Goal: Task Accomplishment & Management: Complete application form

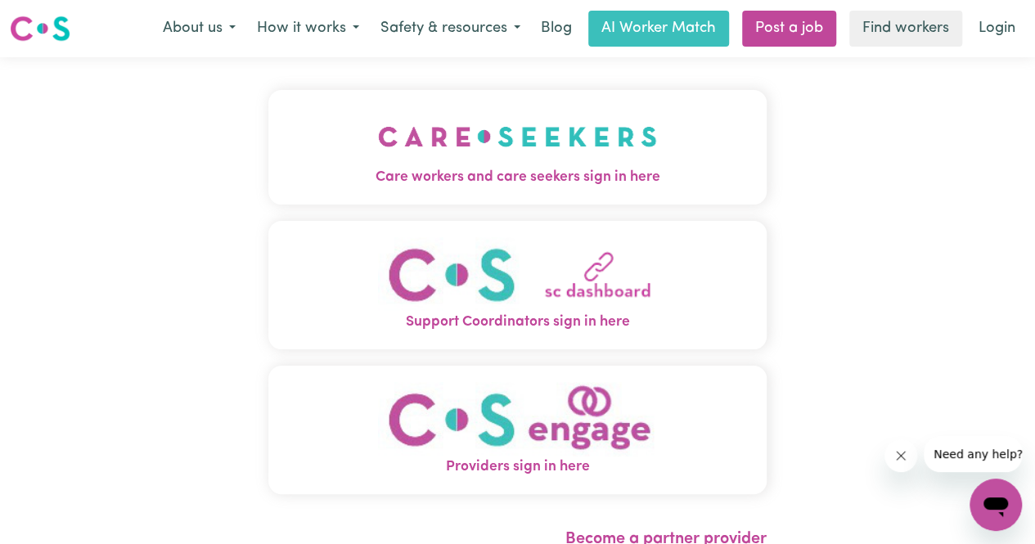
click at [527, 142] on img "Care workers and care seekers sign in here" at bounding box center [517, 136] width 279 height 61
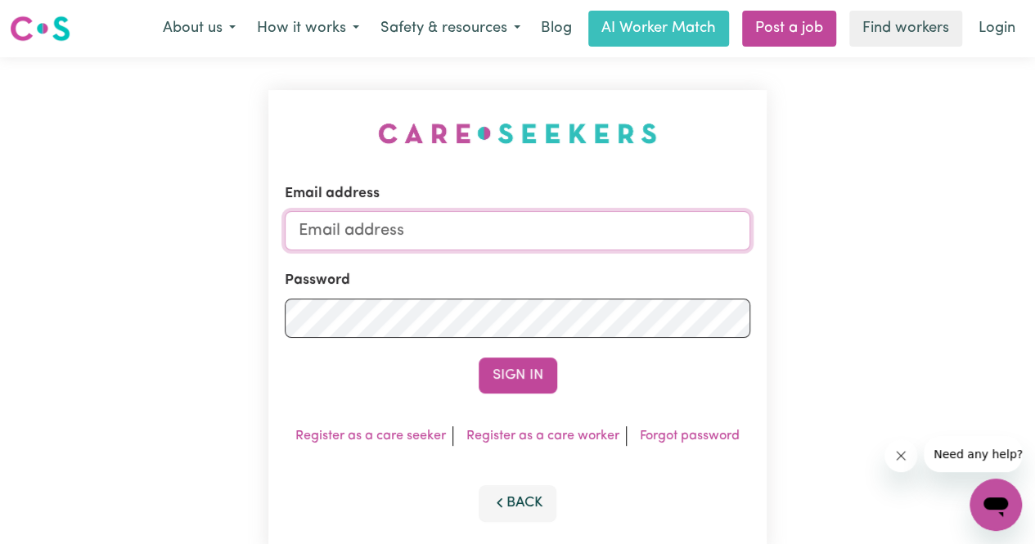
click at [500, 222] on input "Email address" at bounding box center [517, 230] width 465 height 39
type input "[EMAIL_ADDRESS][DOMAIN_NAME]"
click at [478, 357] on button "Sign In" at bounding box center [517, 375] width 79 height 36
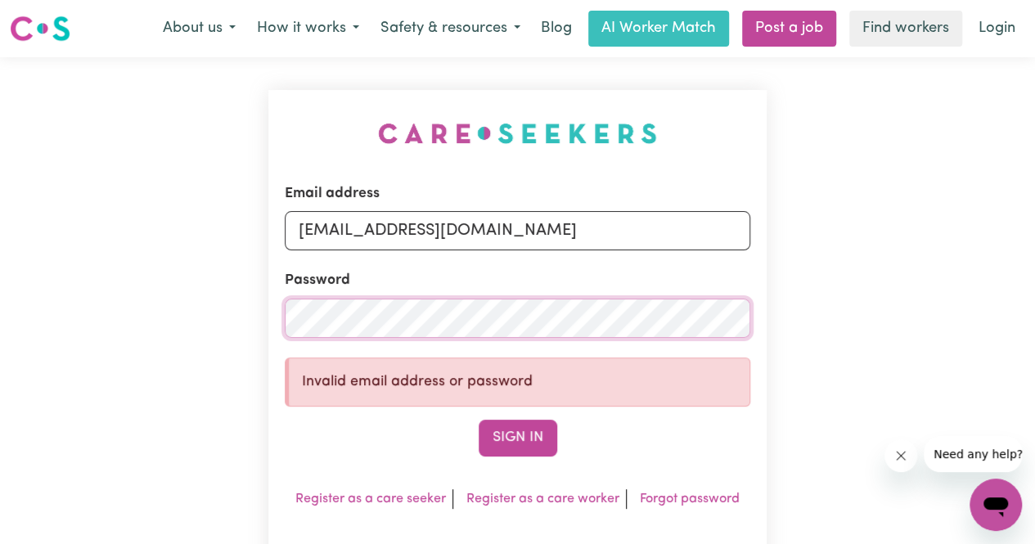
click at [478, 420] on button "Sign In" at bounding box center [517, 438] width 79 height 36
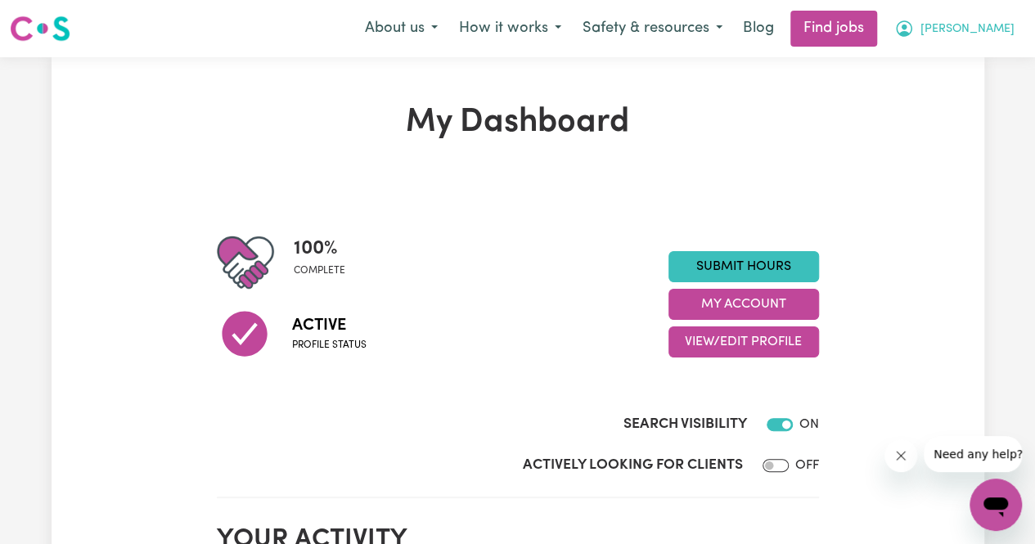
click at [995, 42] on button "[PERSON_NAME]" at bounding box center [954, 28] width 142 height 34
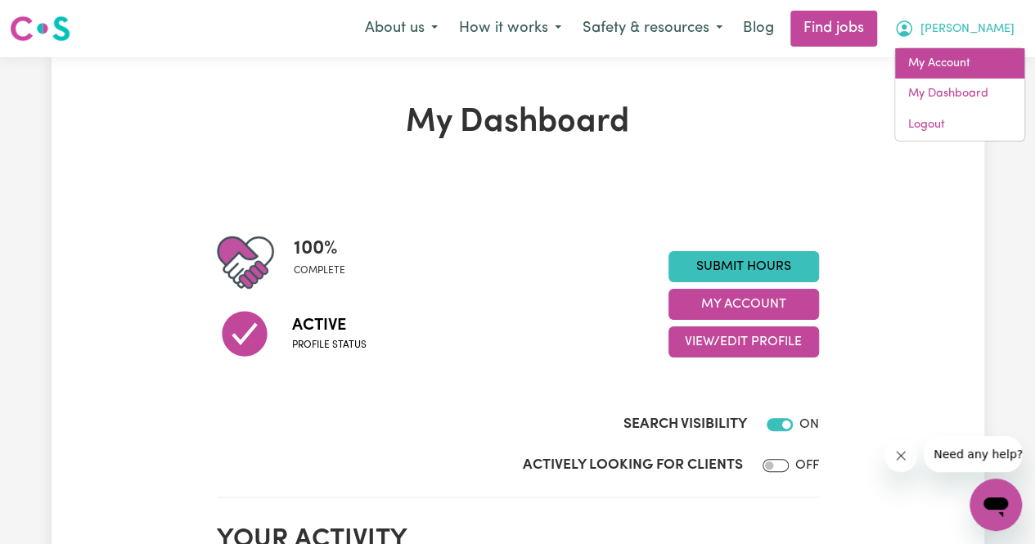
click at [963, 60] on link "My Account" at bounding box center [959, 63] width 129 height 31
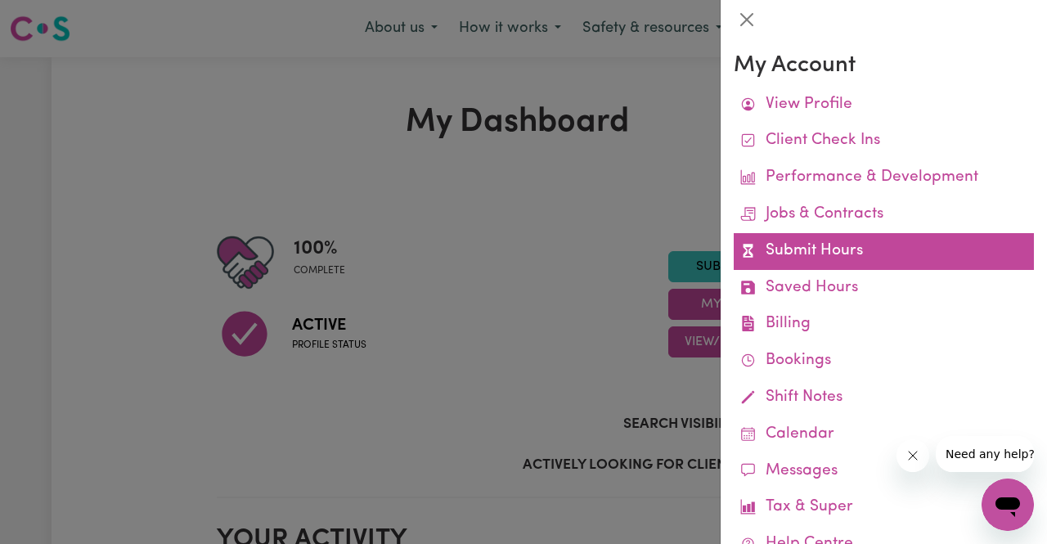
click at [802, 241] on link "Submit Hours" at bounding box center [884, 251] width 300 height 37
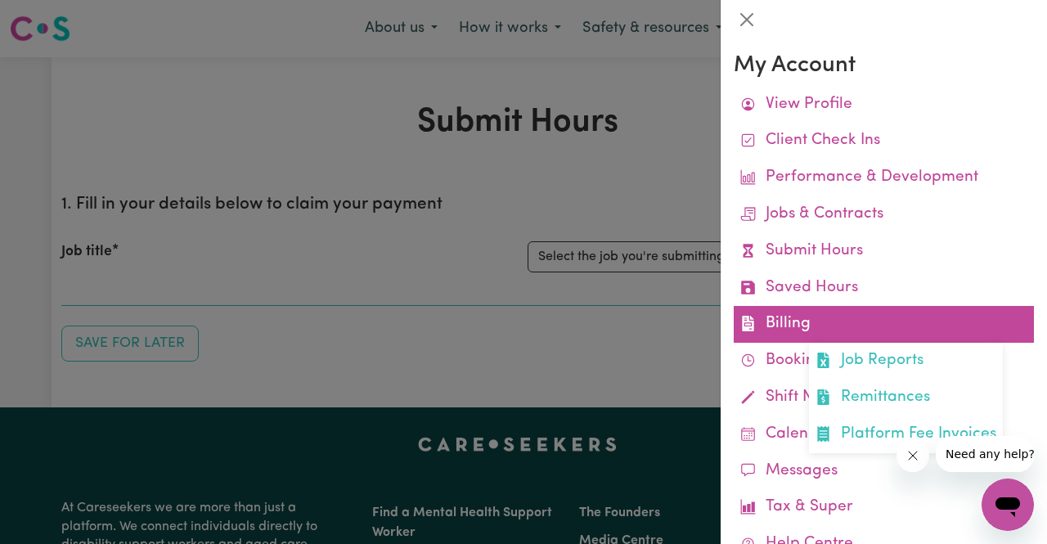
click at [775, 313] on link "Billing Job Reports Remittances Platform Fee Invoices" at bounding box center [884, 324] width 300 height 37
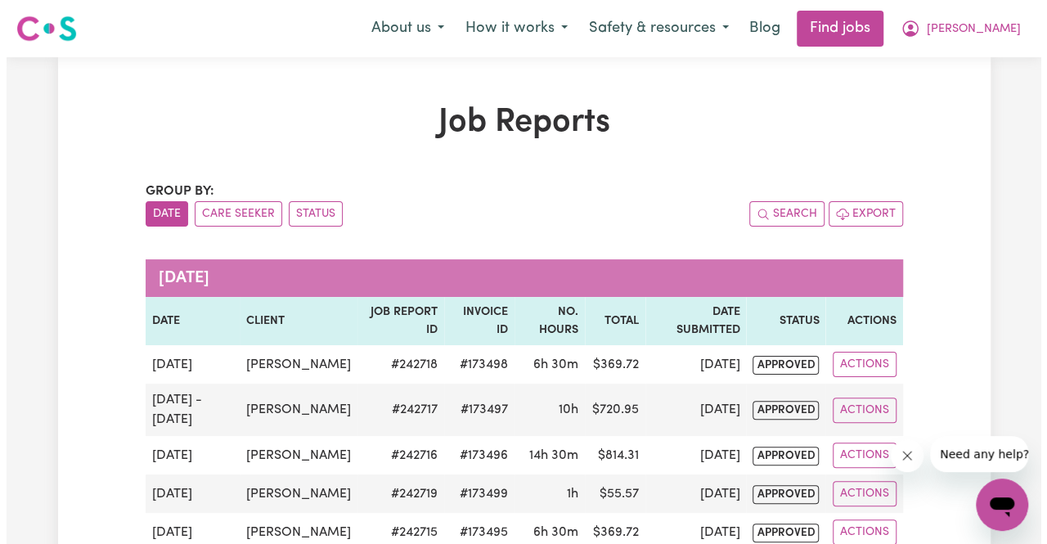
scroll to position [1, 0]
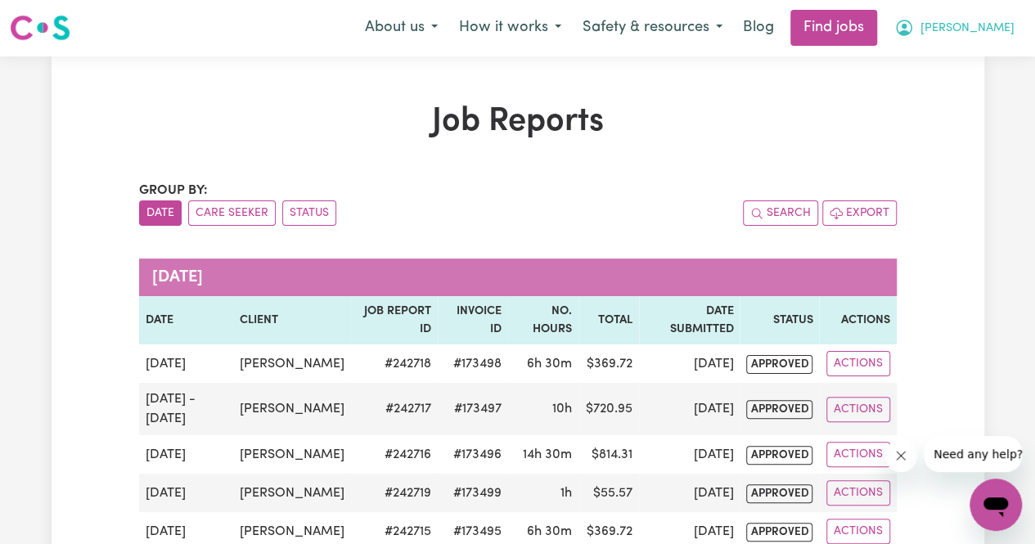
click at [985, 28] on span "[PERSON_NAME]" at bounding box center [967, 29] width 94 height 18
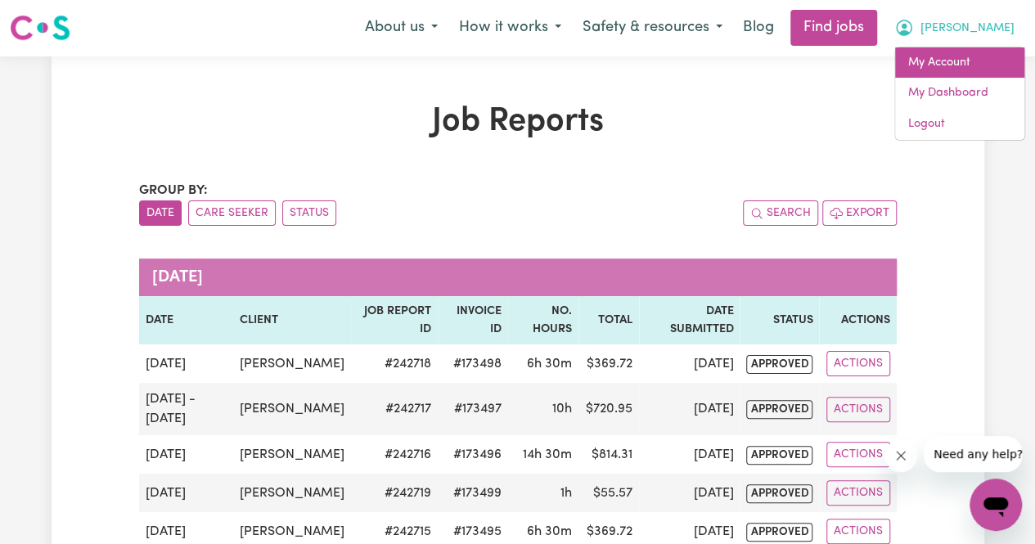
click at [947, 69] on link "My Account" at bounding box center [959, 62] width 129 height 31
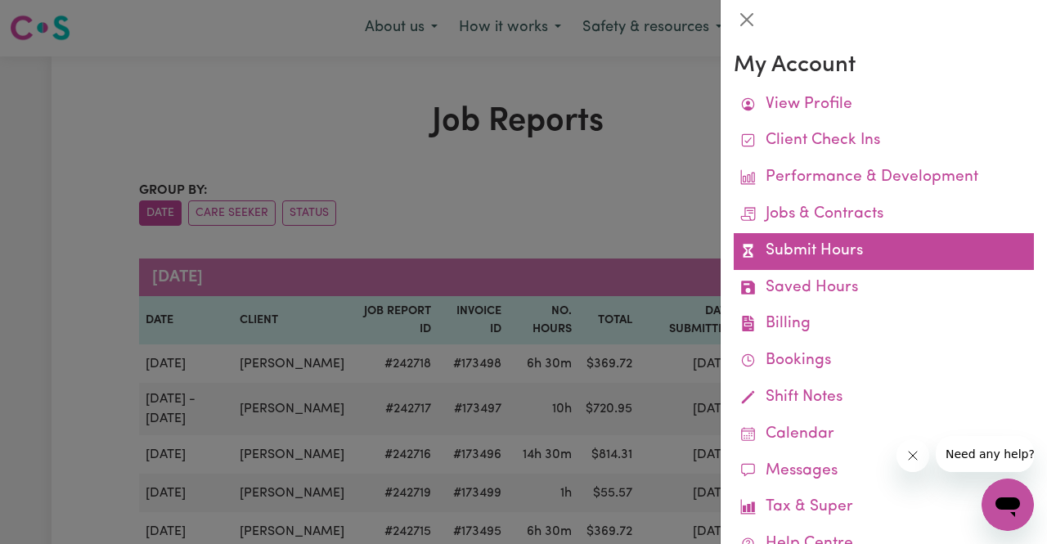
click at [819, 246] on link "Submit Hours" at bounding box center [884, 251] width 300 height 37
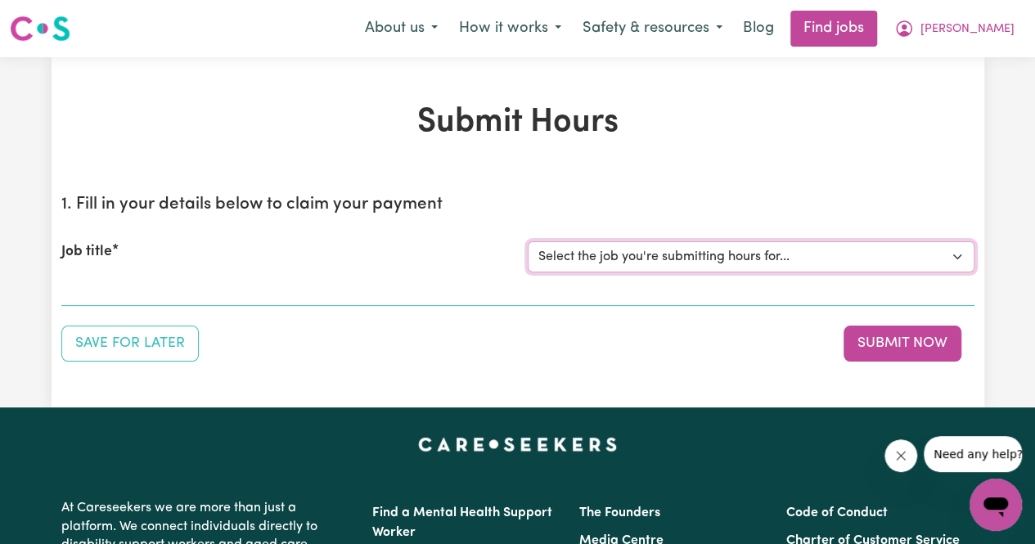
click at [589, 249] on select "Select the job you're submitting hours for... [[PERSON_NAME]] Support Worker Ne…" at bounding box center [751, 256] width 447 height 31
select select "14115"
click at [528, 241] on select "Select the job you're submitting hours for... [[PERSON_NAME]] Support Worker Ne…" at bounding box center [751, 256] width 447 height 31
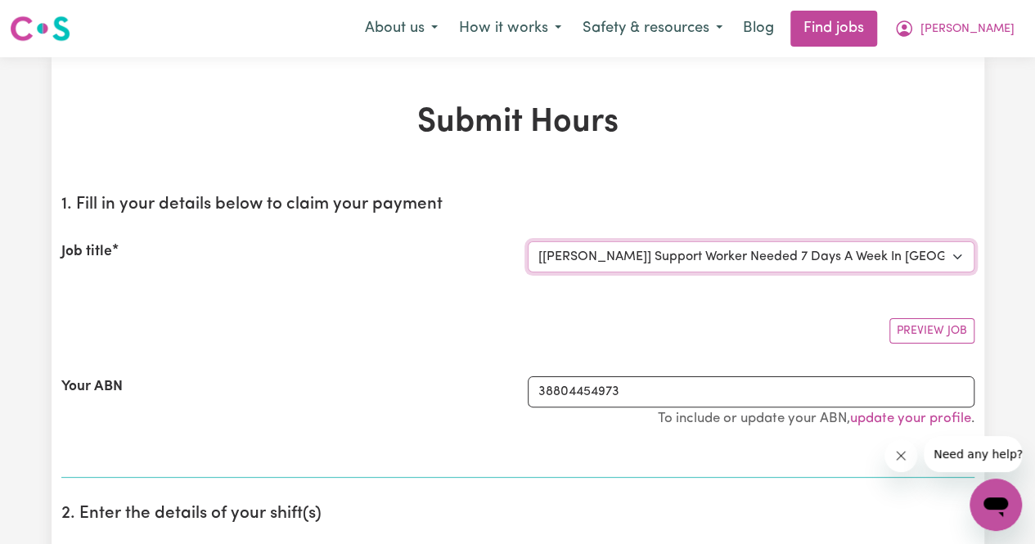
scroll to position [333, 0]
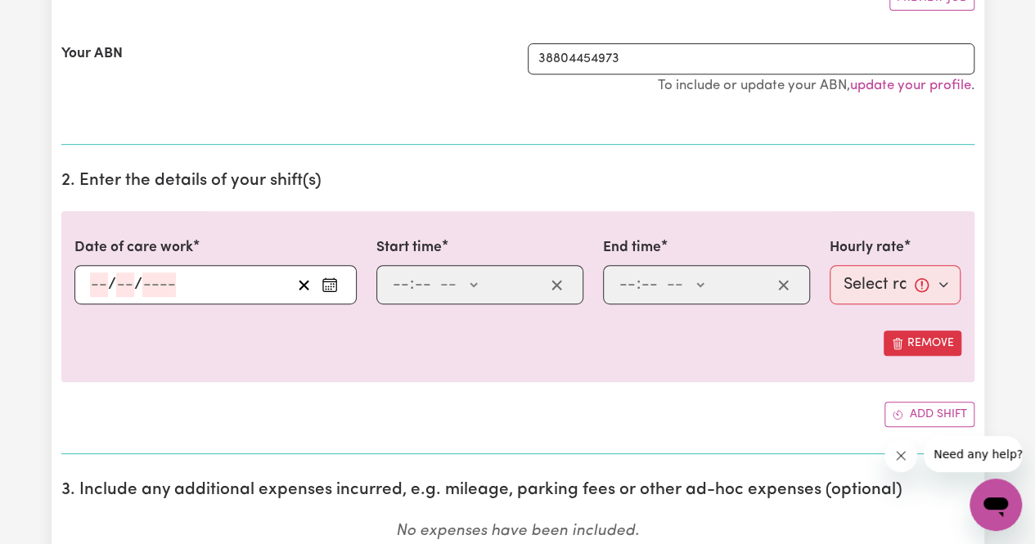
click at [93, 287] on input "number" at bounding box center [99, 284] width 18 height 25
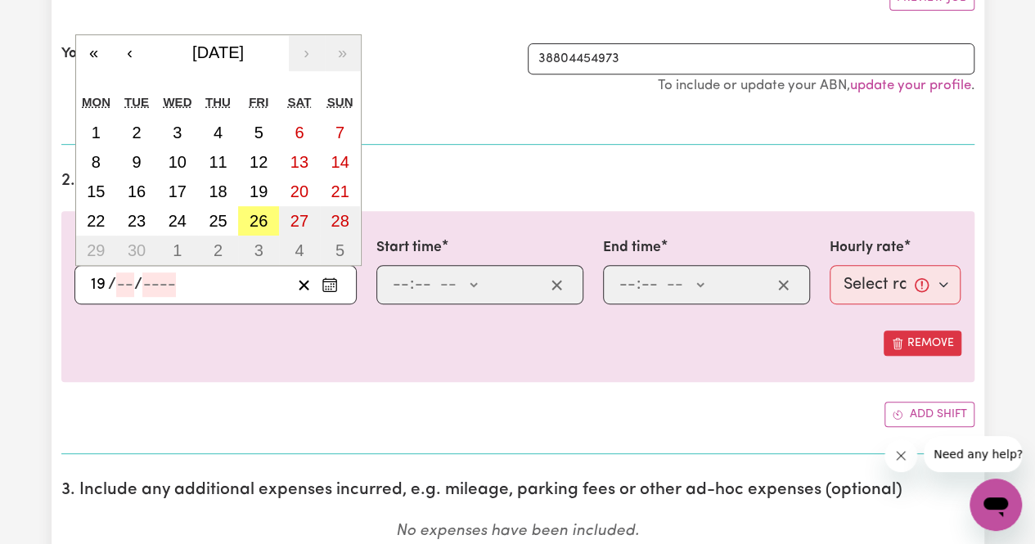
type input "19"
click at [258, 179] on button "19" at bounding box center [258, 191] width 41 height 29
type input "[DATE]"
type input "9"
type input "2025"
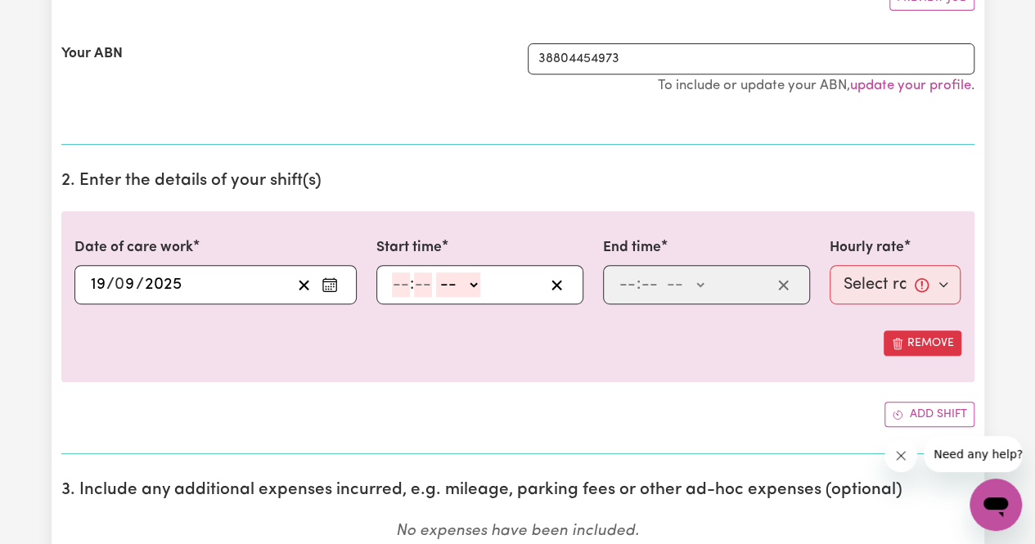
click at [393, 275] on input "number" at bounding box center [401, 284] width 18 height 25
type input "12"
type input "6"
type input "0"
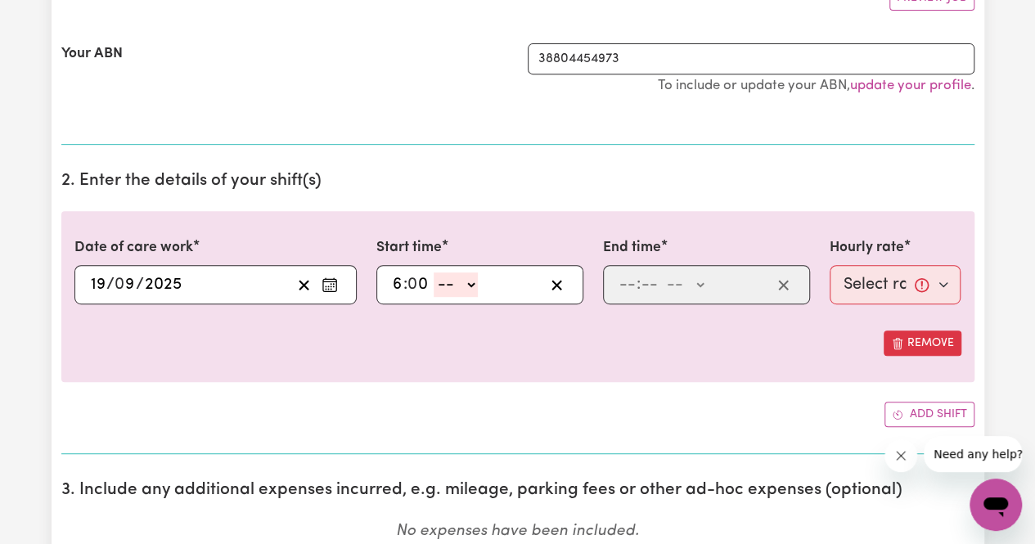
select select "am"
type input "06:00"
type input "8"
type input "9"
type input "0"
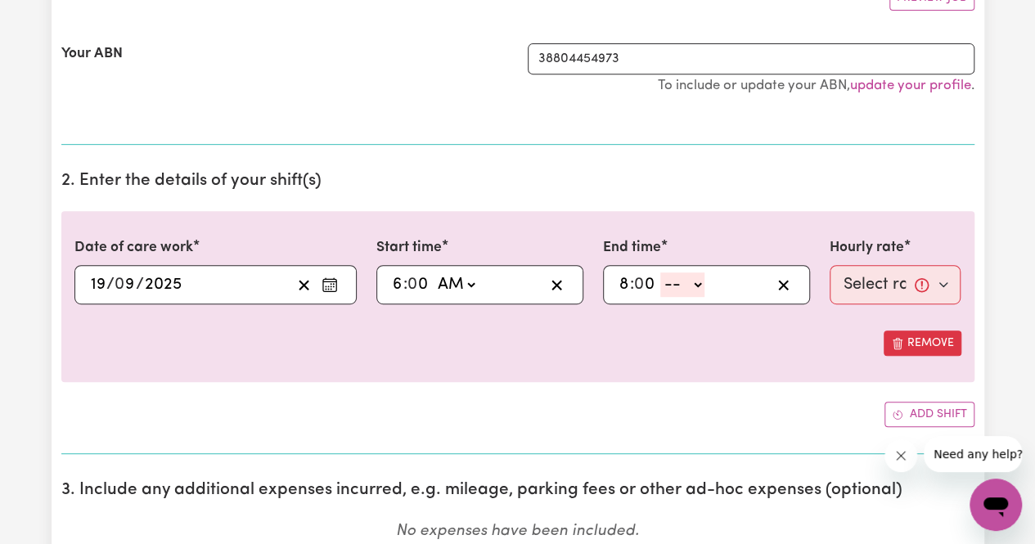
select select "pm"
type input "20:00"
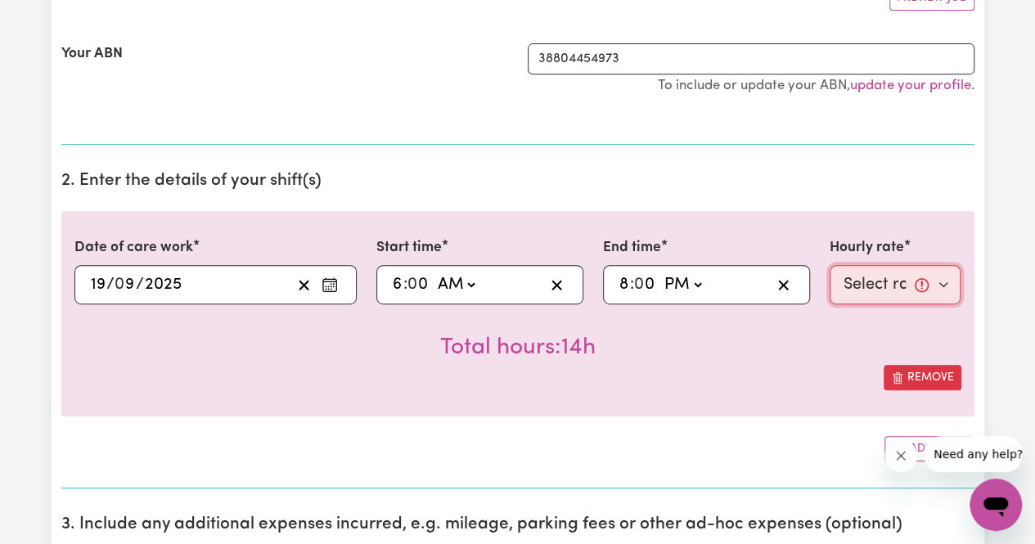
click at [878, 271] on select "Select rate... $66.07 (Weekday) $92.98 ([DATE]) $119.89 ([DATE]) $146.79 (Publi…" at bounding box center [895, 284] width 132 height 39
select select "66.07-Weekday"
click at [829, 265] on select "Select rate... $66.07 (Weekday) $92.98 ([DATE]) $119.89 ([DATE]) $146.79 (Publi…" at bounding box center [895, 284] width 132 height 39
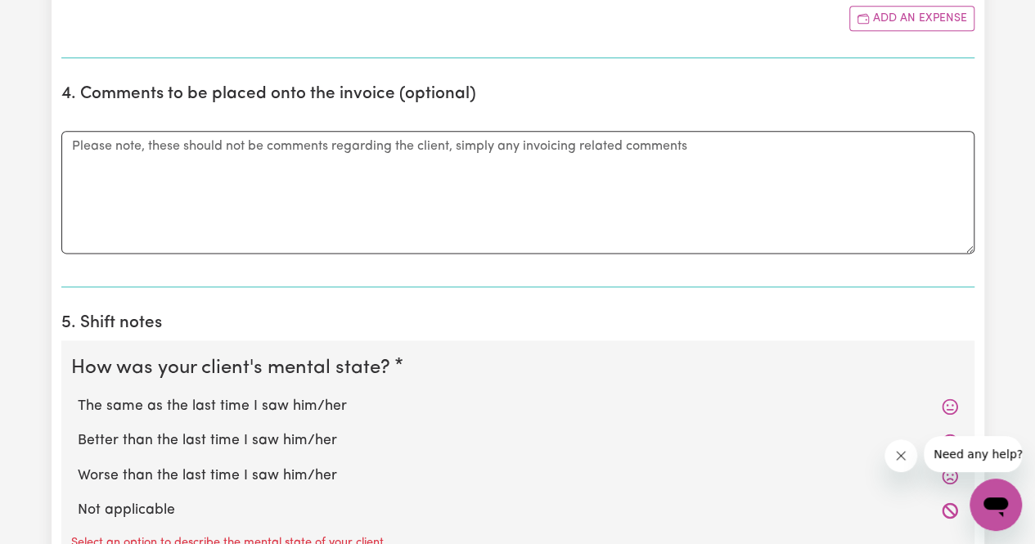
scroll to position [1045, 0]
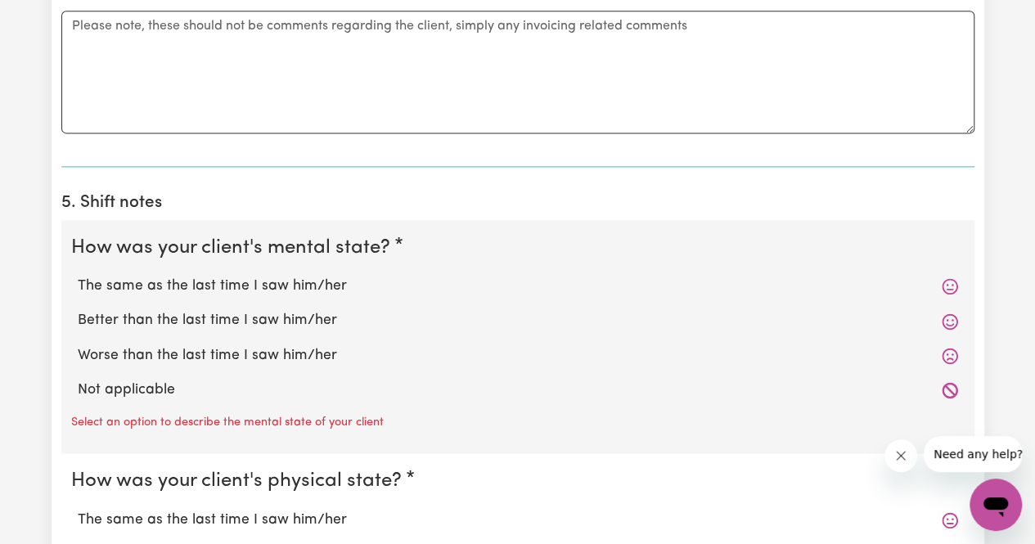
click at [136, 395] on label "Not applicable" at bounding box center [518, 390] width 880 height 21
click at [78, 380] on input "Not applicable" at bounding box center [77, 379] width 1 height 1
radio input "true"
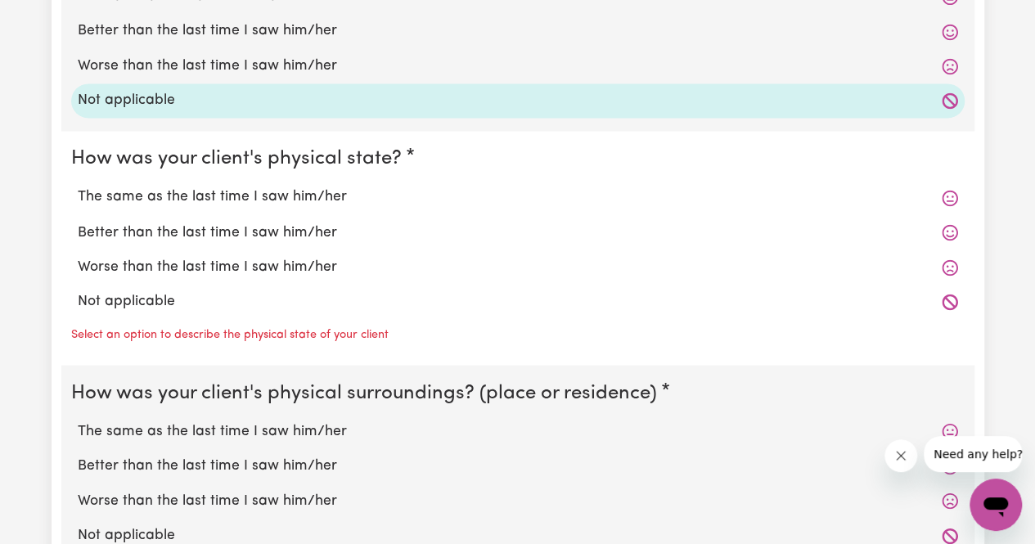
scroll to position [1338, 0]
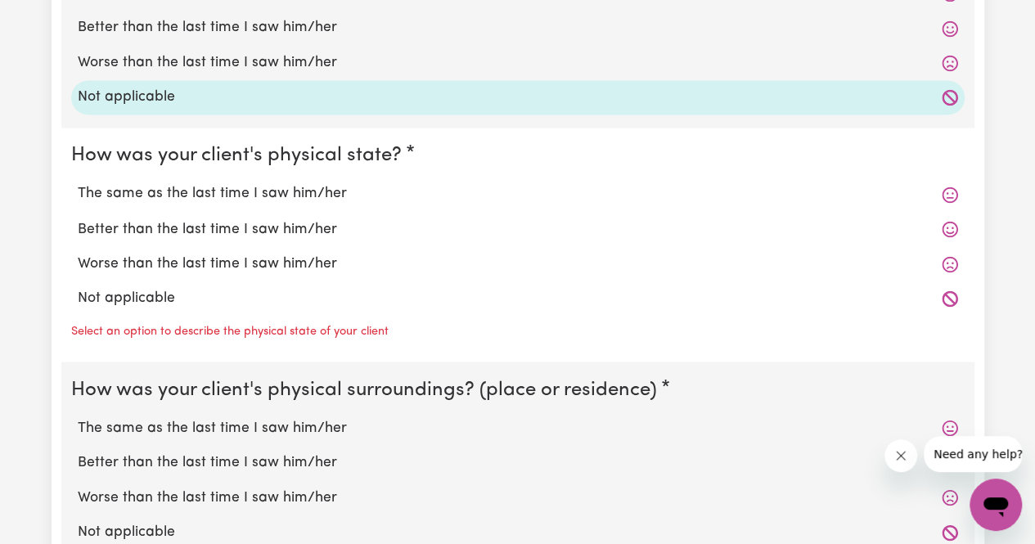
click at [154, 316] on div "Select an option to describe the physical state of your client" at bounding box center [517, 329] width 893 height 26
click at [149, 303] on label "Not applicable" at bounding box center [518, 297] width 880 height 21
click at [78, 287] on input "Not applicable" at bounding box center [77, 286] width 1 height 1
radio input "true"
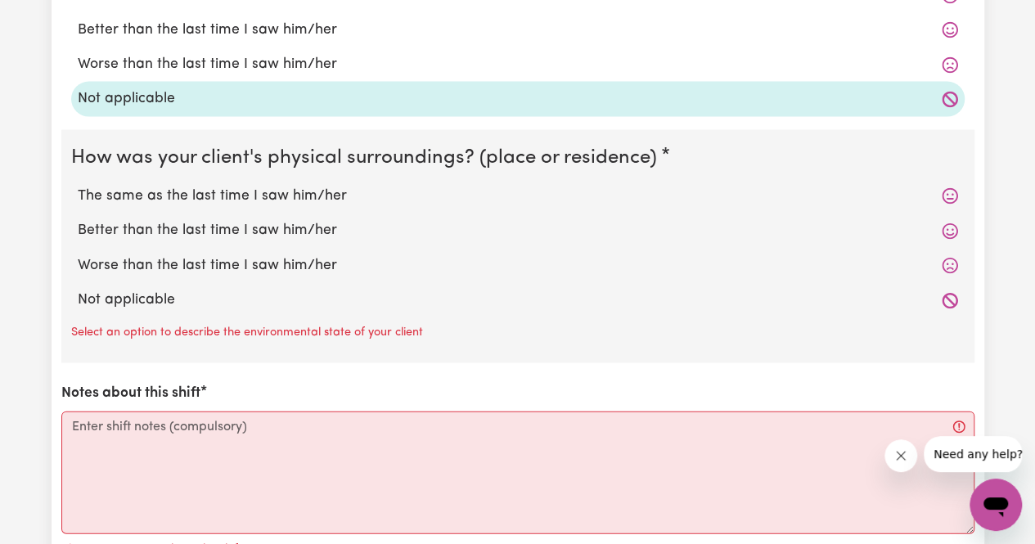
click at [149, 303] on label "Not applicable" at bounding box center [518, 299] width 880 height 21
click at [78, 289] on input "Not applicable" at bounding box center [77, 288] width 1 height 1
radio input "true"
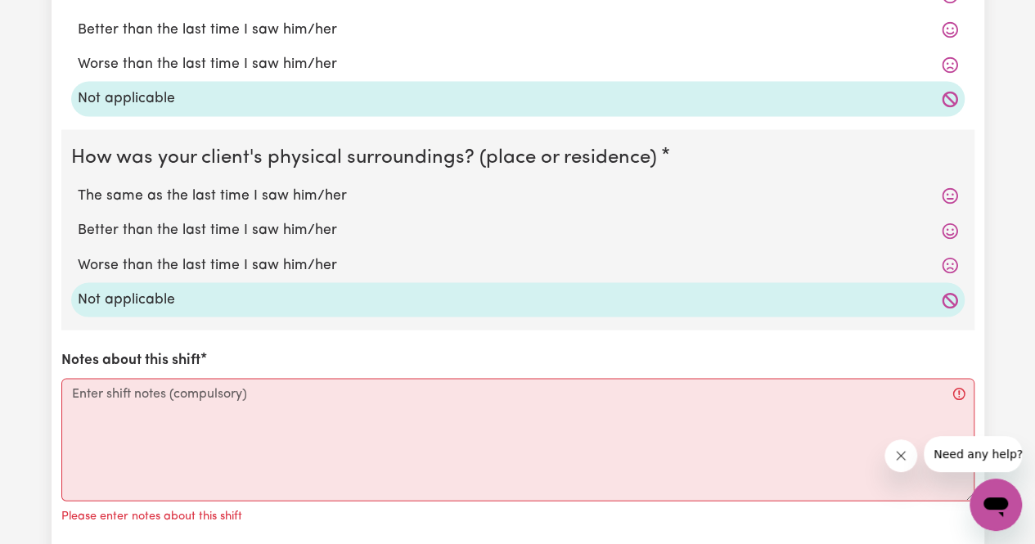
scroll to position [1604, 0]
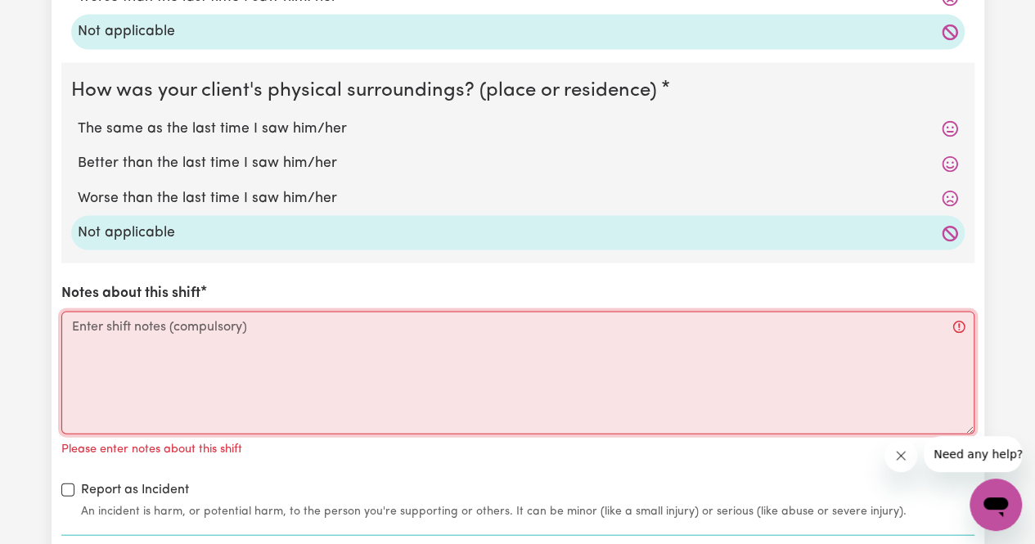
click at [147, 356] on textarea "Notes about this shift" at bounding box center [517, 373] width 913 height 123
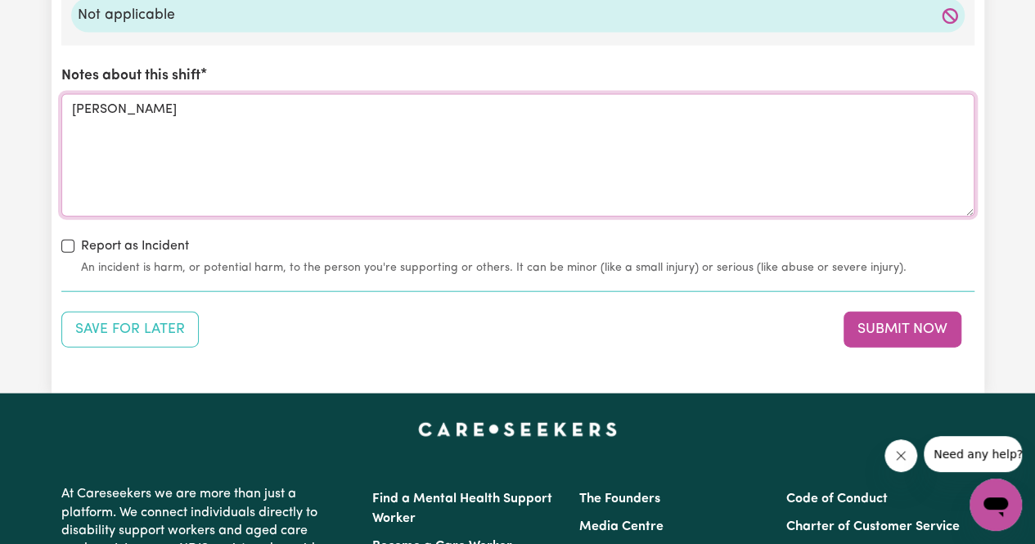
scroll to position [1825, 0]
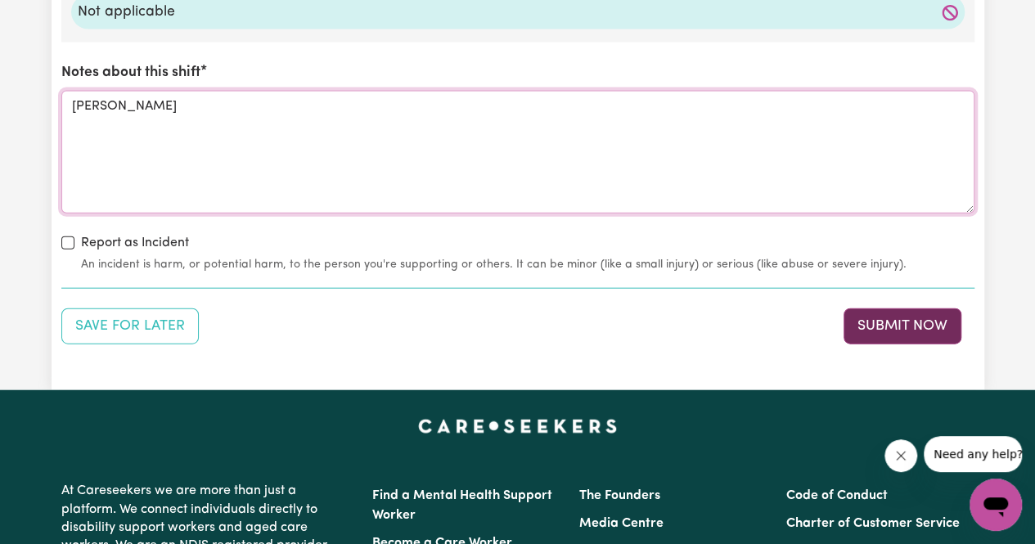
type textarea "[PERSON_NAME]"
drag, startPoint x: 900, startPoint y: 328, endPoint x: 679, endPoint y: 326, distance: 220.8
click at [679, 326] on div "Save for Later Submit Now" at bounding box center [517, 326] width 913 height 36
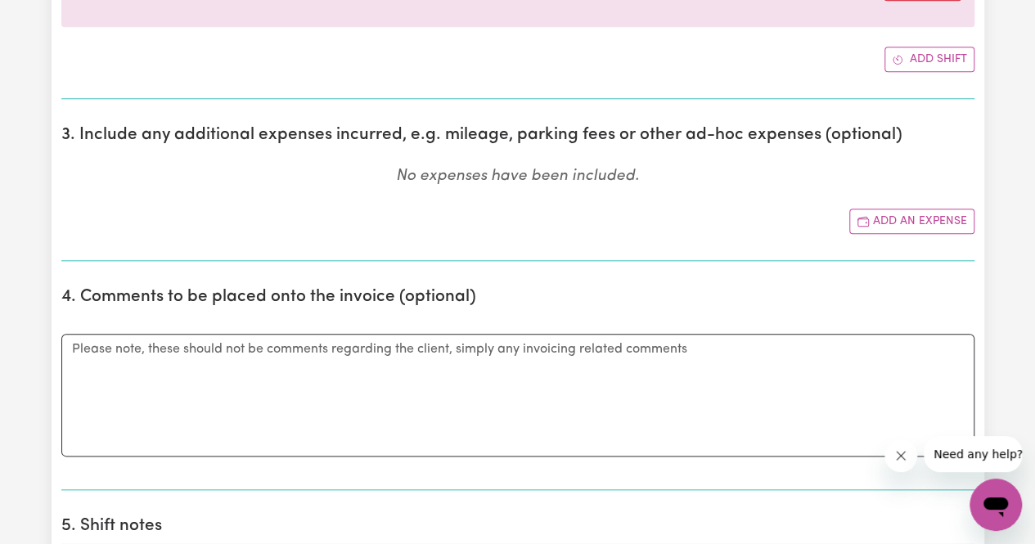
scroll to position [459, 0]
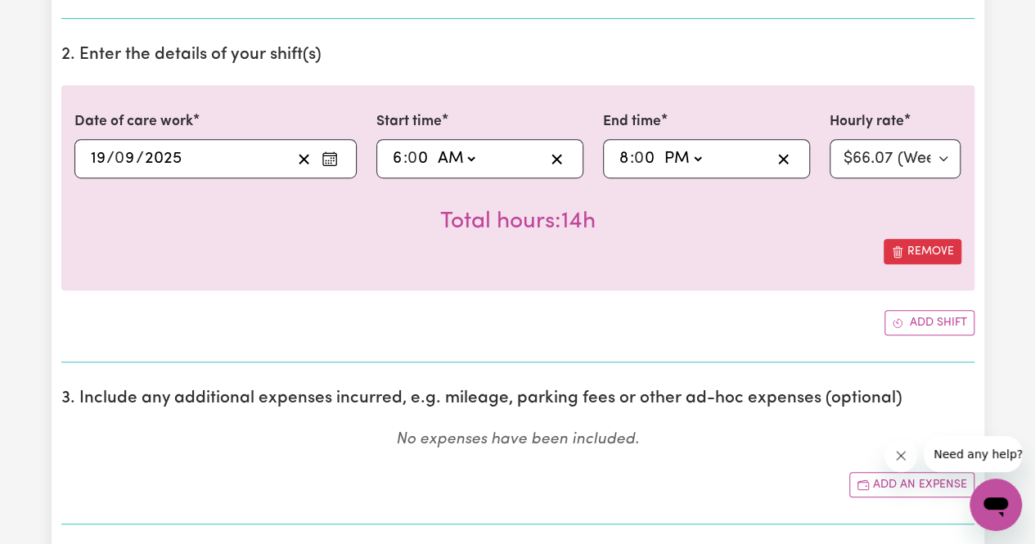
click at [952, 321] on button "Add shift" at bounding box center [929, 322] width 90 height 25
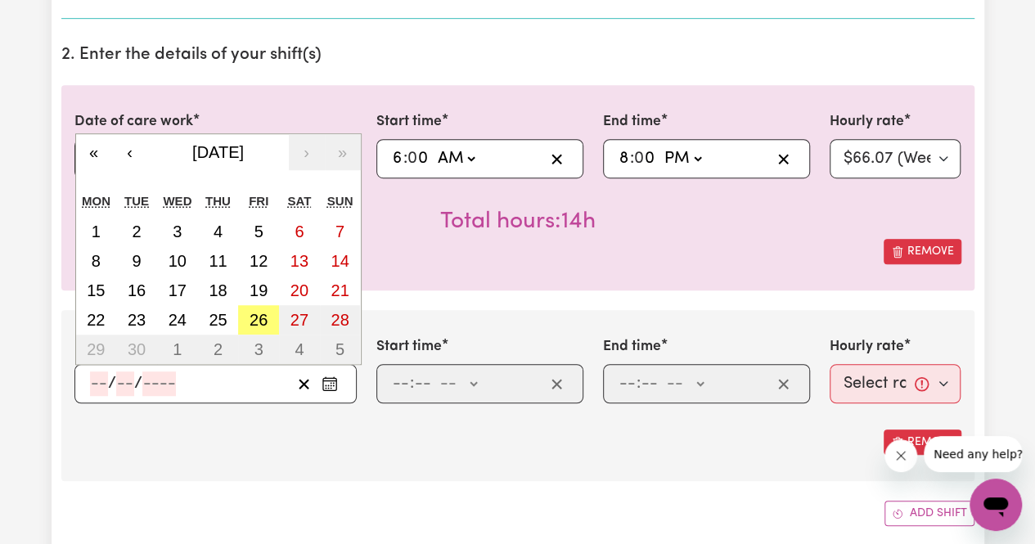
click at [98, 380] on input "number" at bounding box center [99, 383] width 18 height 25
click at [257, 277] on button "19" at bounding box center [258, 290] width 41 height 29
type input "[DATE]"
type input "19"
type input "9"
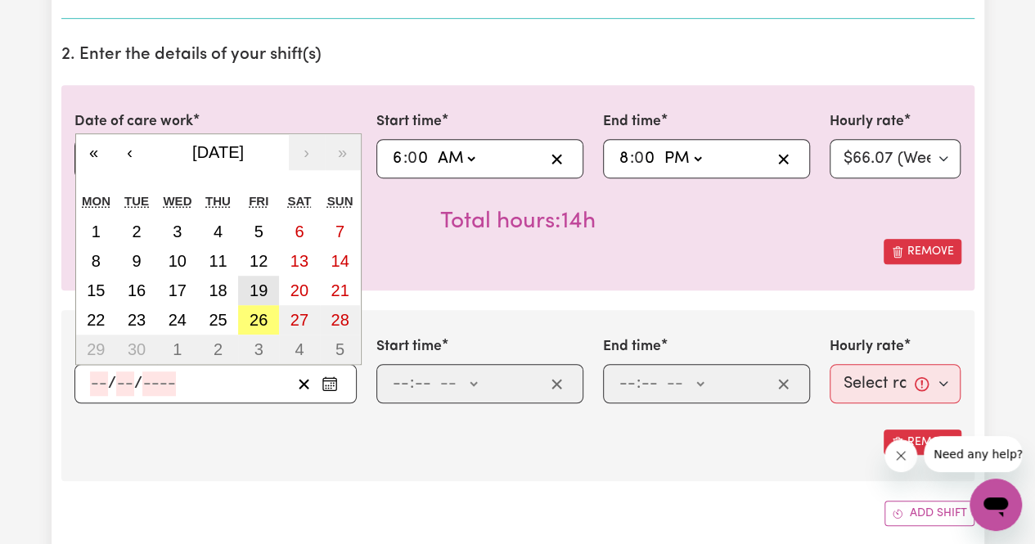
type input "2025"
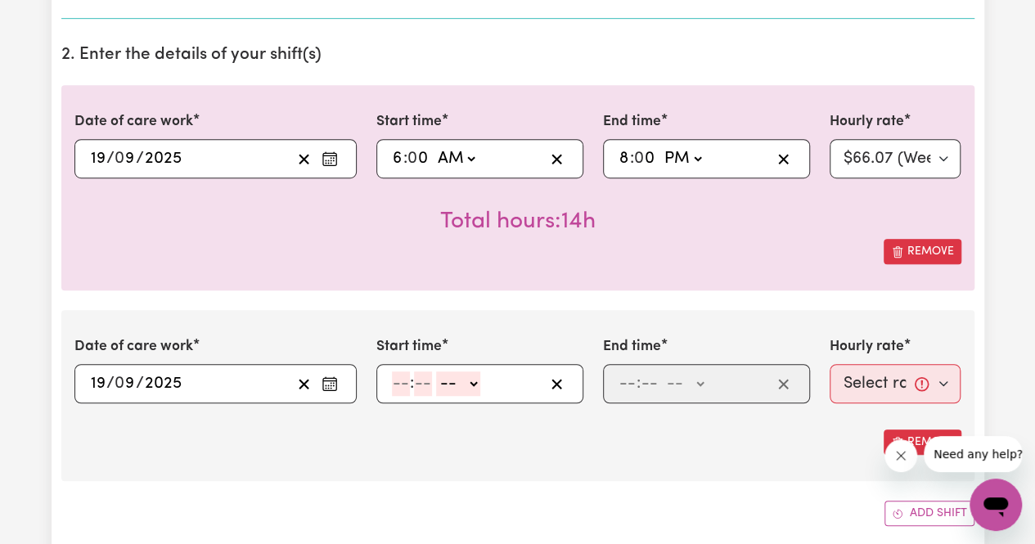
click at [398, 398] on div ": -- AM PM" at bounding box center [479, 383] width 207 height 39
click at [398, 378] on input "number" at bounding box center [401, 383] width 18 height 25
type input "8"
type input "0"
select select "pm"
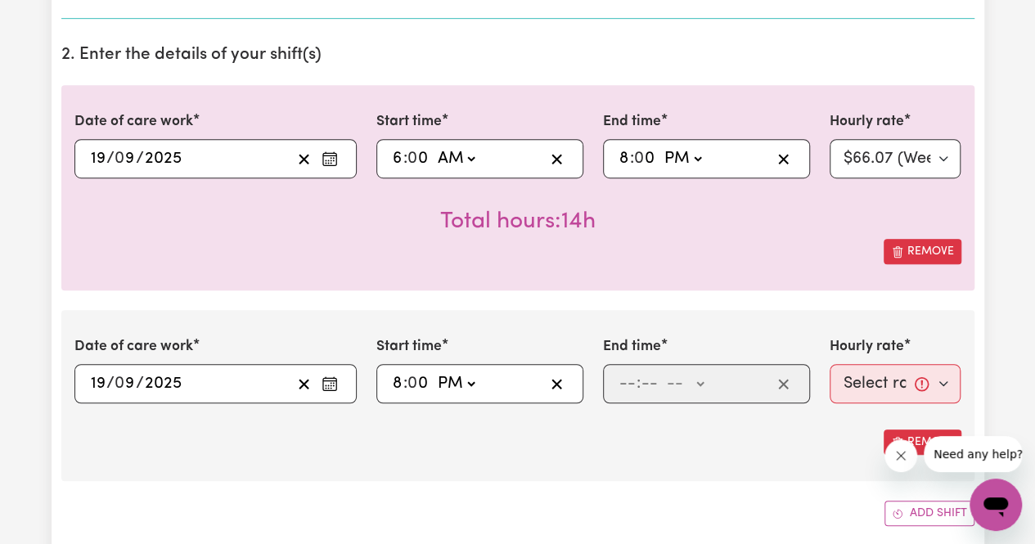
type input "20:00"
type input "9"
type input "30"
select select "pm"
type input "21:30"
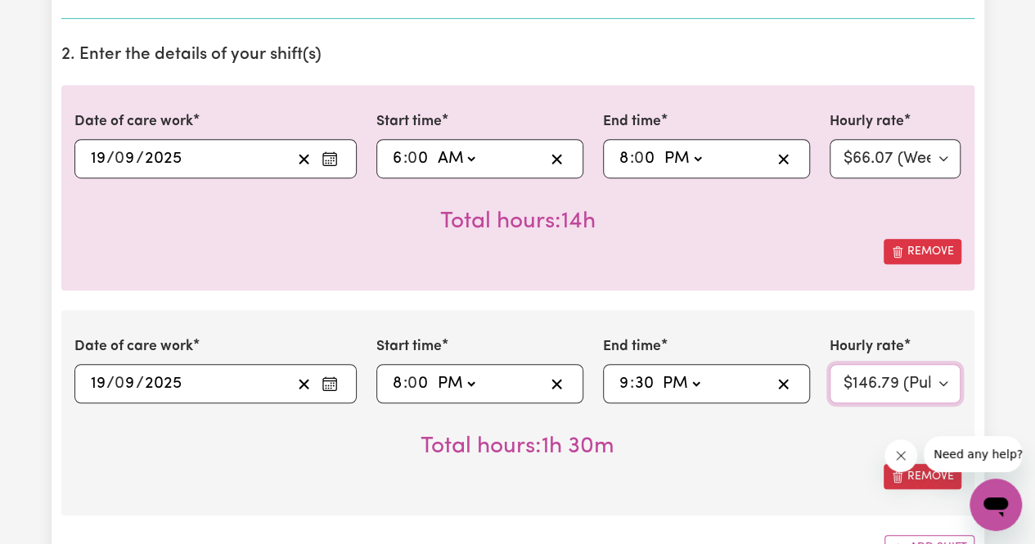
select select "72.8-EveningCare"
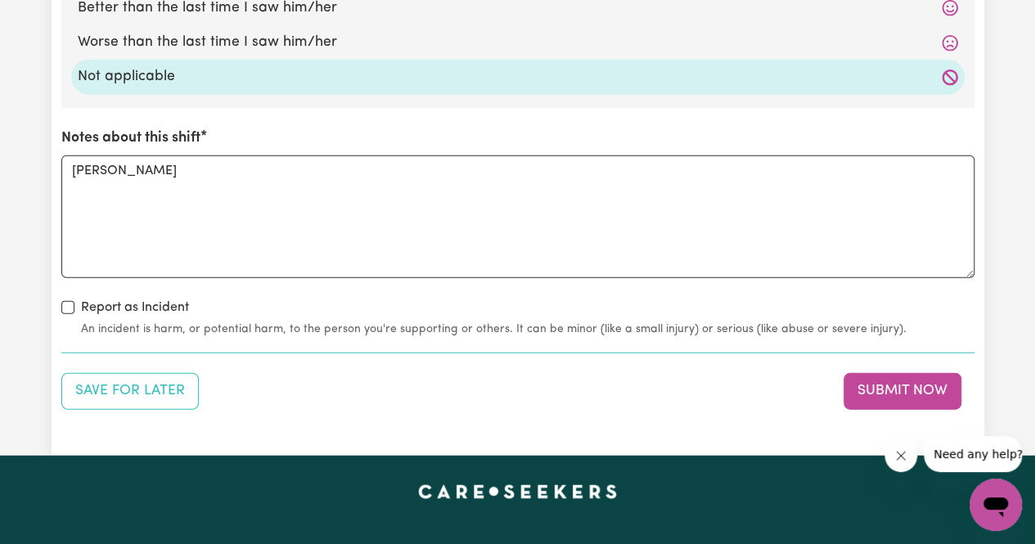
scroll to position [1992, 0]
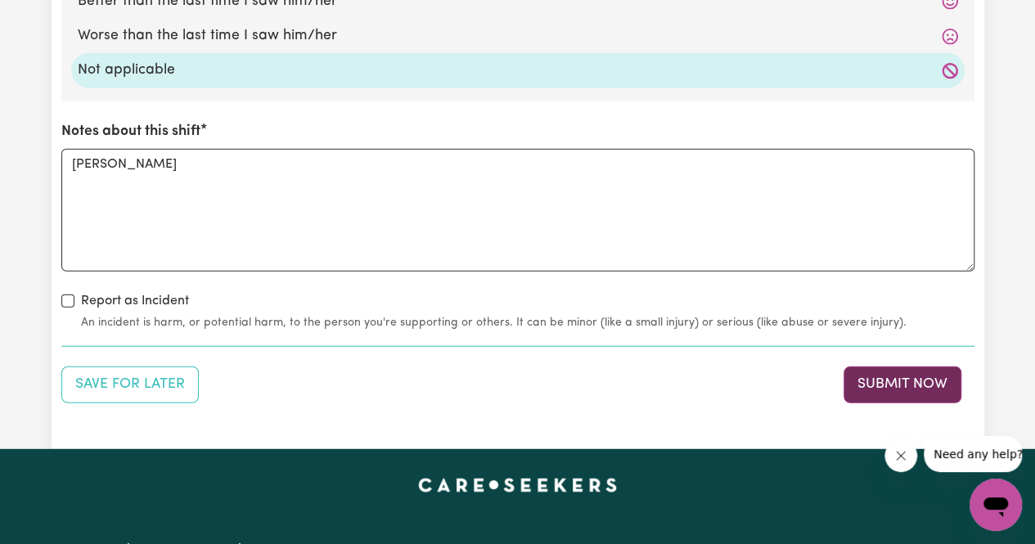
click at [910, 373] on button "Submit Now" at bounding box center [902, 384] width 118 height 36
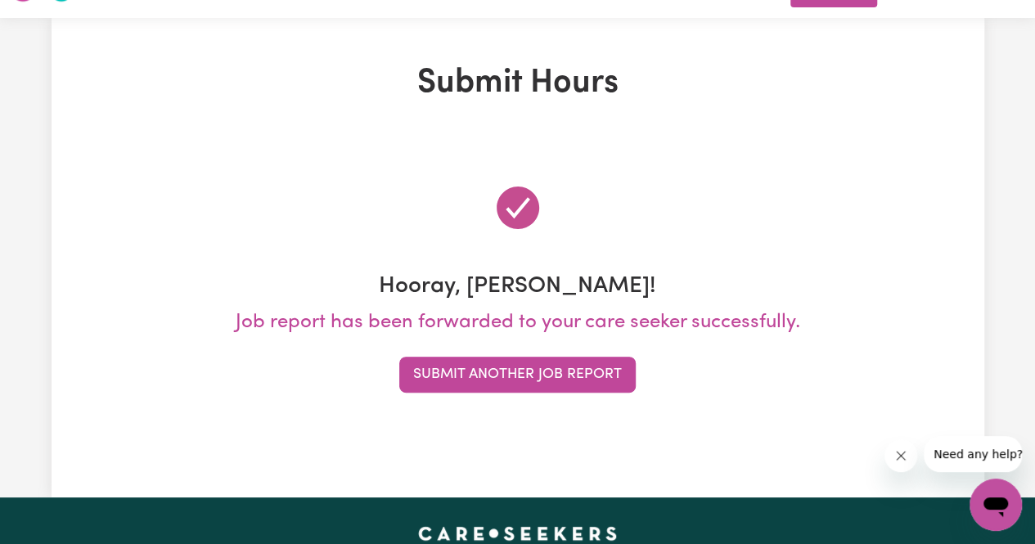
scroll to position [0, 0]
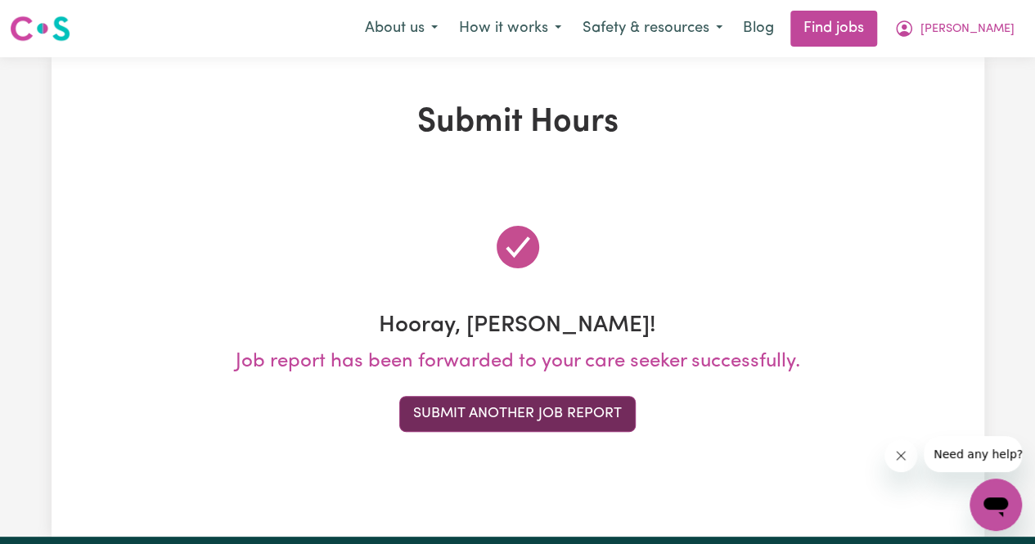
click at [583, 426] on button "Submit Another Job Report" at bounding box center [517, 414] width 236 height 36
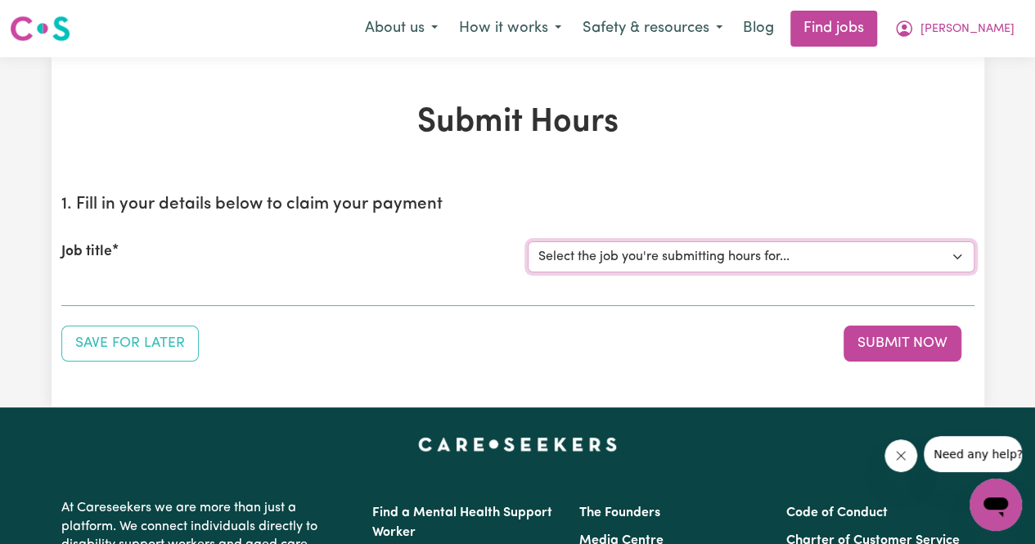
click at [576, 246] on select "Select the job you're submitting hours for... [[PERSON_NAME]] Support Worker Ne…" at bounding box center [751, 256] width 447 height 31
select select "14115"
click at [528, 241] on select "Select the job you're submitting hours for... [[PERSON_NAME]] Support Worker Ne…" at bounding box center [751, 256] width 447 height 31
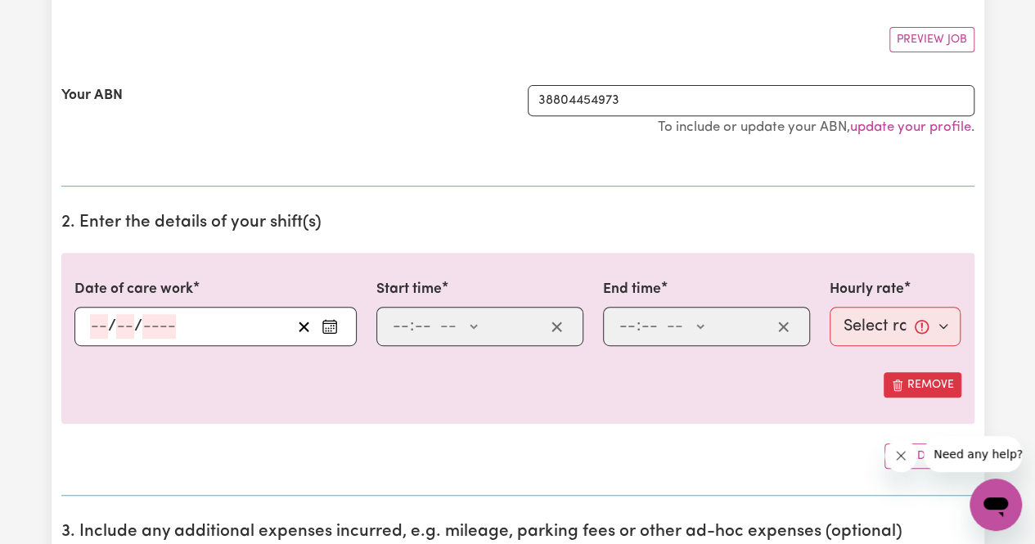
scroll to position [293, 0]
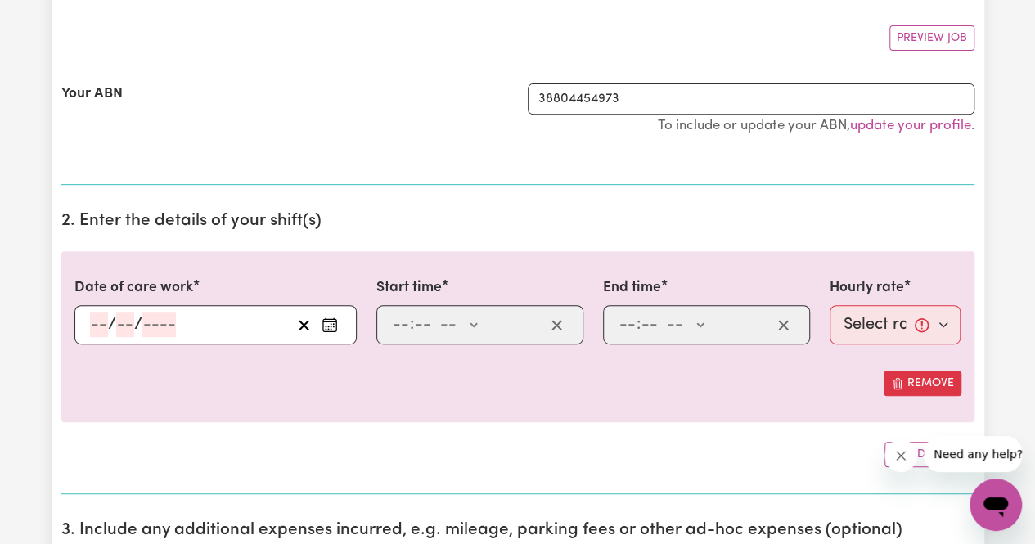
click at [98, 315] on input "number" at bounding box center [99, 324] width 18 height 25
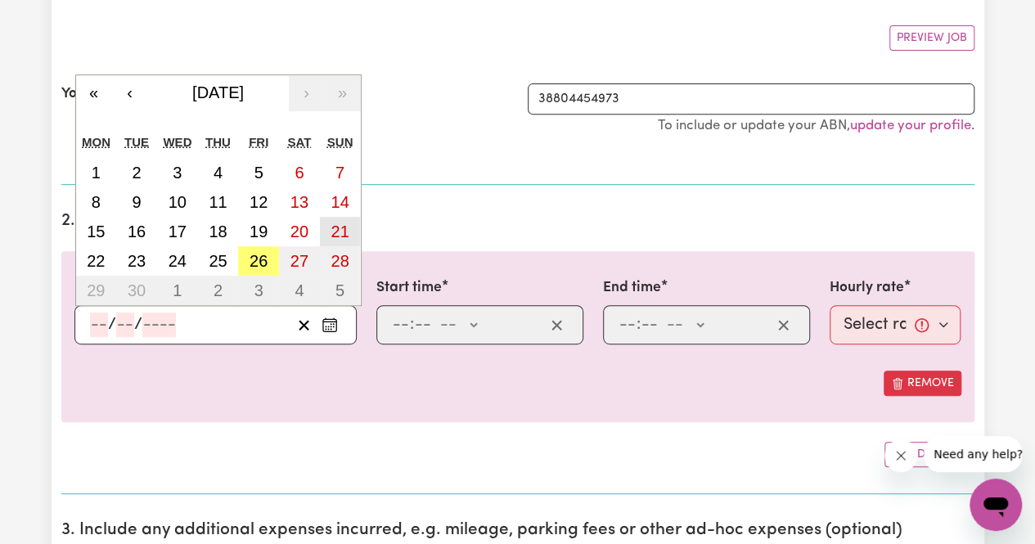
click at [350, 230] on button "21" at bounding box center [340, 231] width 41 height 29
type input "[DATE]"
type input "21"
type input "9"
type input "2025"
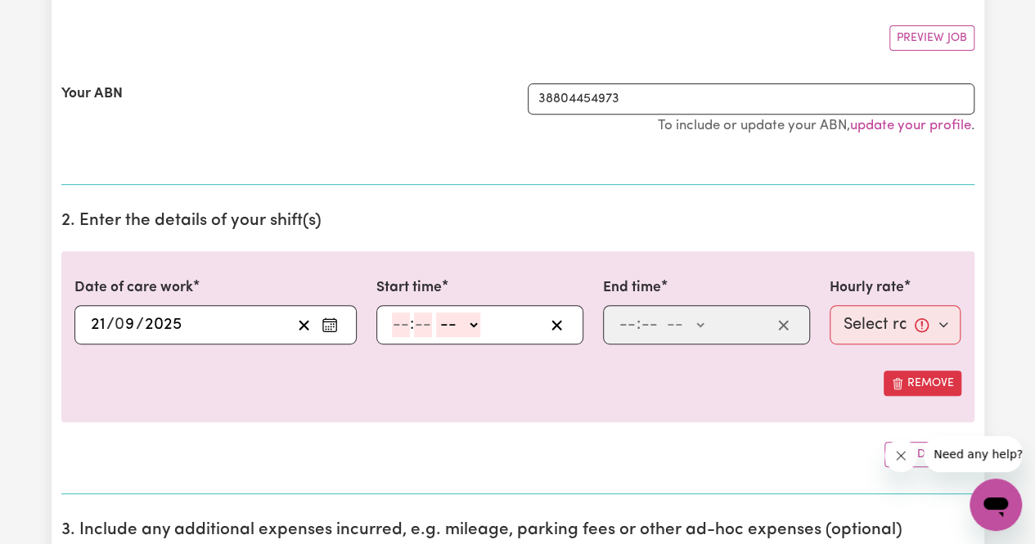
click at [398, 340] on div ": -- AM PM" at bounding box center [479, 324] width 207 height 39
click at [398, 329] on input "number" at bounding box center [401, 324] width 18 height 25
type input "9"
type input "15"
select select "pm"
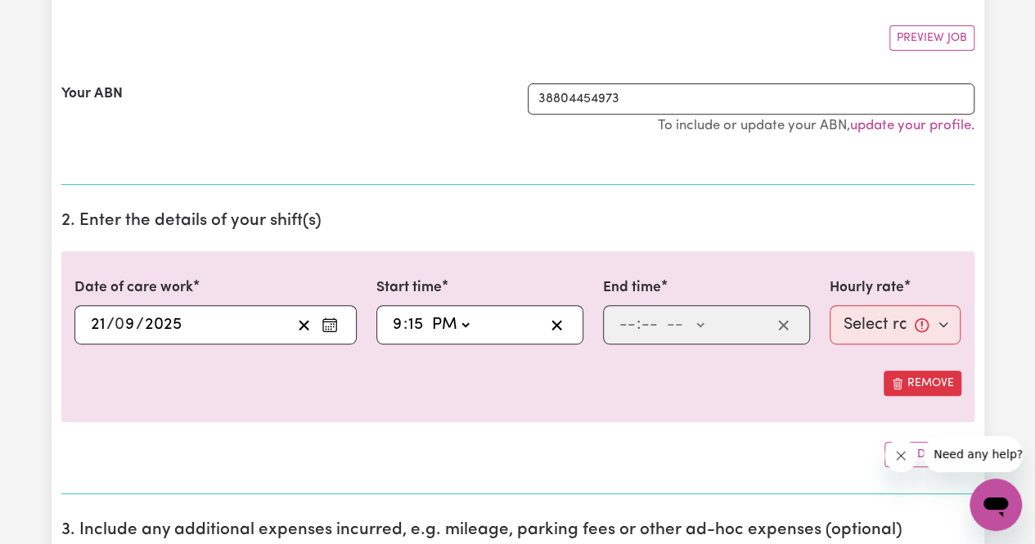
type input "21:15"
type input "12"
type input "0"
select select "am"
type input "00:00"
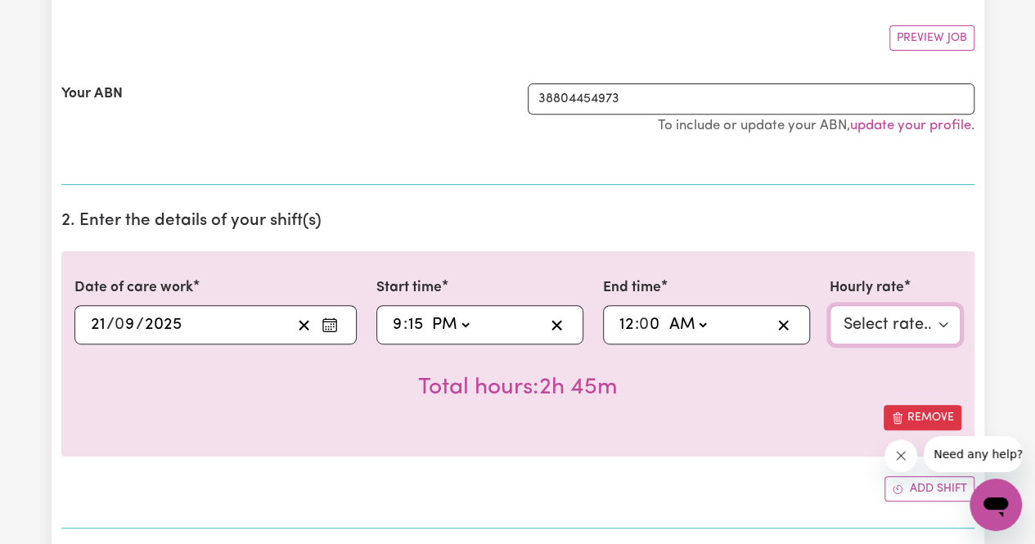
select select "119.89-[DATE]"
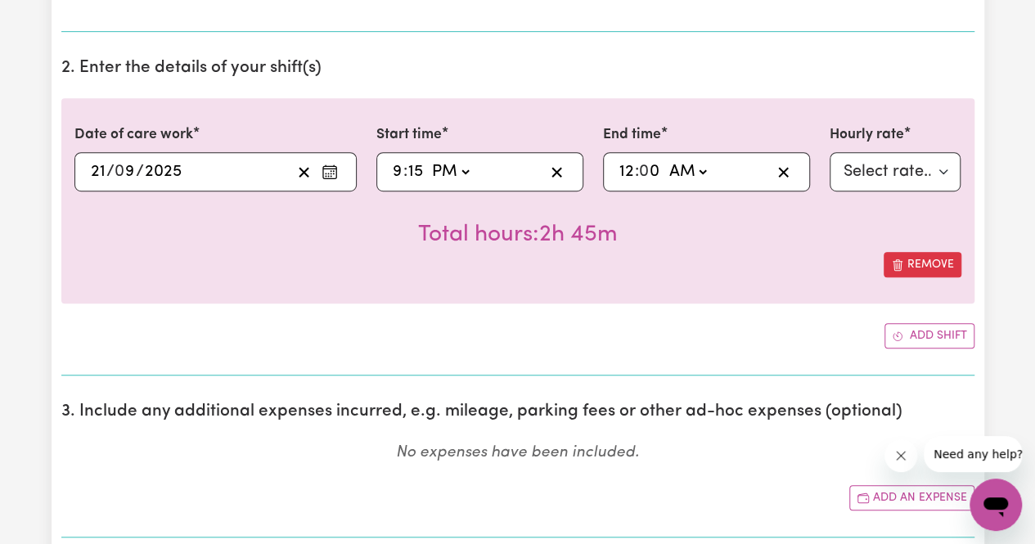
scroll to position [447, 0]
click at [929, 335] on button "Add shift" at bounding box center [929, 334] width 90 height 25
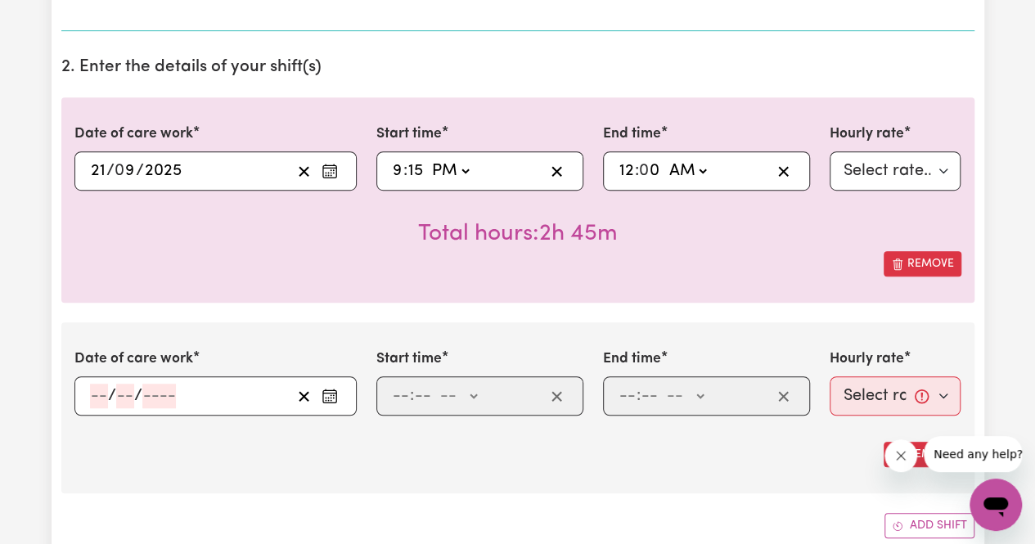
click at [92, 391] on input "number" at bounding box center [99, 396] width 18 height 25
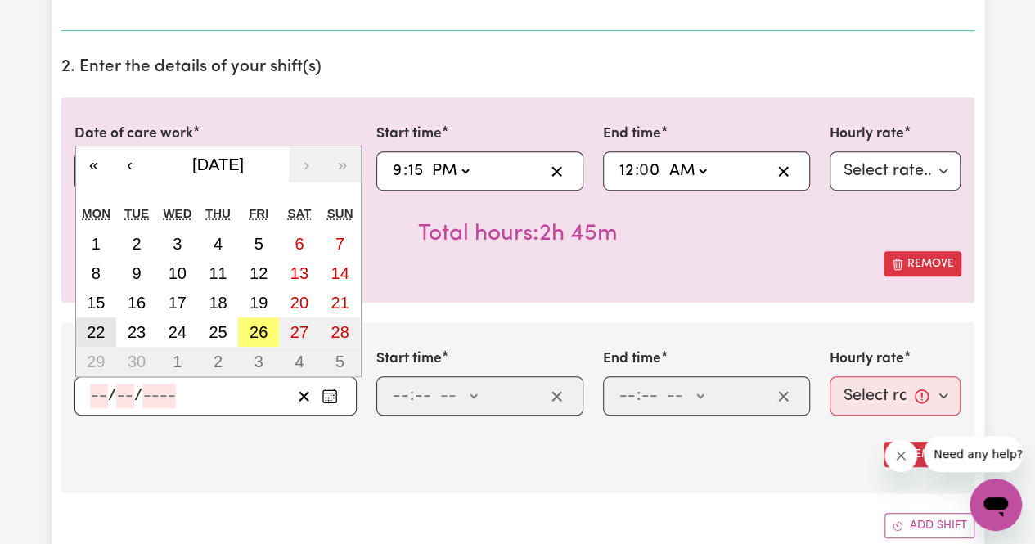
click at [92, 330] on abbr "22" at bounding box center [96, 332] width 18 height 18
type input "[DATE]"
type input "22"
type input "9"
type input "2025"
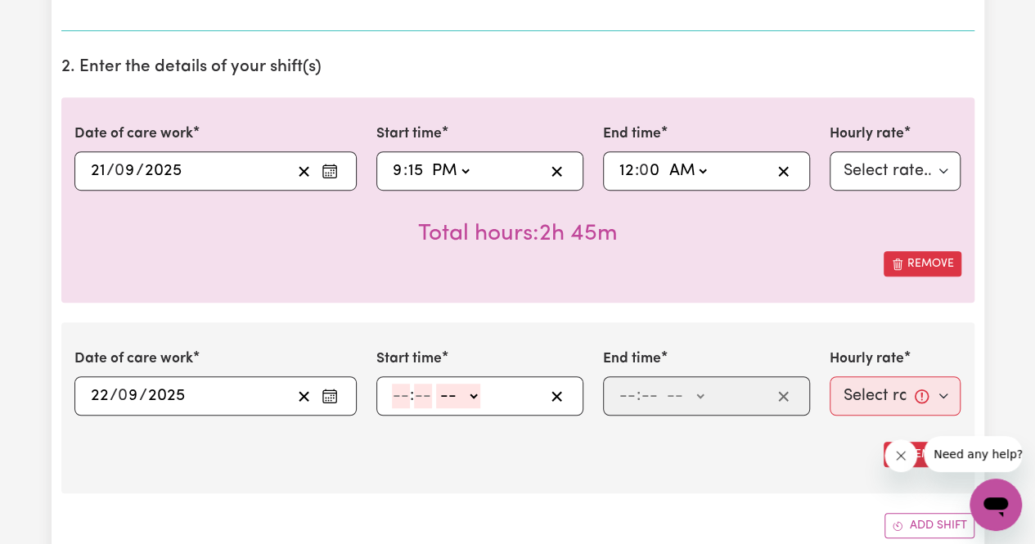
click at [402, 395] on input "number" at bounding box center [401, 396] width 18 height 25
type input "12"
type input "0"
select select "am"
type input "00:00"
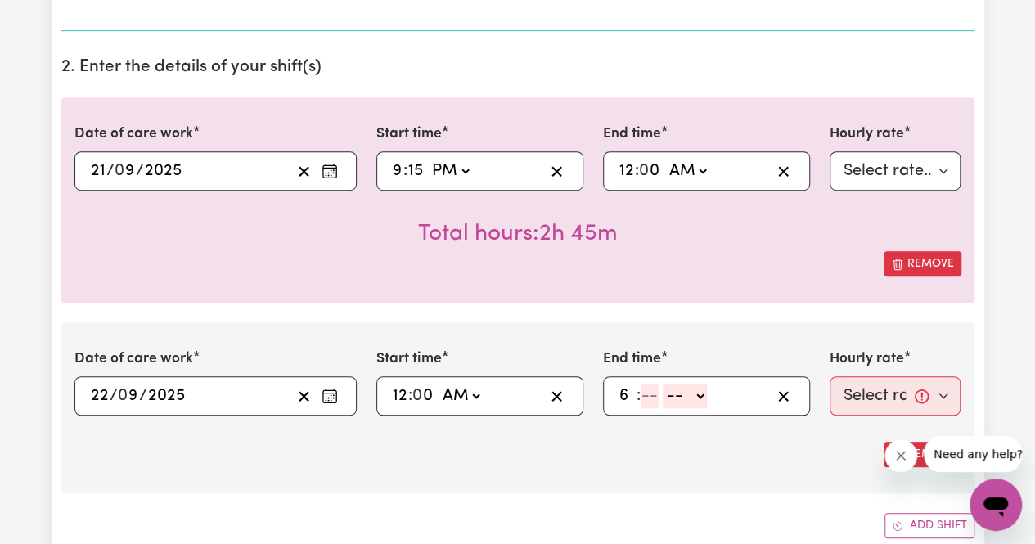
type input "6"
type input "0"
click at [699, 389] on select "-- AM PM" at bounding box center [682, 396] width 44 height 25
select select "am"
click at [660, 384] on select "-- AM PM" at bounding box center [682, 396] width 44 height 25
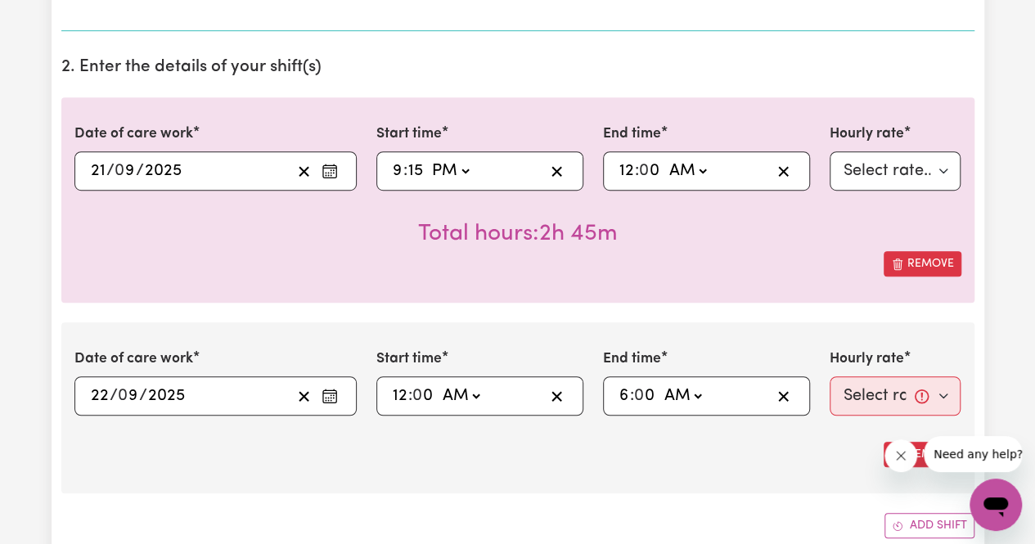
type input "06:00"
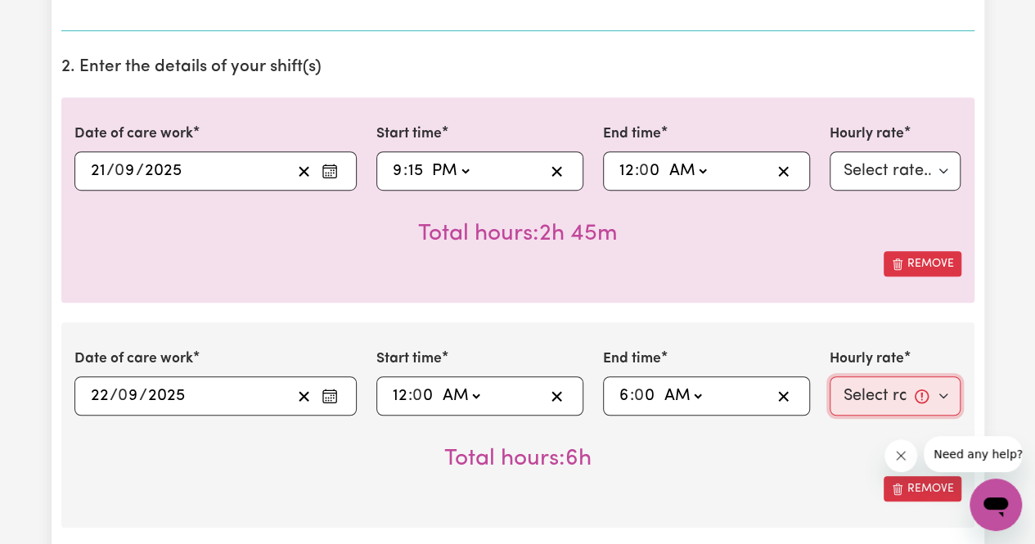
click at [882, 402] on select "Select rate... $66.07 (Weekday) $92.98 ([DATE]) $119.89 ([DATE]) $146.79 (Publi…" at bounding box center [895, 395] width 132 height 39
select select "74.15-Overnight"
click at [829, 376] on select "Select rate... $66.07 (Weekday) $92.98 ([DATE]) $119.89 ([DATE]) $146.79 (Publi…" at bounding box center [895, 395] width 132 height 39
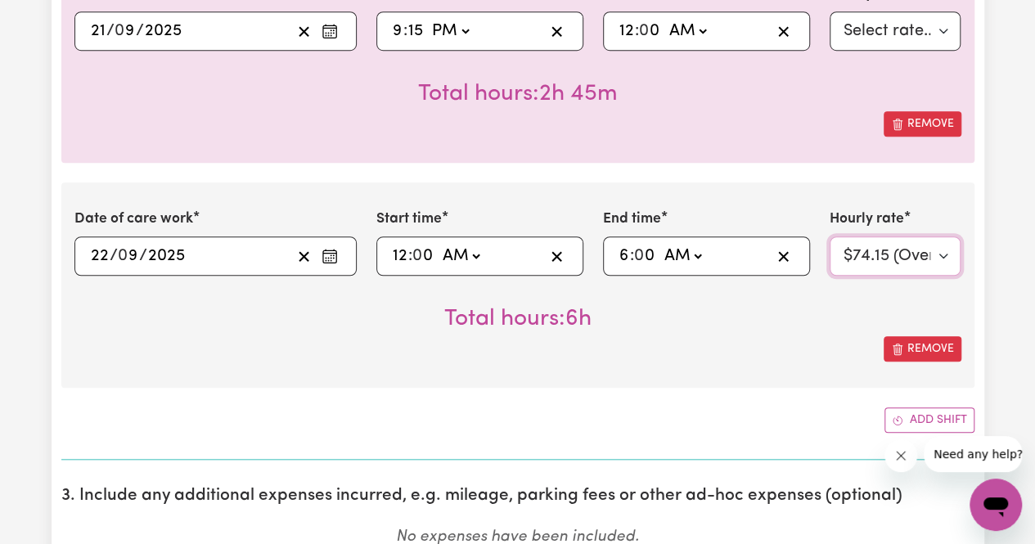
scroll to position [587, 0]
click at [921, 421] on button "Add shift" at bounding box center [929, 419] width 90 height 25
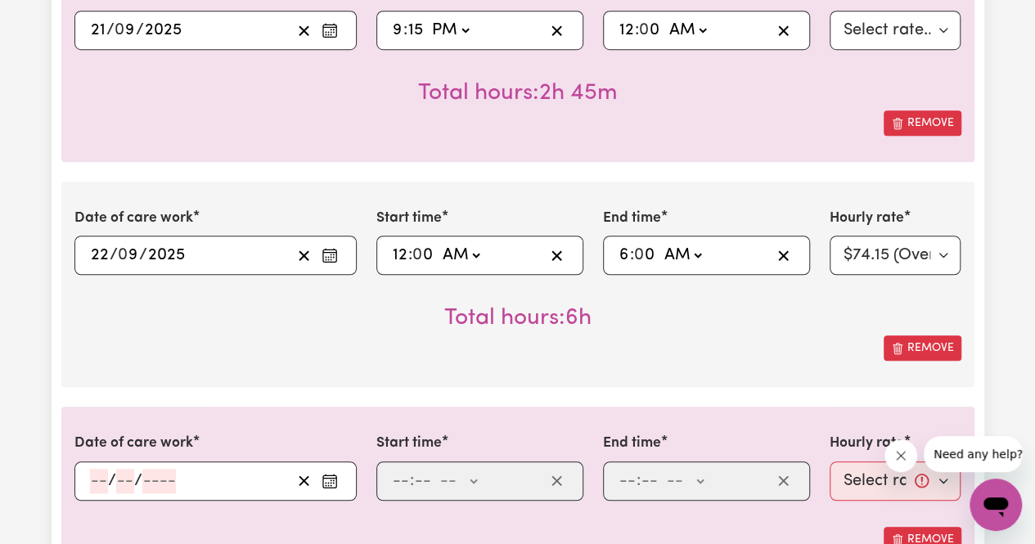
click at [96, 505] on div at bounding box center [517, 514] width 887 height 26
click at [92, 477] on input "number" at bounding box center [99, 481] width 18 height 25
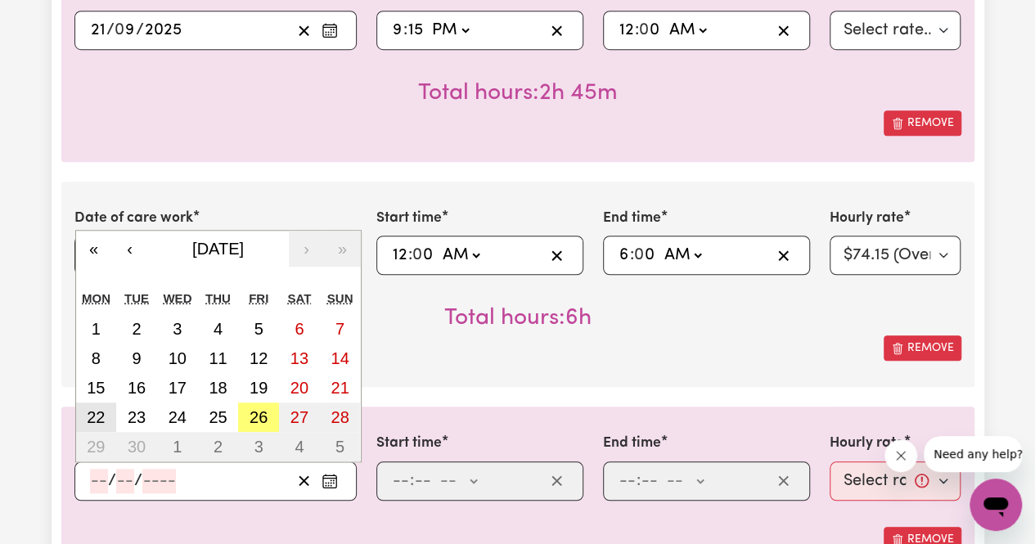
click at [103, 420] on abbr "22" at bounding box center [96, 417] width 18 height 18
type input "[DATE]"
type input "22"
type input "9"
type input "2025"
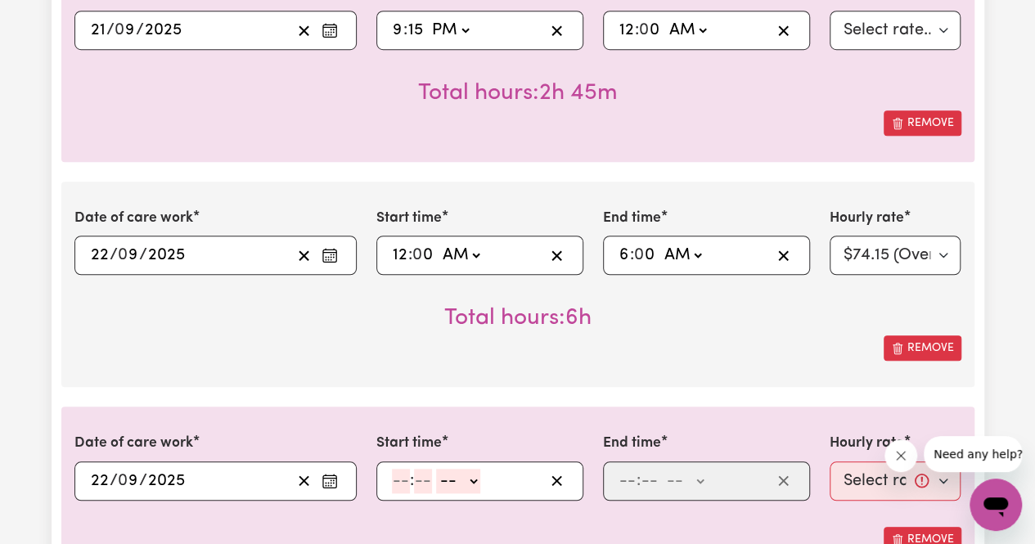
click at [390, 476] on div ": -- AM PM" at bounding box center [467, 481] width 154 height 25
type input "6"
type input "0"
select select "am"
type input "06:00"
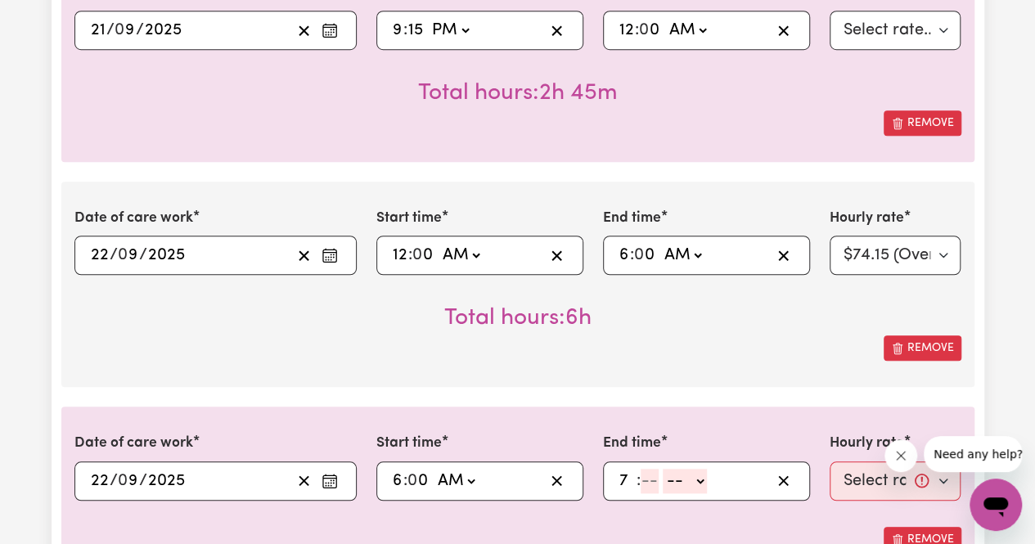
type input "7"
type input "0"
select select "am"
type input "07:00"
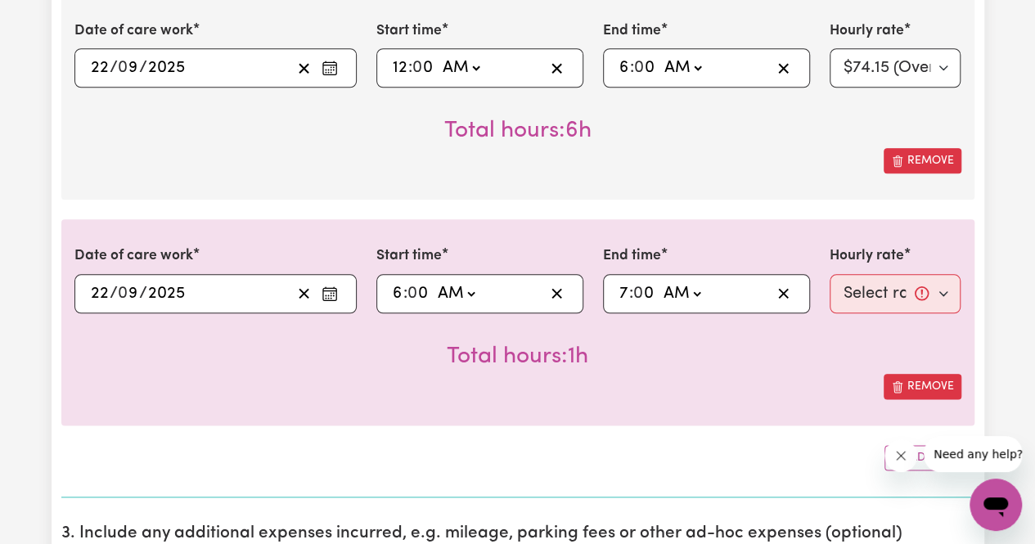
scroll to position [775, 0]
click at [883, 288] on select "Select rate... $66.07 (Weekday) $92.98 ([DATE]) $119.89 ([DATE]) $146.79 (Publi…" at bounding box center [895, 292] width 132 height 39
select select "66.07-Weekday"
click at [829, 273] on select "Select rate... $66.07 (Weekday) $92.98 ([DATE]) $119.89 ([DATE]) $146.79 (Publi…" at bounding box center [895, 292] width 132 height 39
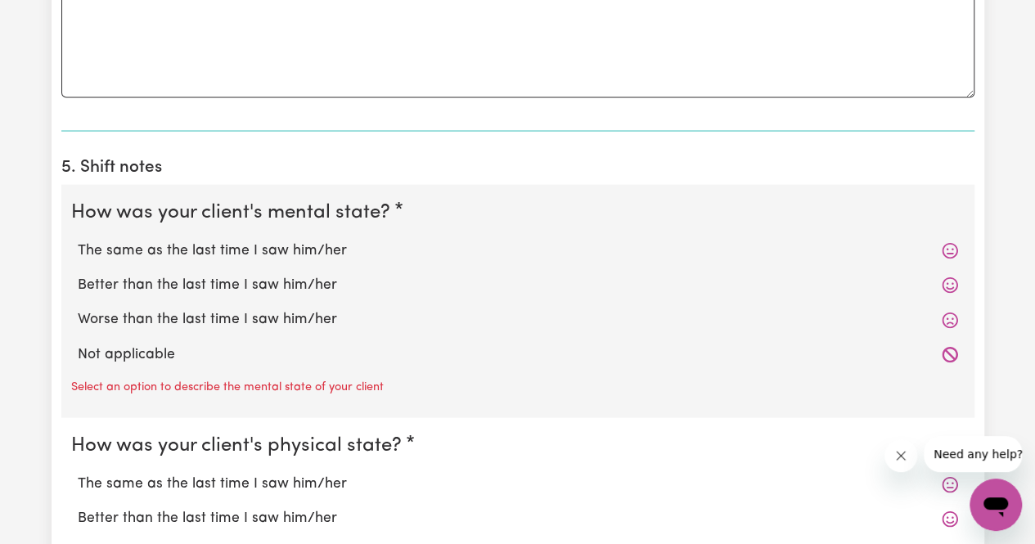
scroll to position [1533, 0]
click at [132, 330] on div "Worse than the last time I saw him/her" at bounding box center [517, 318] width 893 height 34
click at [132, 343] on label "Not applicable" at bounding box center [518, 353] width 880 height 21
click at [78, 342] on input "Not applicable" at bounding box center [77, 342] width 1 height 1
radio input "true"
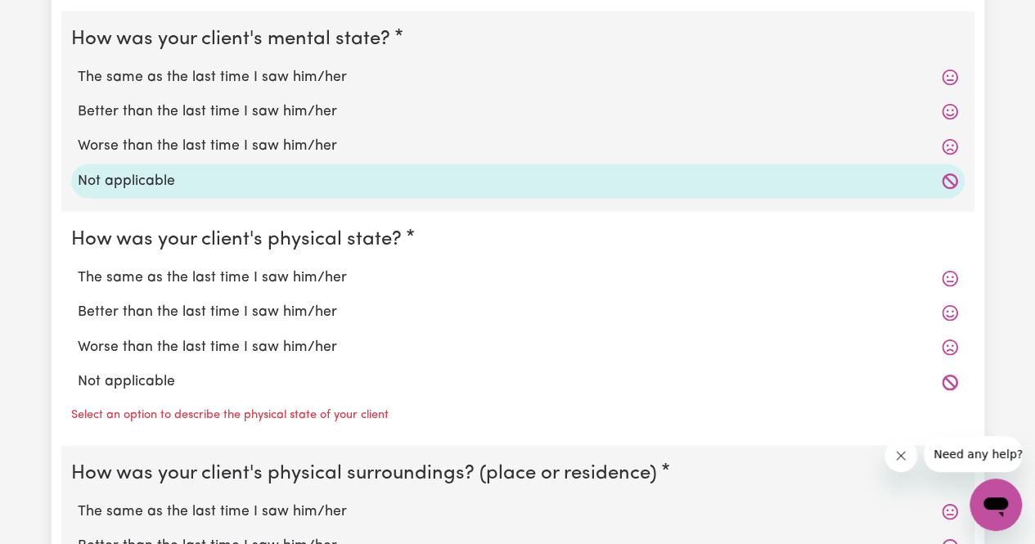
click at [134, 377] on label "Not applicable" at bounding box center [518, 381] width 880 height 21
click at [78, 371] on input "Not applicable" at bounding box center [77, 371] width 1 height 1
radio input "true"
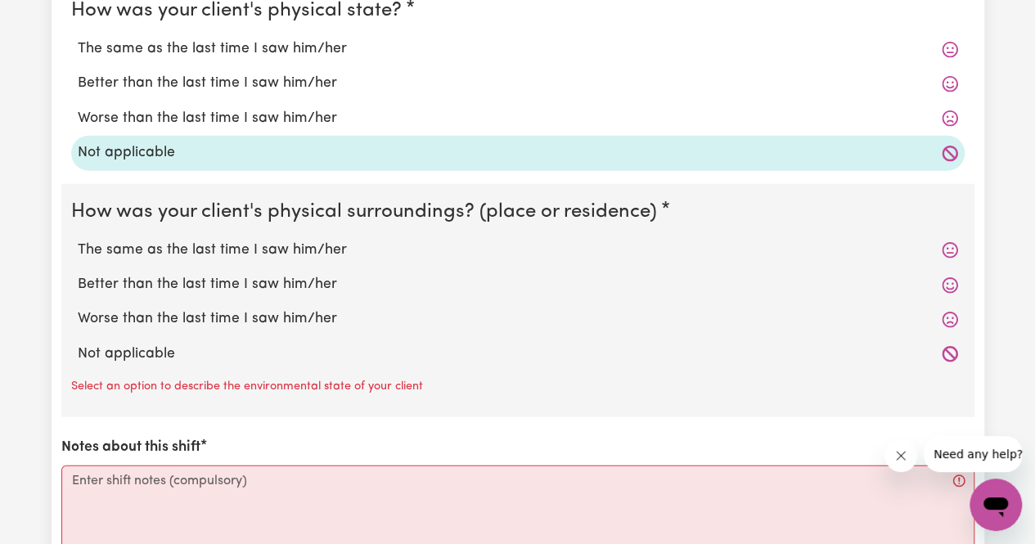
click at [131, 351] on label "Not applicable" at bounding box center [518, 354] width 880 height 21
click at [78, 344] on input "Not applicable" at bounding box center [77, 343] width 1 height 1
radio input "true"
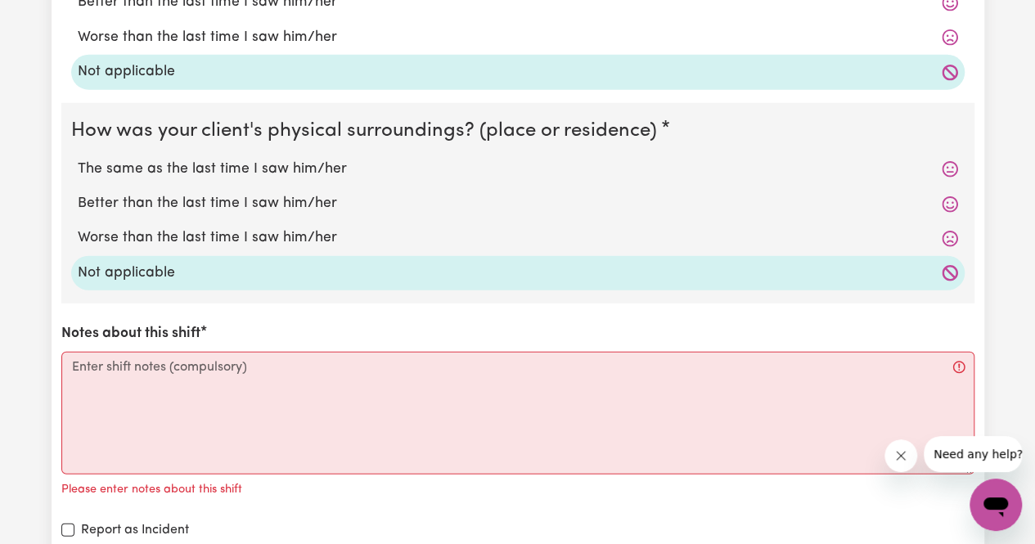
scroll to position [2015, 0]
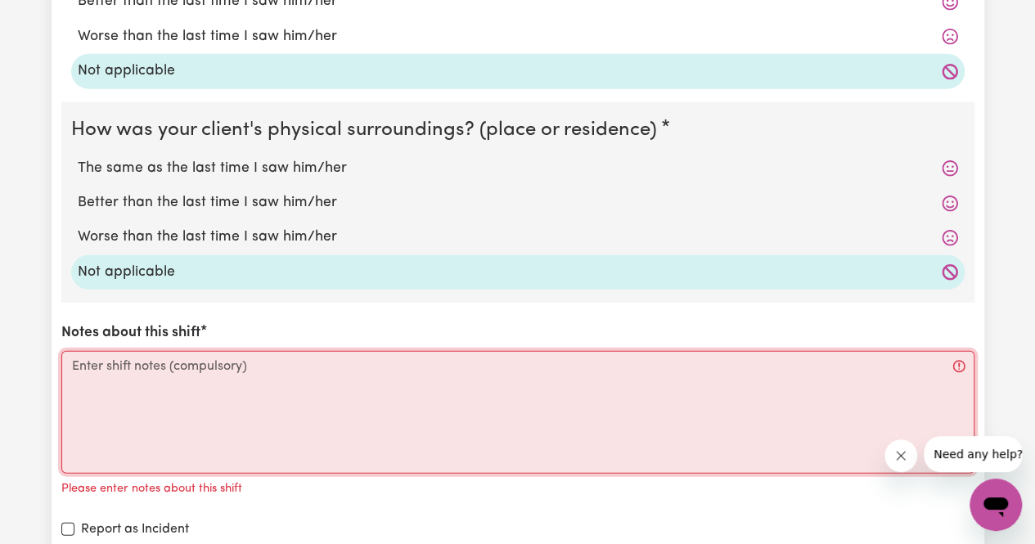
click at [131, 351] on textarea "Notes about this shift" at bounding box center [517, 412] width 913 height 123
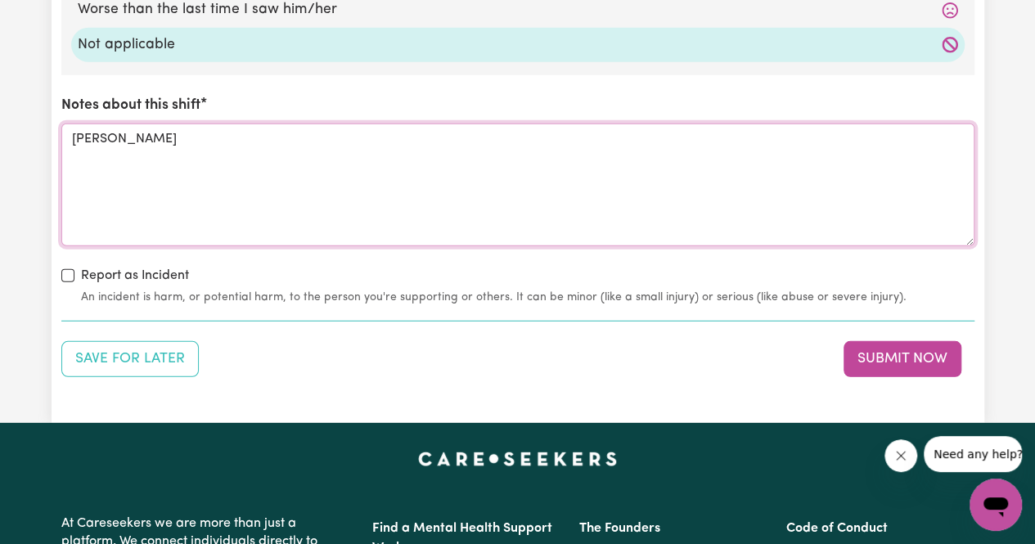
scroll to position [2244, 0]
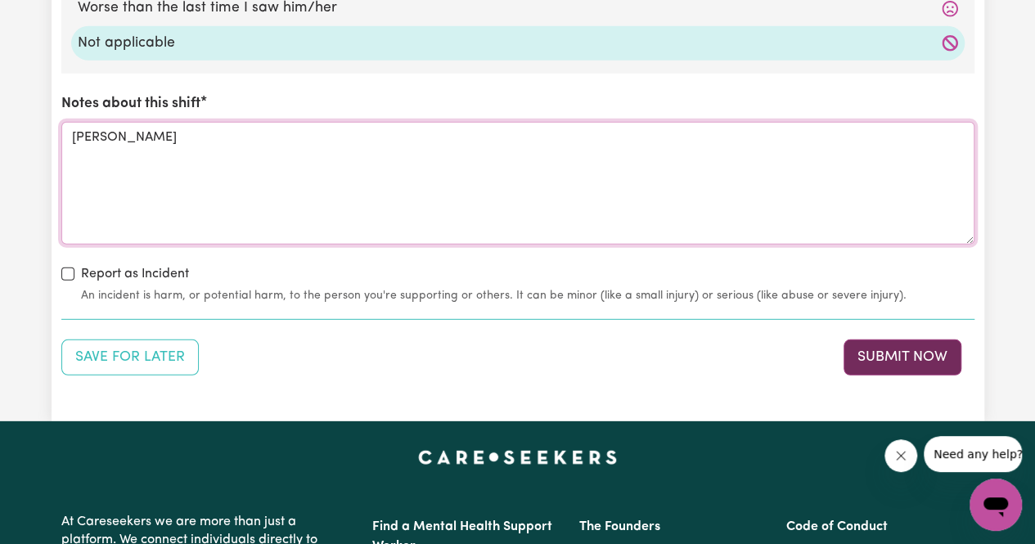
type textarea "[PERSON_NAME]"
click at [870, 365] on button "Submit Now" at bounding box center [902, 357] width 118 height 36
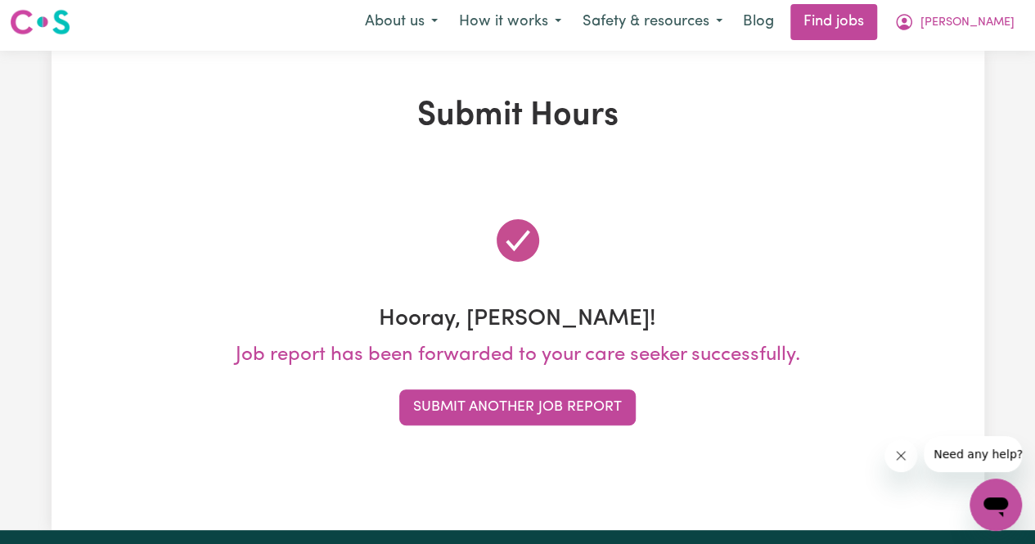
scroll to position [0, 0]
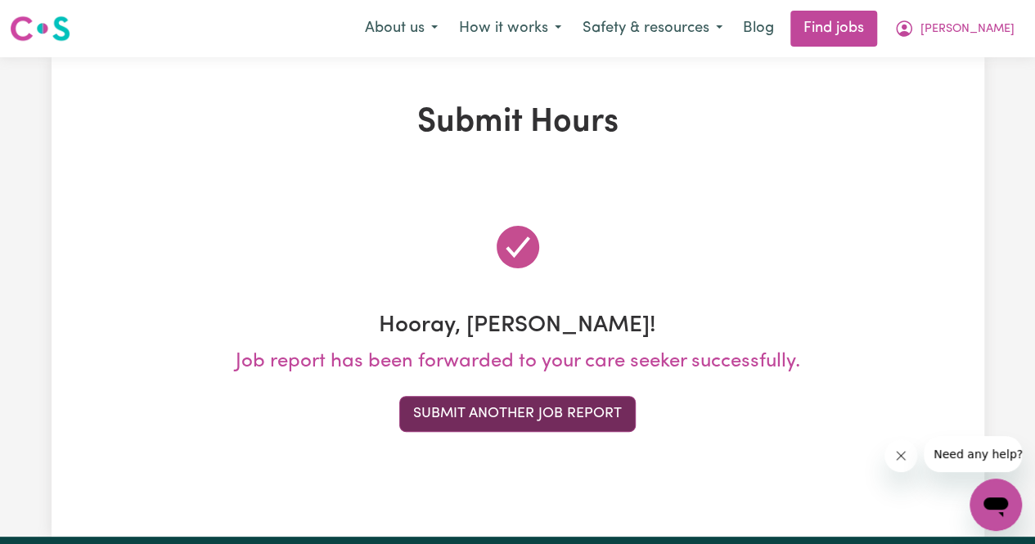
click at [468, 415] on button "Submit Another Job Report" at bounding box center [517, 414] width 236 height 36
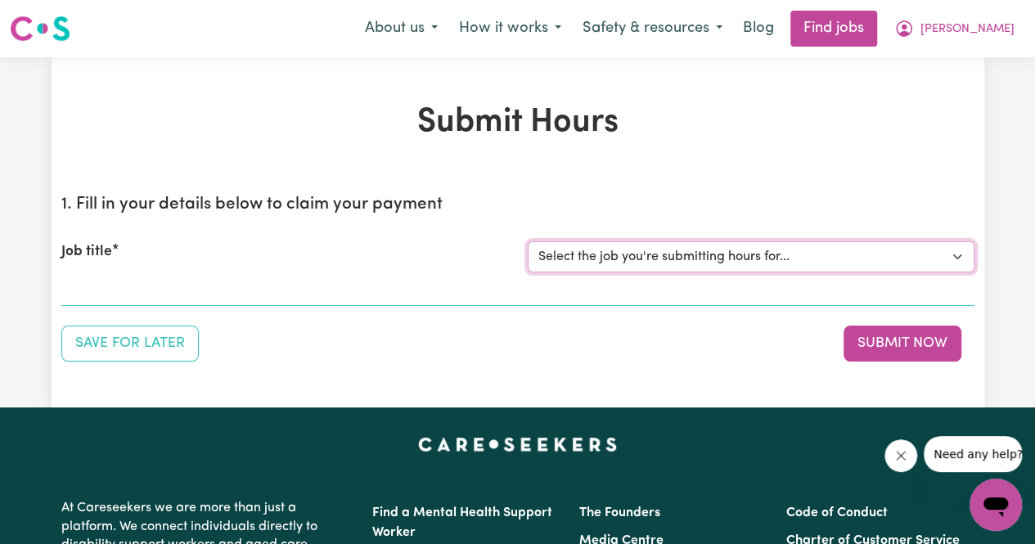
click at [589, 246] on select "Select the job you're submitting hours for... [[PERSON_NAME]] Support Worker Ne…" at bounding box center [751, 256] width 447 height 31
select select "14115"
click at [528, 241] on select "Select the job you're submitting hours for... [[PERSON_NAME]] Support Worker Ne…" at bounding box center [751, 256] width 447 height 31
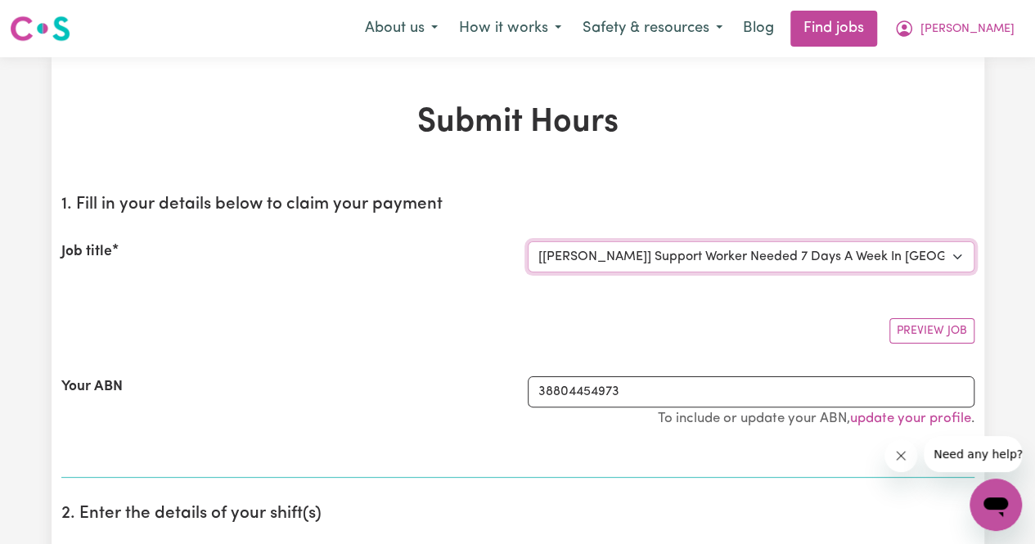
scroll to position [265, 0]
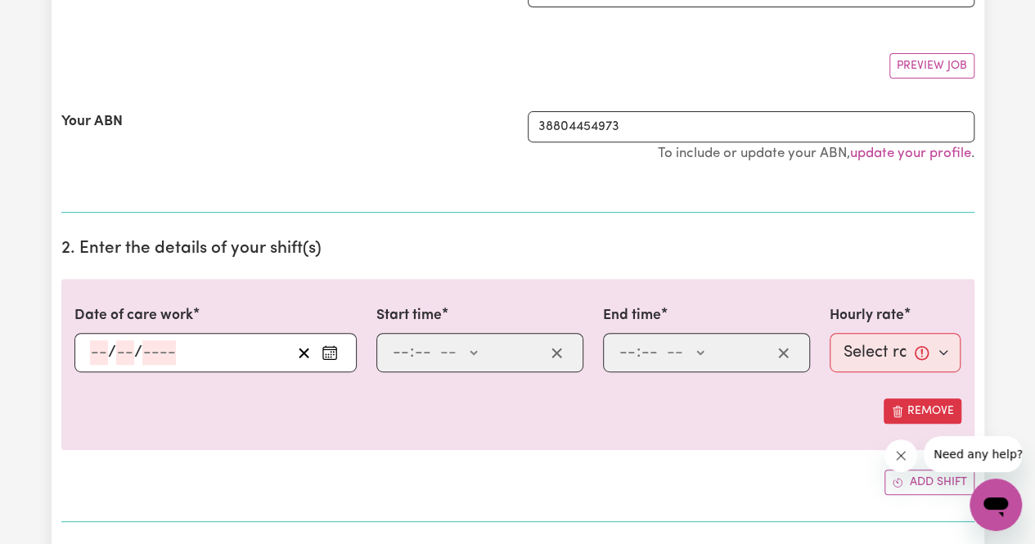
click at [95, 359] on input "number" at bounding box center [99, 352] width 18 height 25
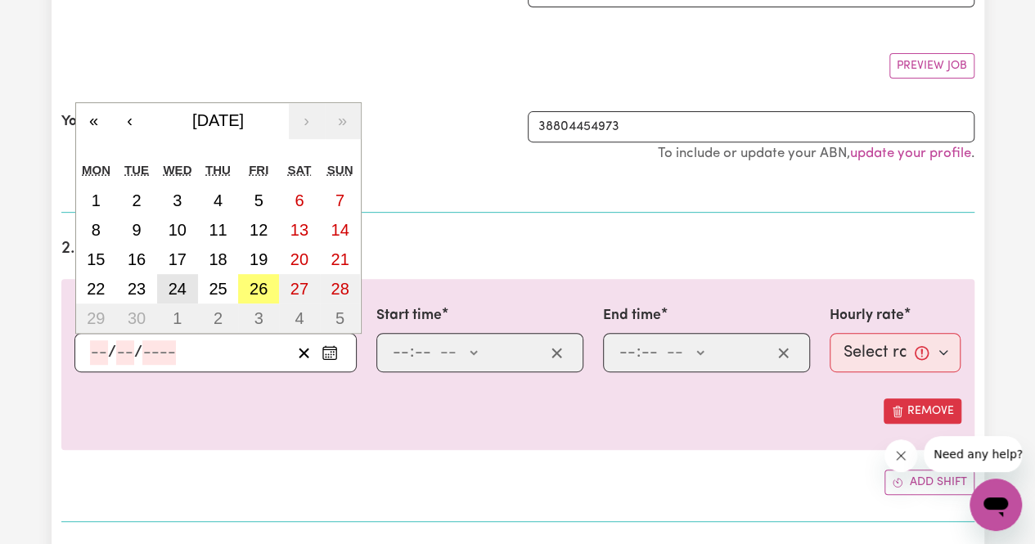
click at [168, 280] on abbr "24" at bounding box center [177, 289] width 18 height 18
type input "[DATE]"
type input "24"
type input "9"
type input "2025"
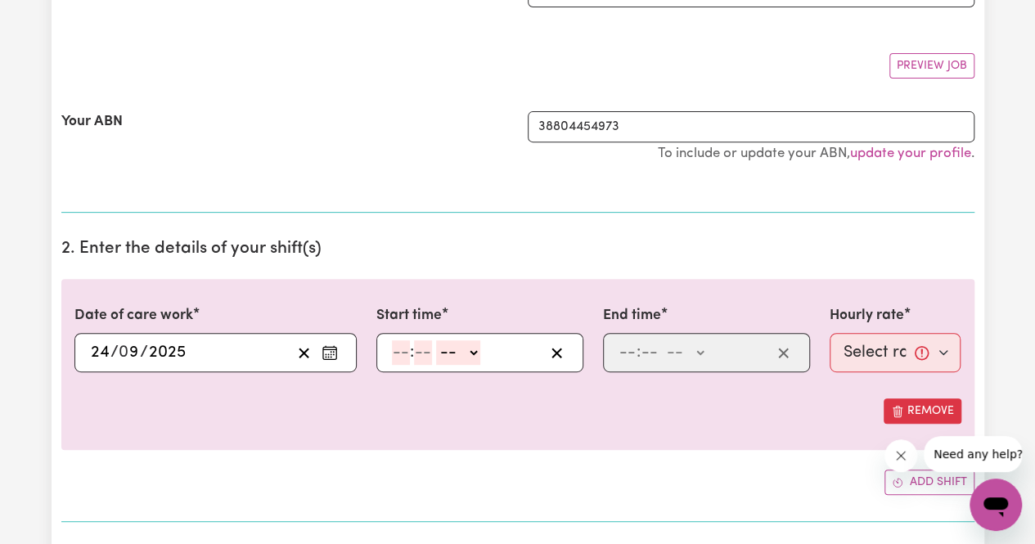
click at [394, 358] on input "number" at bounding box center [401, 352] width 18 height 25
type input "3"
type input "0"
select select "am"
type input "03:00"
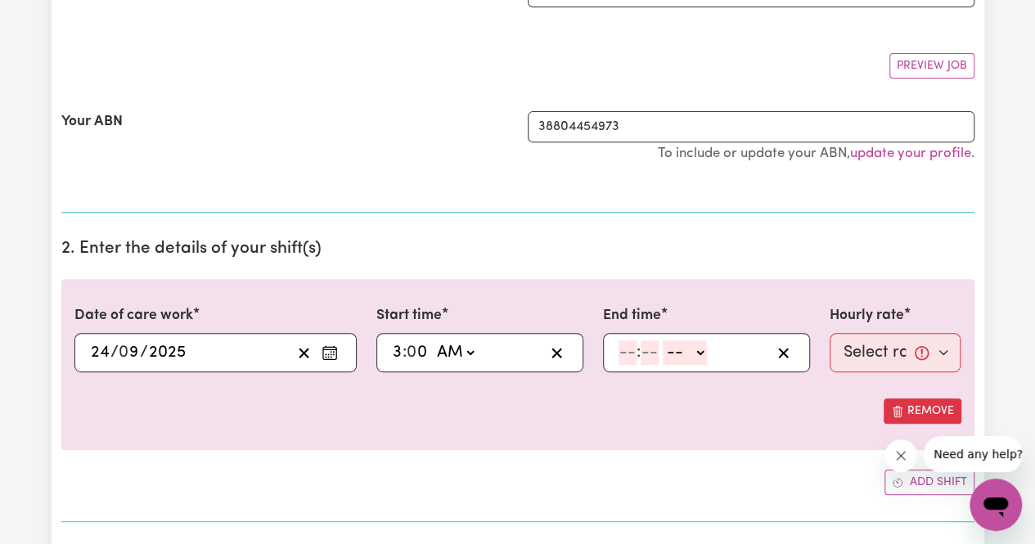
select select "pm"
type input "15:00"
type input "8"
type input "0"
select select "pm"
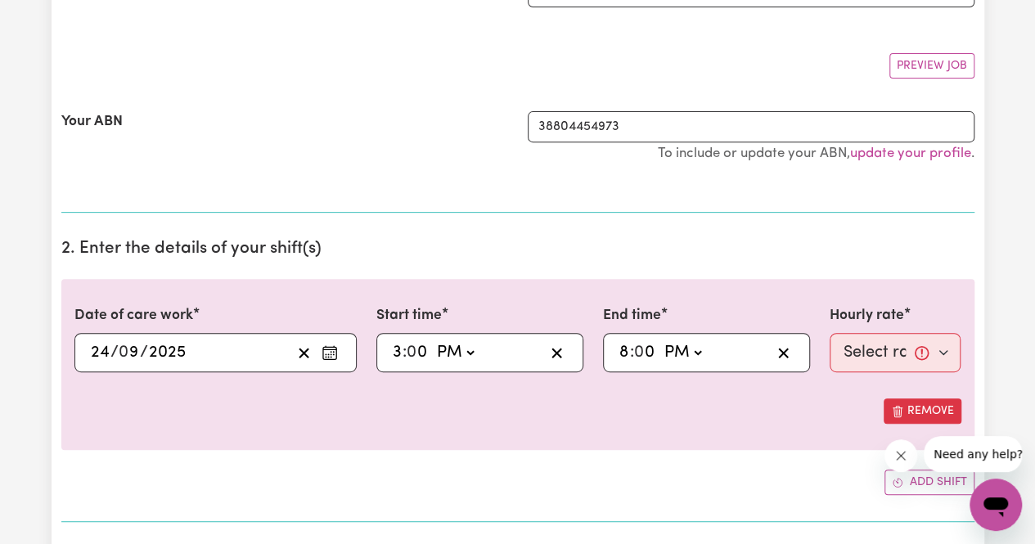
type input "20:00"
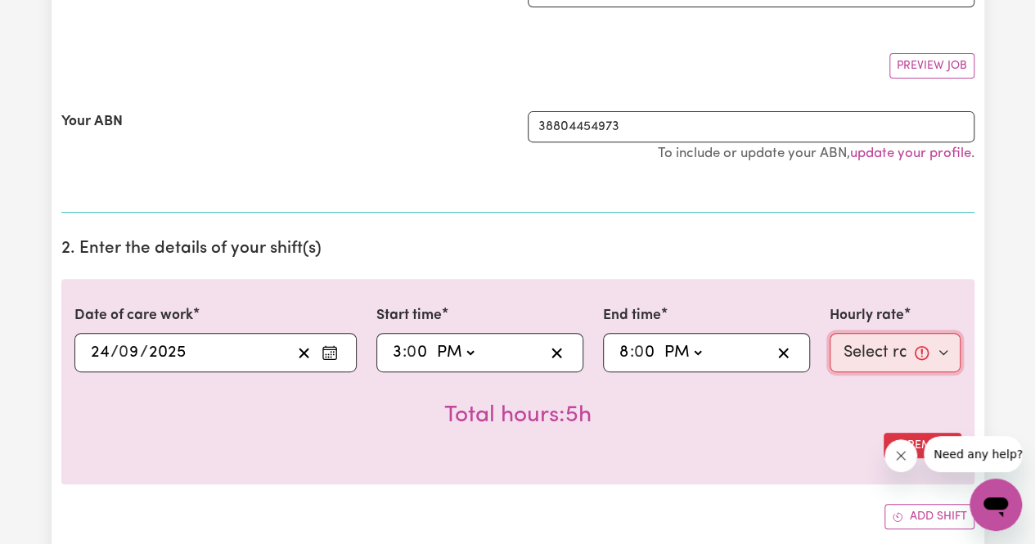
select select "66.07-Weekday"
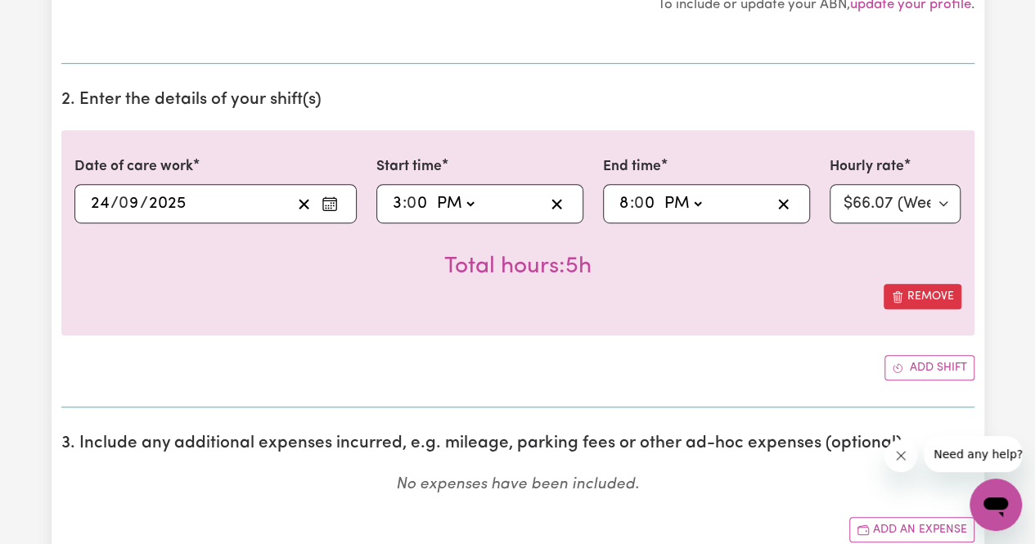
scroll to position [424, 0]
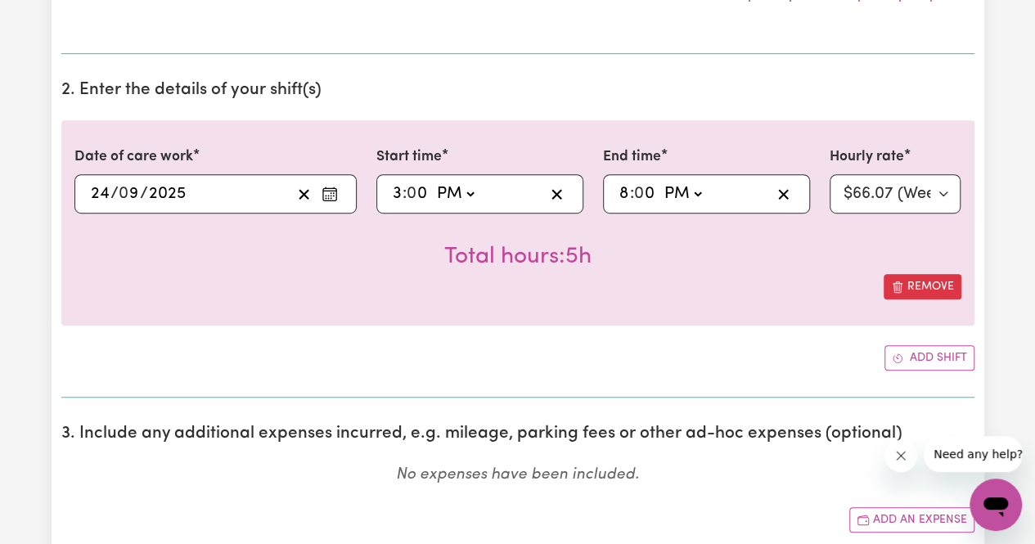
click at [884, 345] on button "Add shift" at bounding box center [929, 357] width 90 height 25
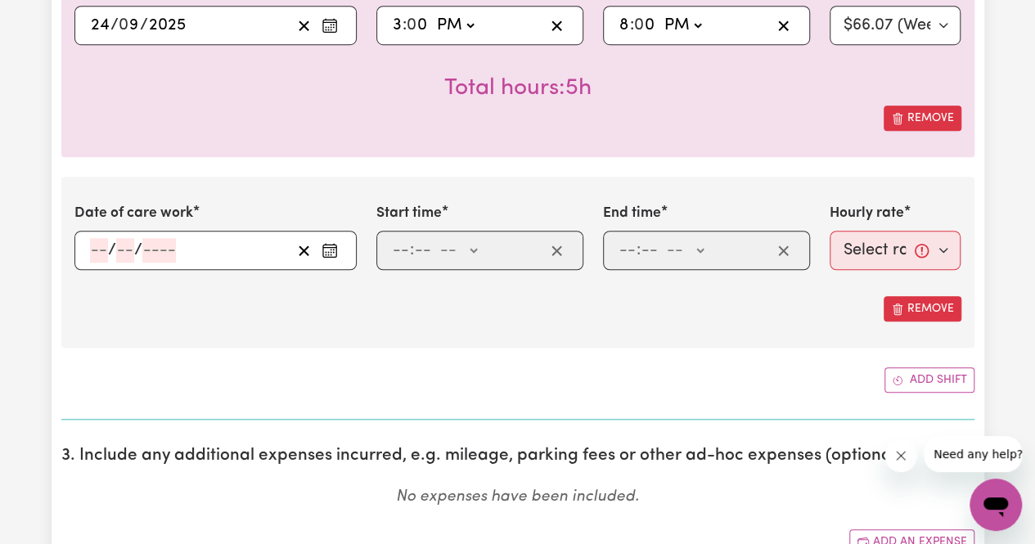
scroll to position [587, 0]
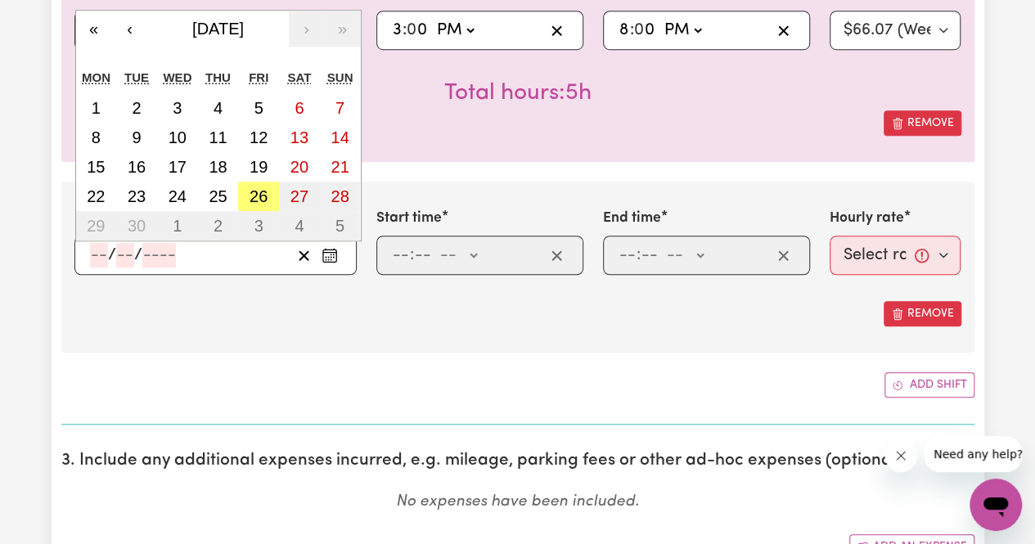
click at [97, 249] on input "number" at bounding box center [99, 255] width 18 height 25
click at [168, 194] on abbr "24" at bounding box center [177, 196] width 18 height 18
type input "[DATE]"
type input "24"
type input "9"
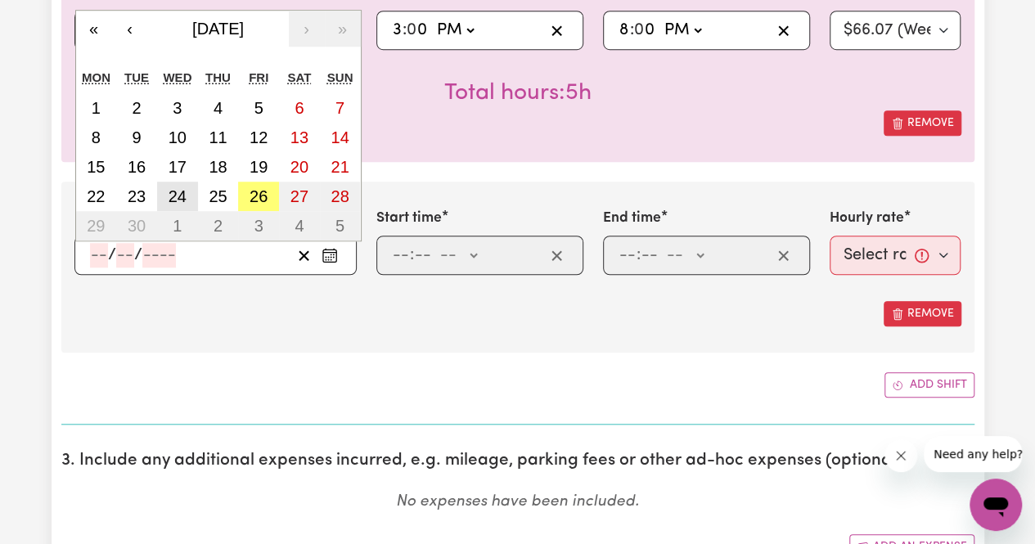
type input "2025"
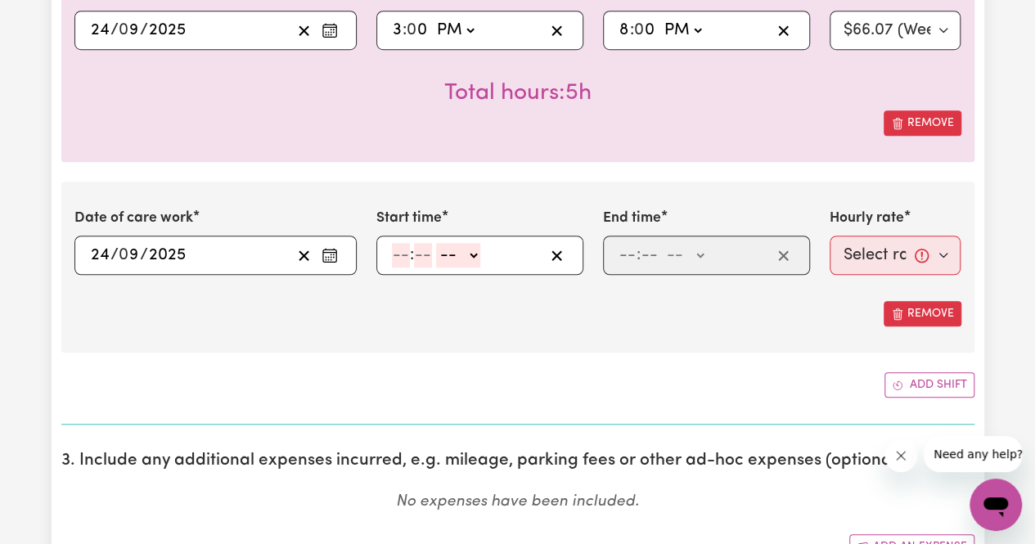
click at [394, 261] on input "number" at bounding box center [401, 255] width 18 height 25
type input "8"
type input "0"
select select "pm"
type input "20:00"
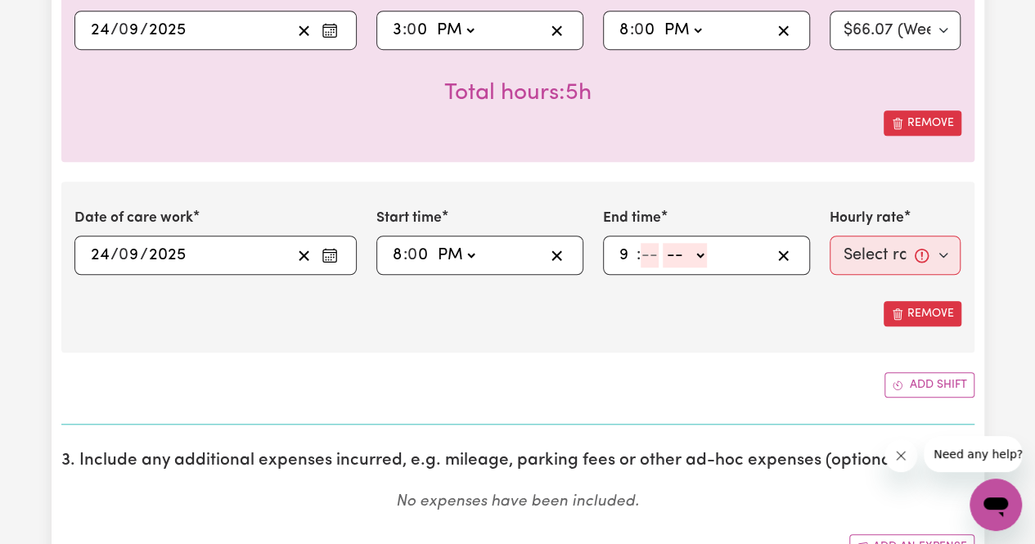
type input "9"
type input "30"
select select "pm"
type input "21:30"
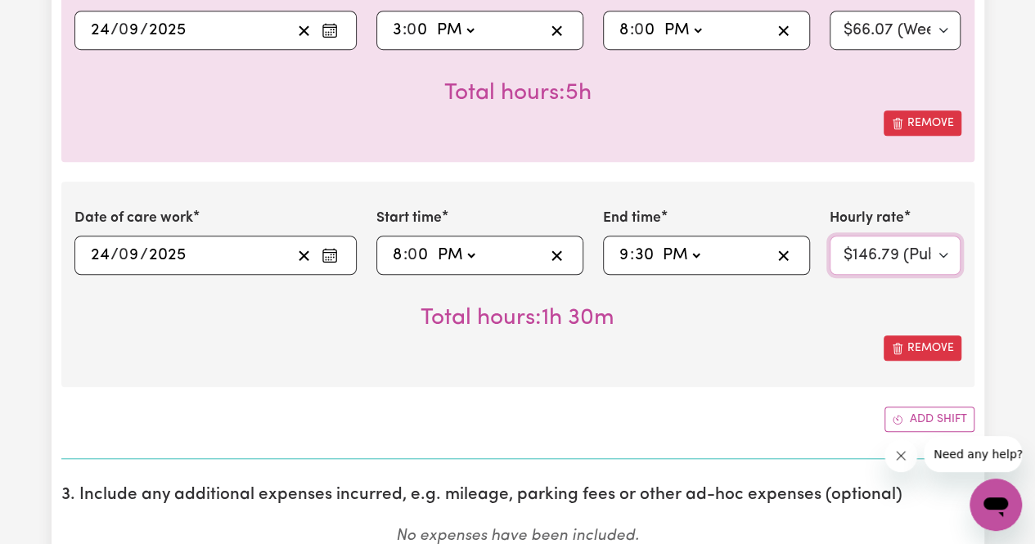
select select "72.8-EveningCare"
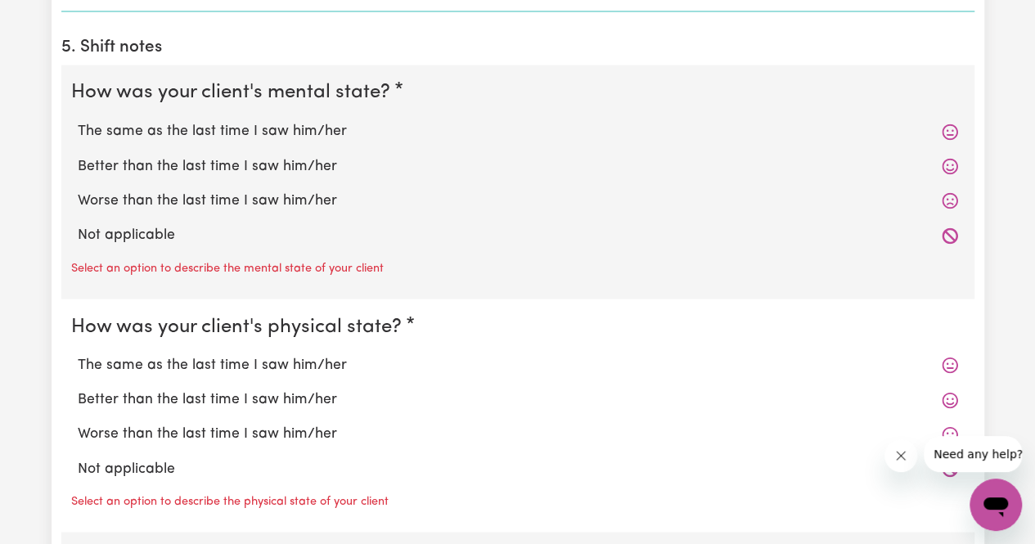
scroll to position [1428, 0]
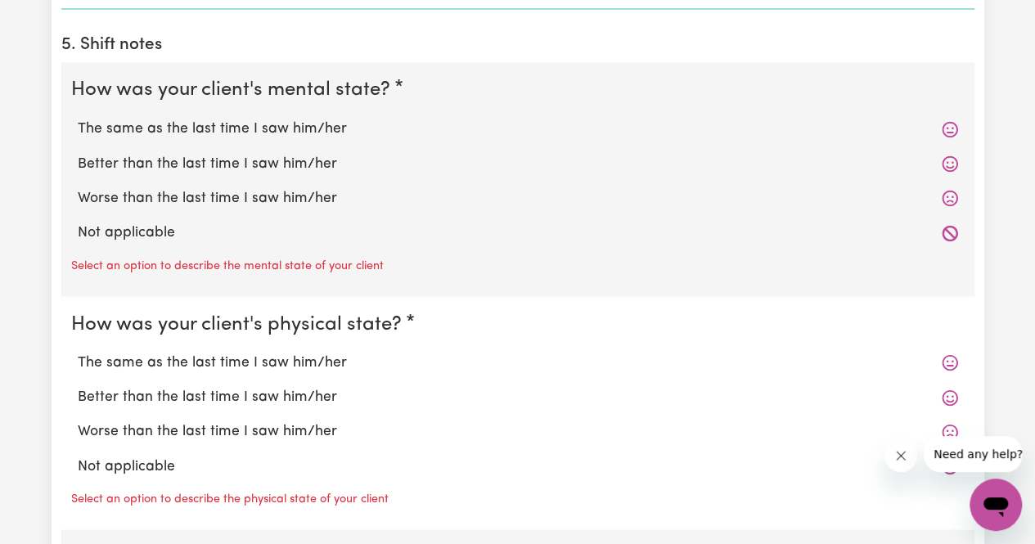
click at [118, 223] on label "Not applicable" at bounding box center [518, 232] width 880 height 21
click at [78, 222] on input "Not applicable" at bounding box center [77, 221] width 1 height 1
radio input "true"
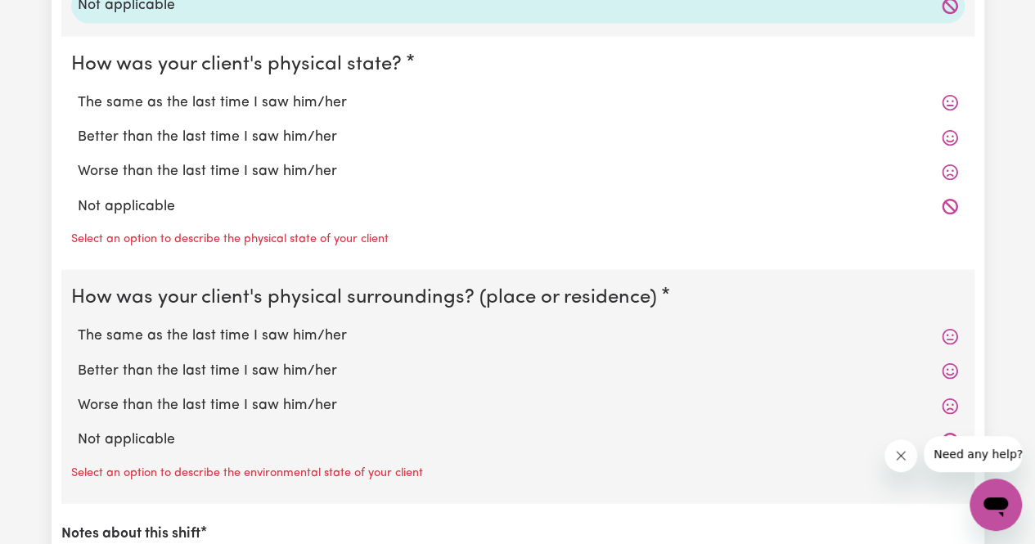
scroll to position [1640, 0]
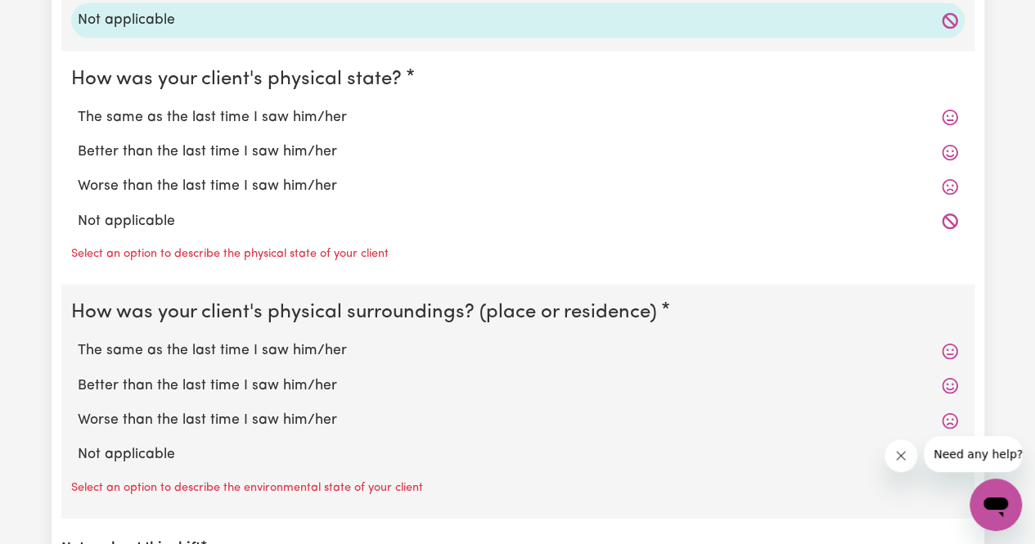
click at [118, 223] on label "Not applicable" at bounding box center [518, 221] width 880 height 21
click at [78, 211] on input "Not applicable" at bounding box center [77, 210] width 1 height 1
radio input "true"
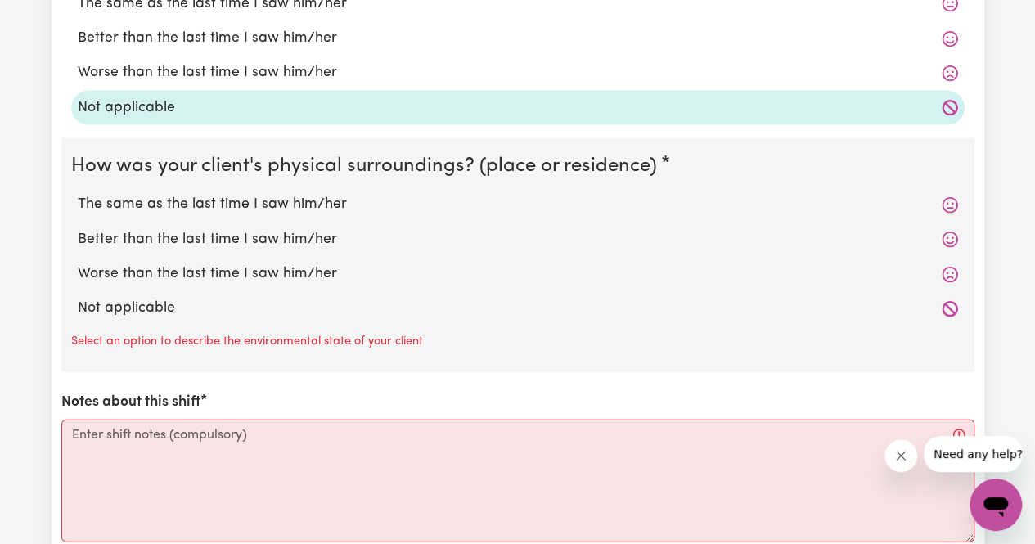
click at [119, 304] on label "Not applicable" at bounding box center [518, 308] width 880 height 21
click at [78, 298] on input "Not applicable" at bounding box center [77, 297] width 1 height 1
radio input "true"
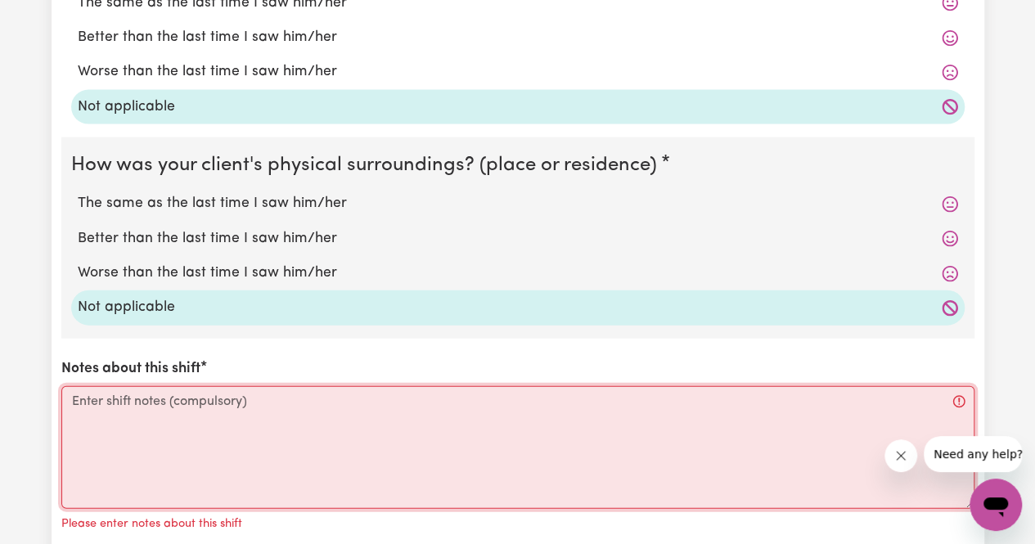
click at [122, 386] on textarea "Notes about this shift" at bounding box center [517, 447] width 913 height 123
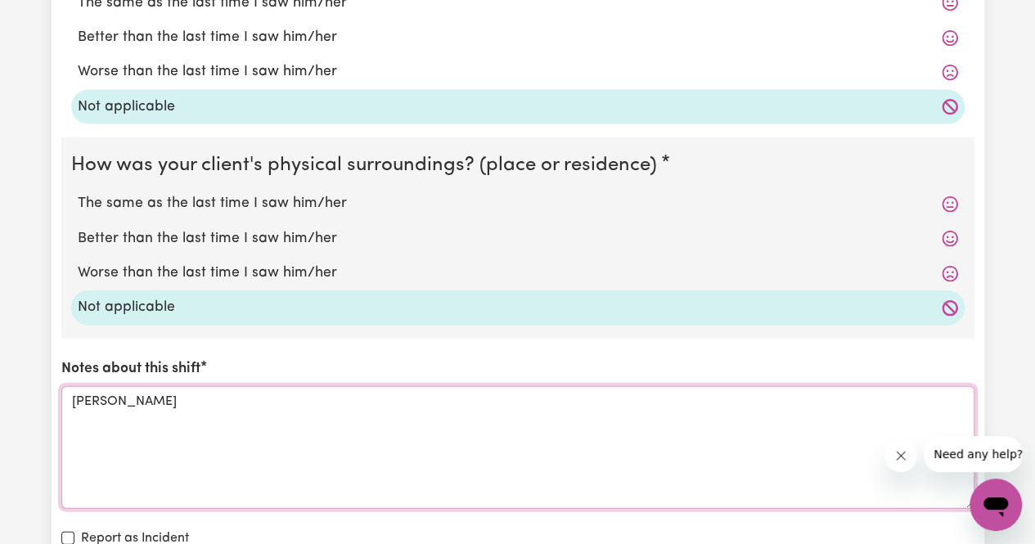
type textarea "[PERSON_NAME]"
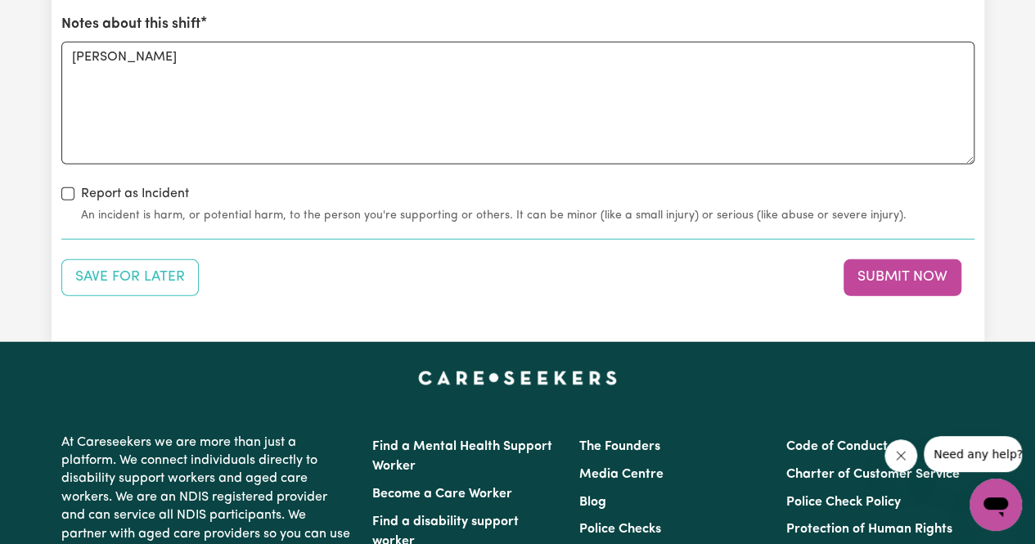
scroll to position [2147, 0]
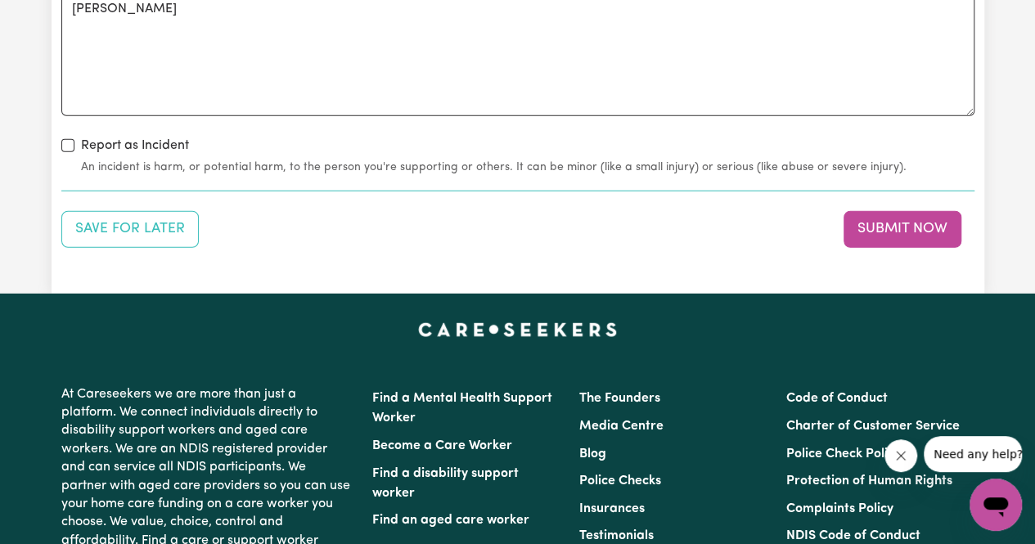
click at [843, 211] on button "Submit Now" at bounding box center [902, 229] width 118 height 36
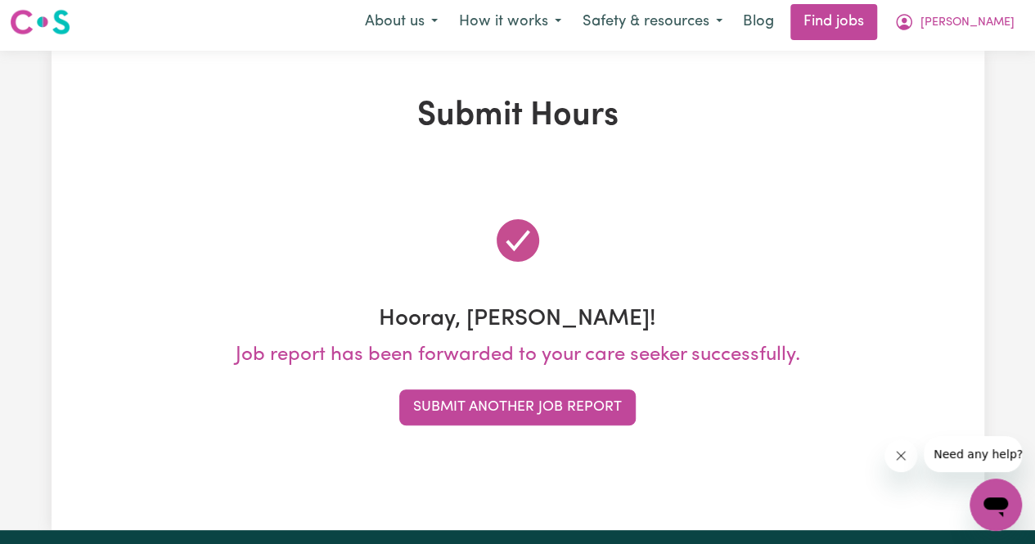
scroll to position [0, 0]
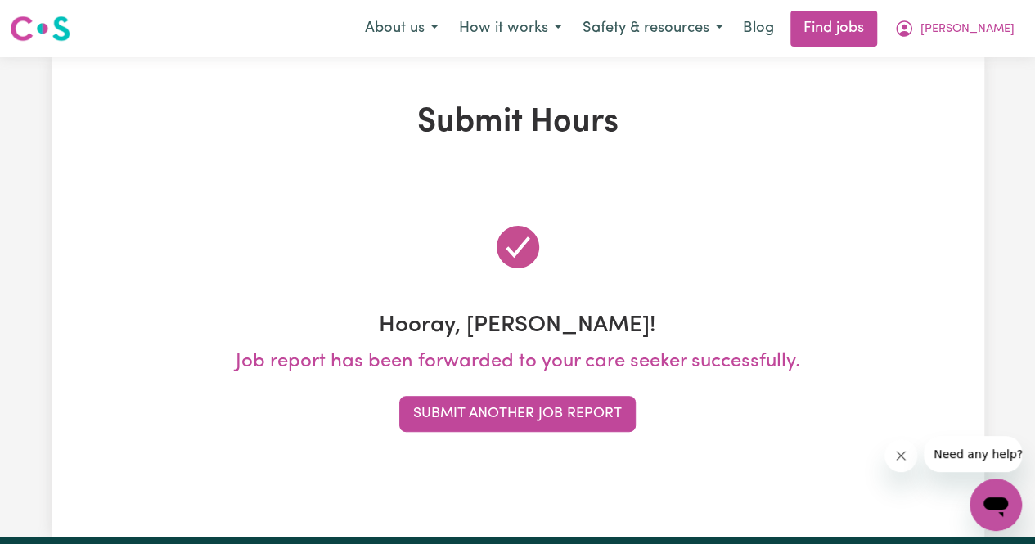
click at [411, 432] on div "Hooray, [PERSON_NAME]! Job report has been forwarded to your care seeker succes…" at bounding box center [517, 327] width 913 height 290
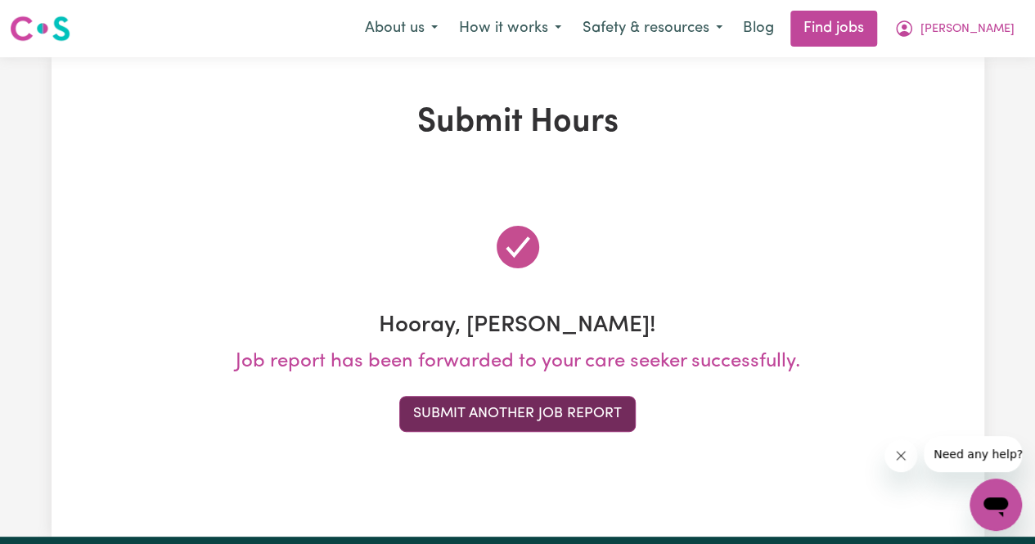
click at [445, 411] on button "Submit Another Job Report" at bounding box center [517, 414] width 236 height 36
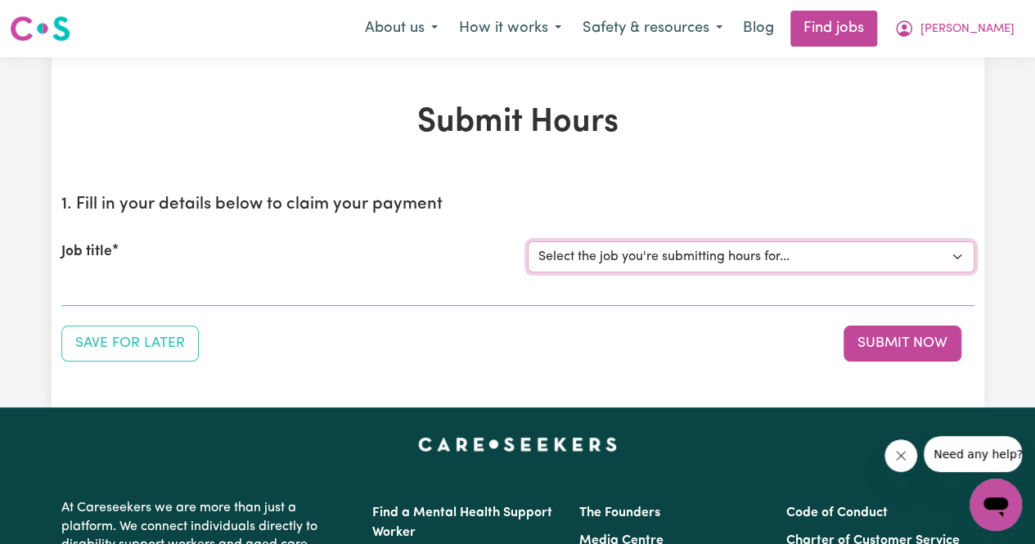
click at [658, 250] on select "Select the job you're submitting hours for... [[PERSON_NAME]] Support Worker Ne…" at bounding box center [751, 256] width 447 height 31
select select "14115"
click at [528, 241] on select "Select the job you're submitting hours for... [[PERSON_NAME]] Support Worker Ne…" at bounding box center [751, 256] width 447 height 31
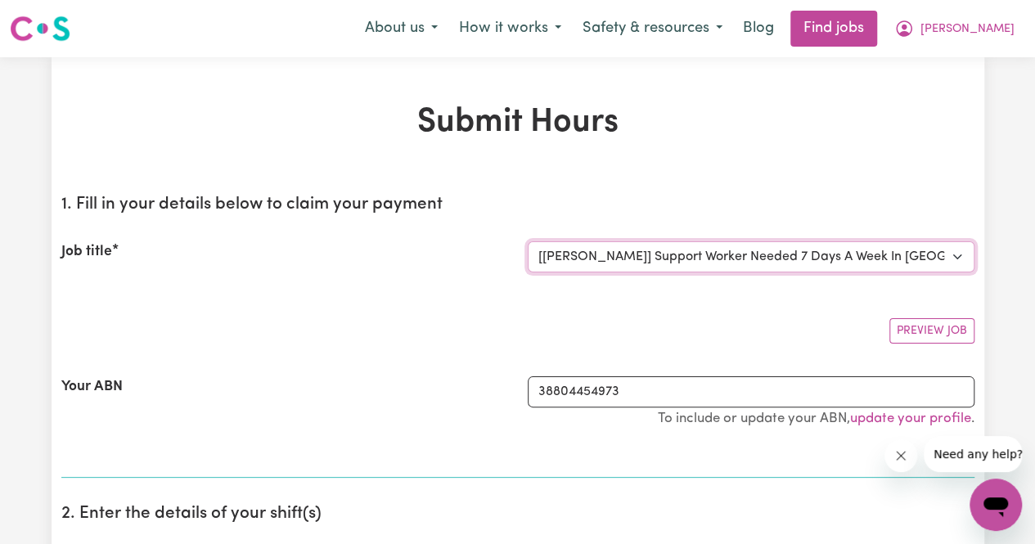
scroll to position [390, 0]
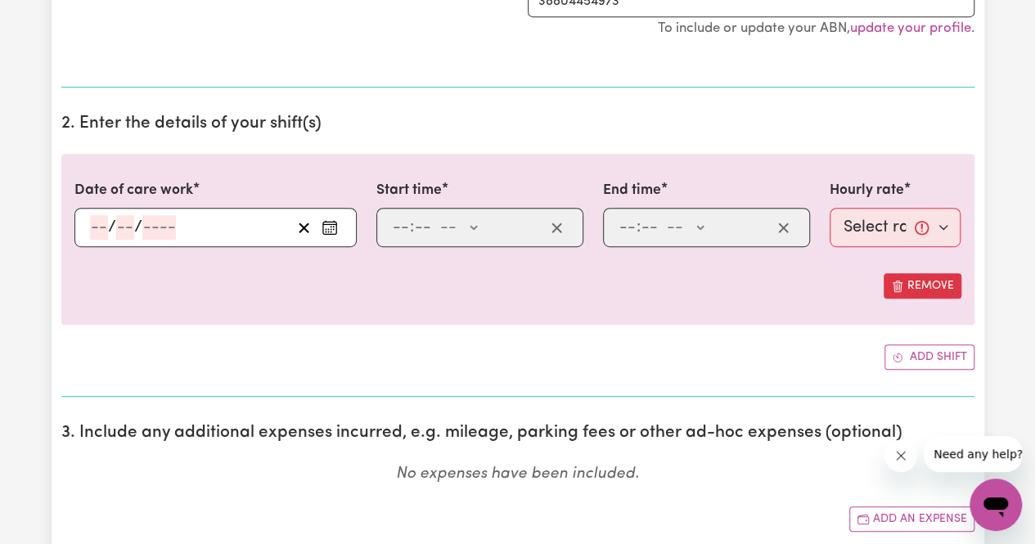
click at [98, 218] on div "/ /" at bounding box center [215, 227] width 282 height 39
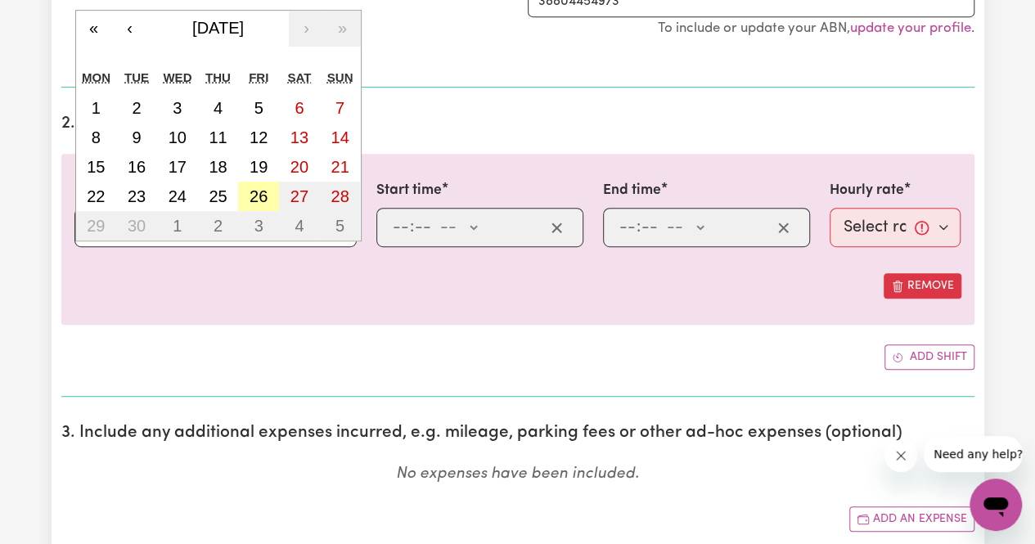
click at [260, 189] on abbr "26" at bounding box center [258, 196] width 18 height 18
type input "[DATE]"
type input "26"
type input "9"
type input "2025"
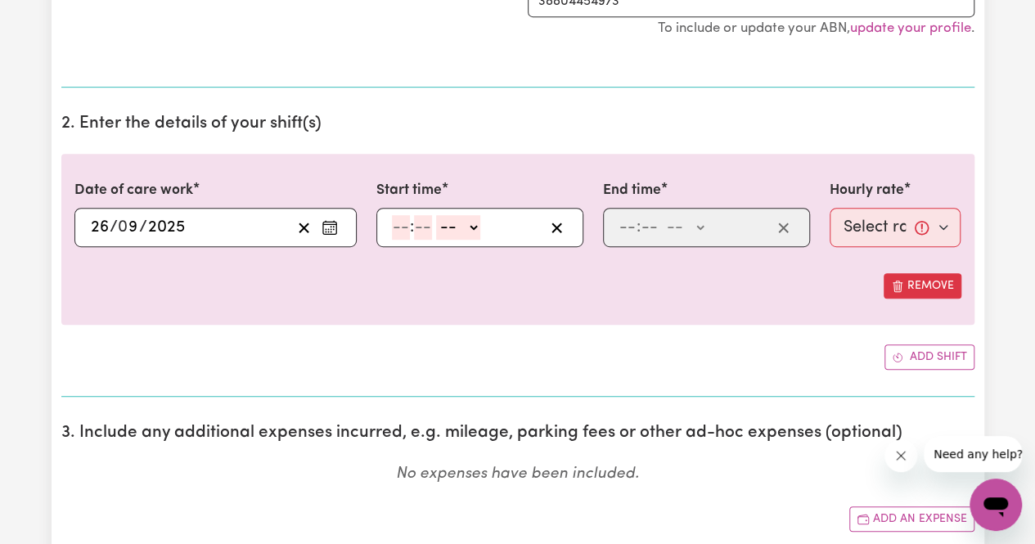
click at [389, 227] on div ": -- AM PM" at bounding box center [479, 227] width 207 height 39
click at [390, 227] on div ": -- AM PM" at bounding box center [467, 227] width 154 height 25
type input "7"
type input "0"
select select "am"
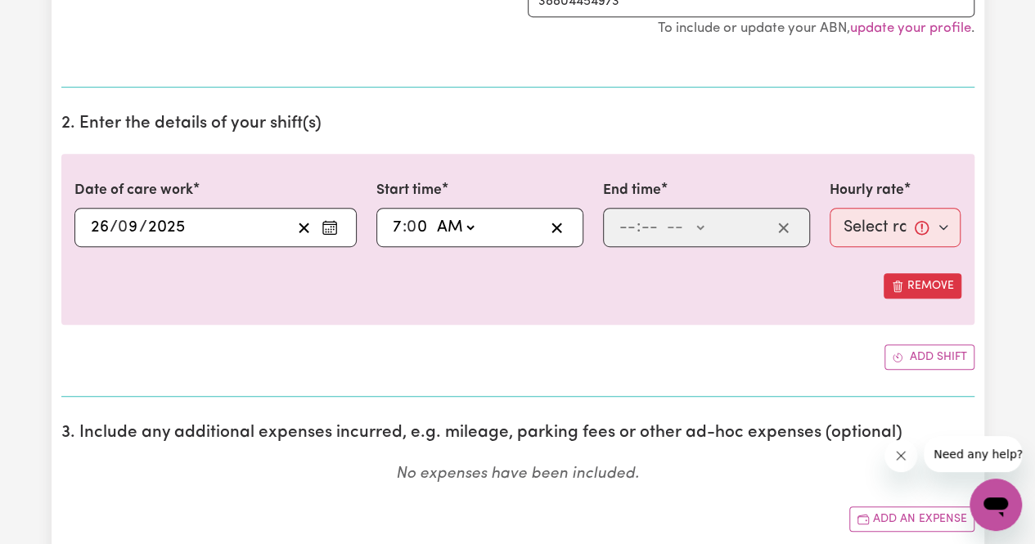
type input "07:00"
type input "9"
type input "30"
select select "pm"
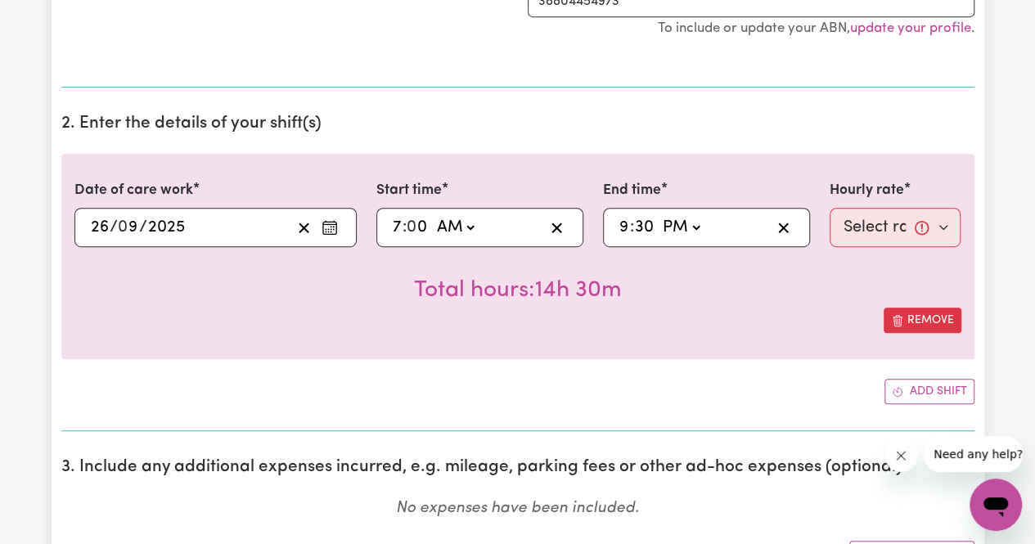
type input "21:30"
click at [929, 202] on div "Hourly rate Select rate... $66.07 (Weekday) $92.98 ([DATE]) $119.89 ([DATE]) $1…" at bounding box center [895, 213] width 132 height 67
click at [888, 216] on select "Select rate... $66.07 (Weekday) $92.98 ([DATE]) $119.89 ([DATE]) $146.79 (Publi…" at bounding box center [895, 227] width 132 height 39
select select "146.79-PublicHoliday"
click at [829, 208] on select "Select rate... $66.07 (Weekday) $92.98 ([DATE]) $119.89 ([DATE]) $146.79 (Publi…" at bounding box center [895, 227] width 132 height 39
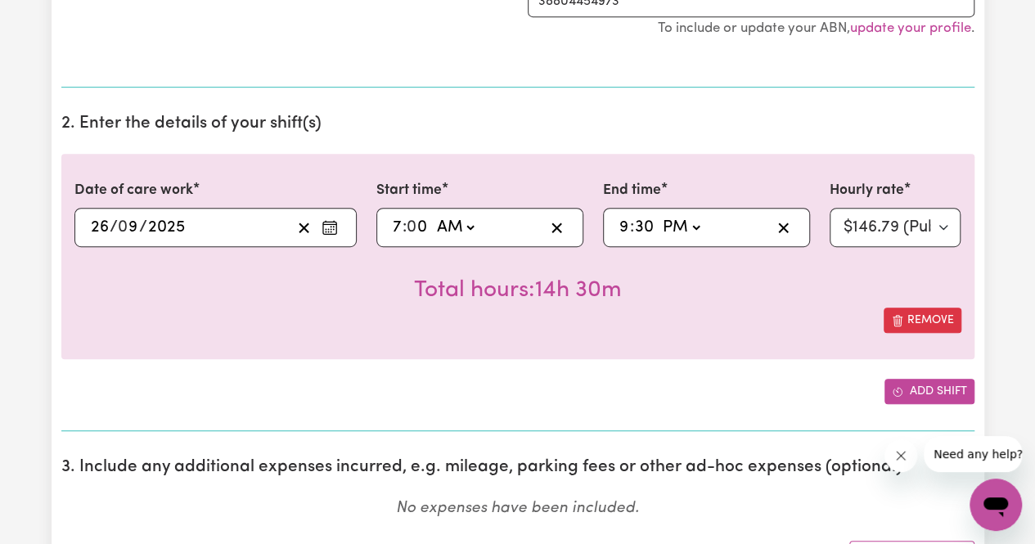
click at [908, 385] on button "Add shift" at bounding box center [929, 391] width 90 height 25
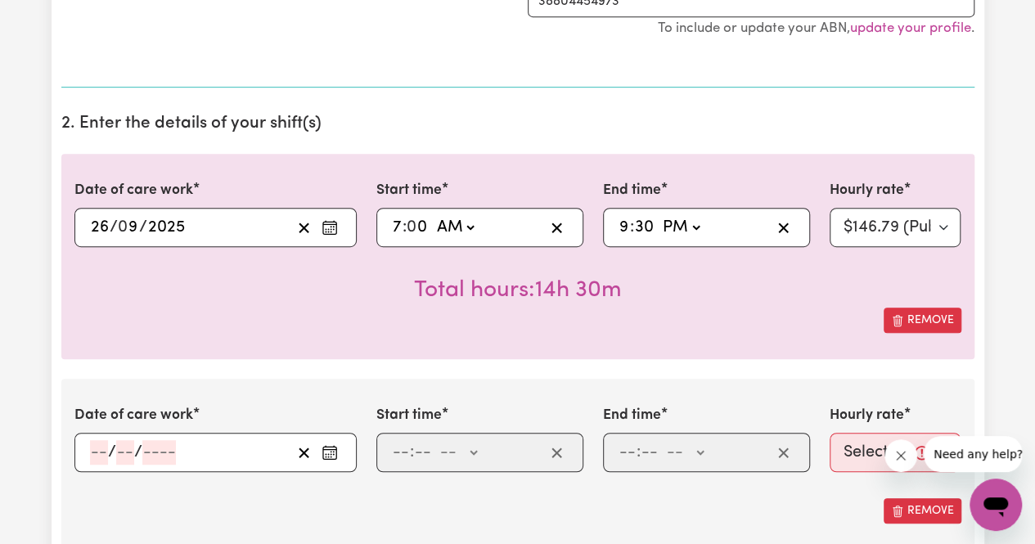
click at [97, 446] on input "number" at bounding box center [99, 452] width 18 height 25
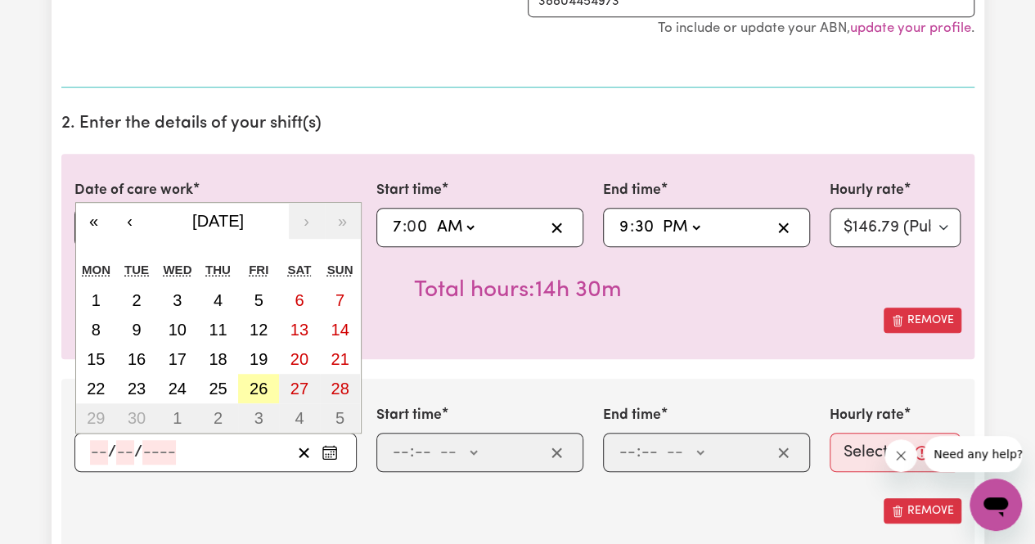
click at [252, 380] on abbr "26" at bounding box center [258, 389] width 18 height 18
type input "[DATE]"
type input "26"
type input "9"
type input "2025"
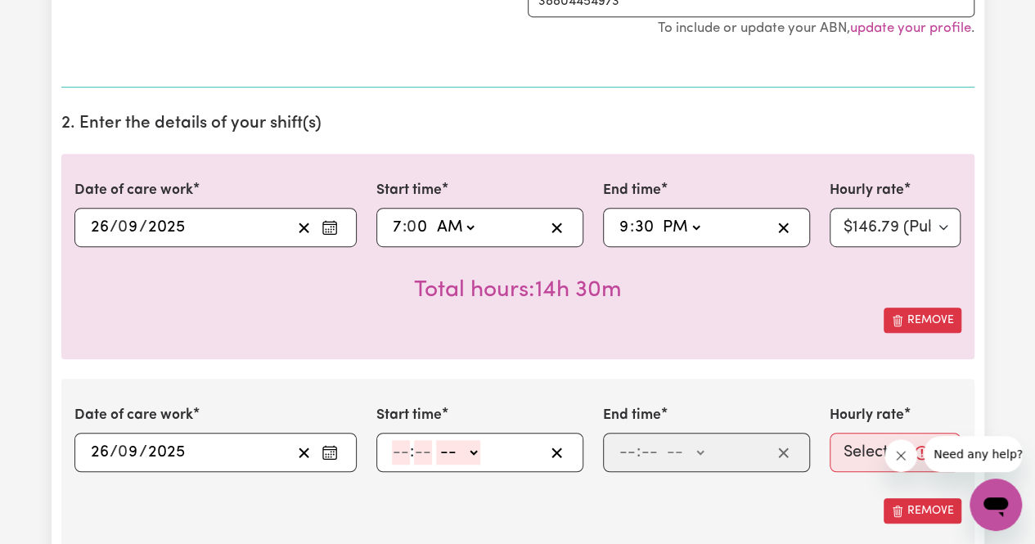
click at [396, 445] on input "number" at bounding box center [401, 452] width 18 height 25
type input "6"
click at [396, 445] on input "6" at bounding box center [397, 452] width 11 height 25
type input "0"
select select "am"
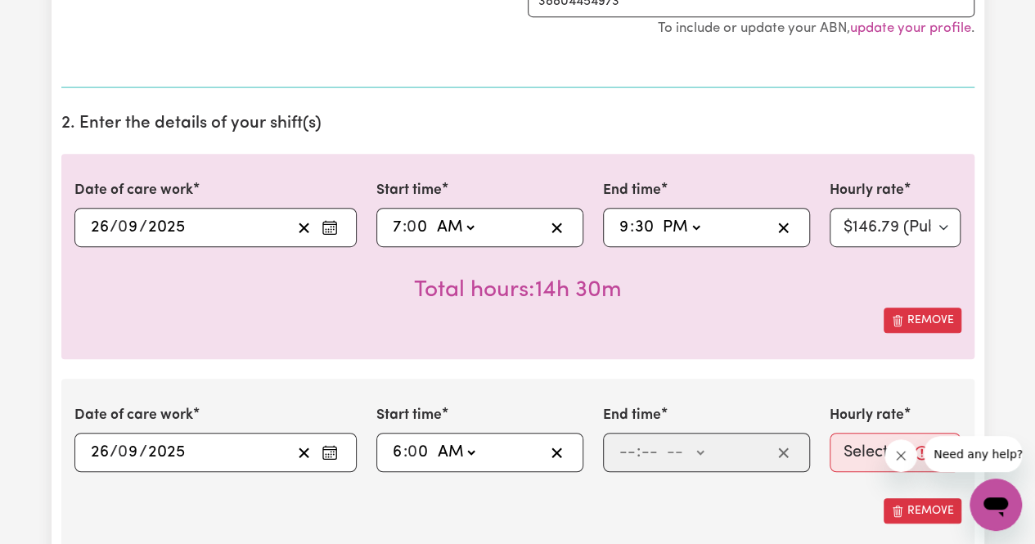
type input "06:00"
type input "7"
type input "0"
select select "am"
type input "07:00"
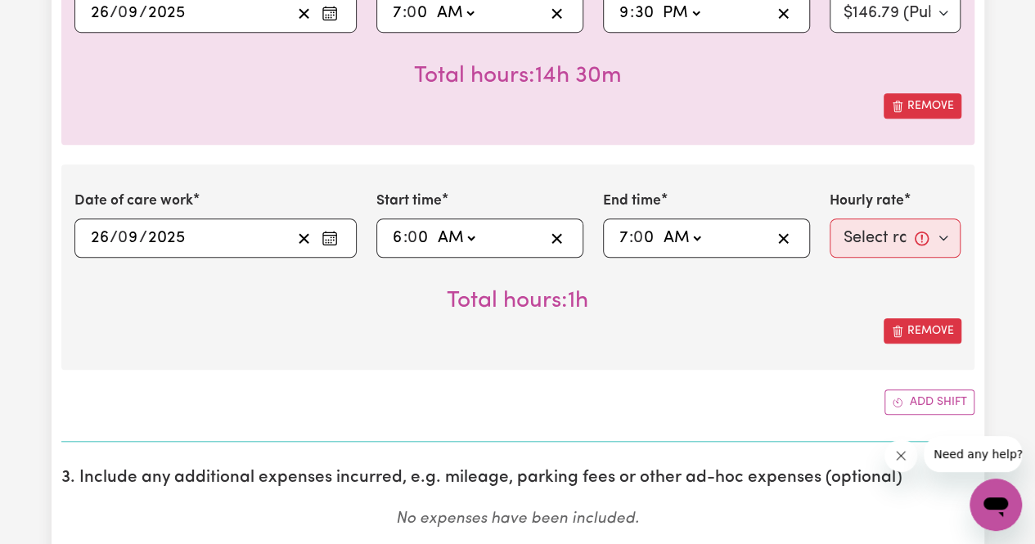
scroll to position [608, 0]
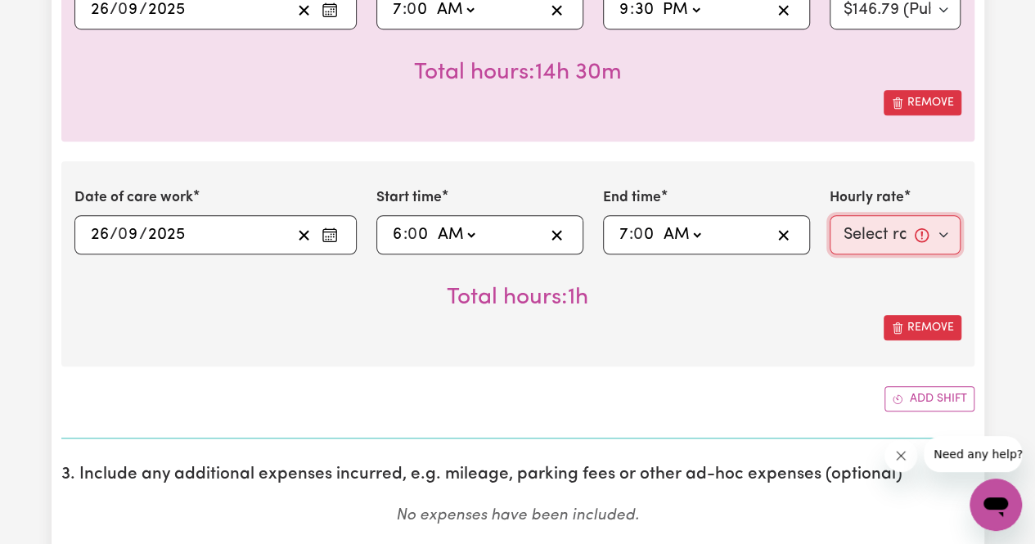
click at [882, 233] on select "Select rate... $66.07 (Weekday) $92.98 ([DATE]) $119.89 ([DATE]) $146.79 (Publi…" at bounding box center [895, 234] width 132 height 39
select select "66.07-Weekday"
click at [829, 215] on select "Select rate... $66.07 (Weekday) $92.98 ([DATE]) $119.89 ([DATE]) $146.79 (Publi…" at bounding box center [895, 234] width 132 height 39
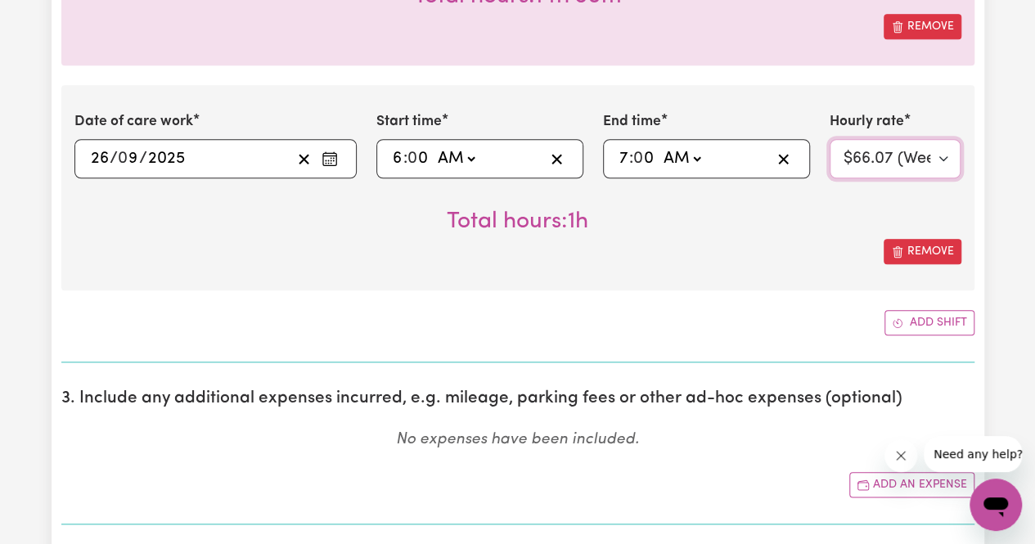
scroll to position [685, 0]
click at [905, 325] on button "Add shift" at bounding box center [929, 321] width 90 height 25
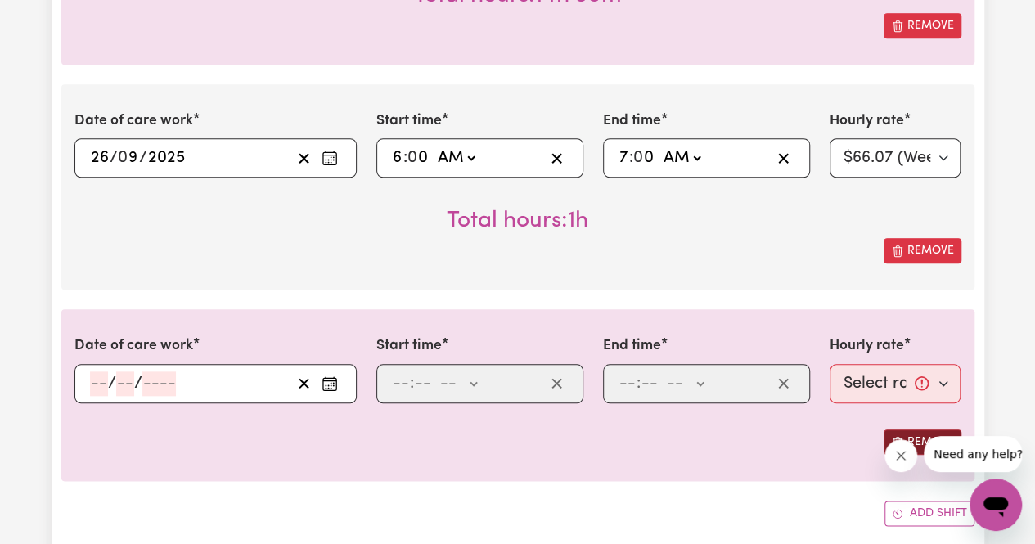
click at [923, 429] on button "Remove" at bounding box center [922, 441] width 78 height 25
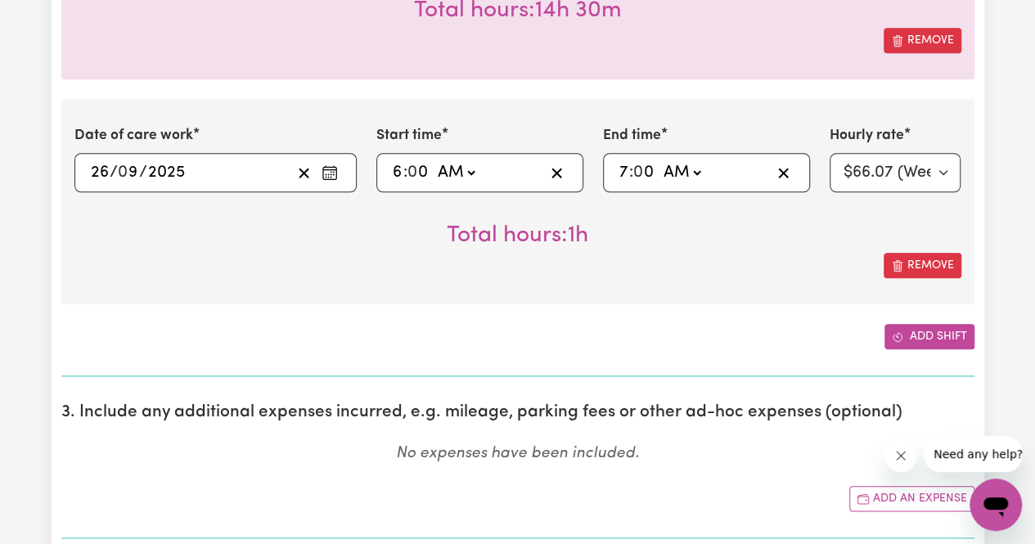
scroll to position [1200, 0]
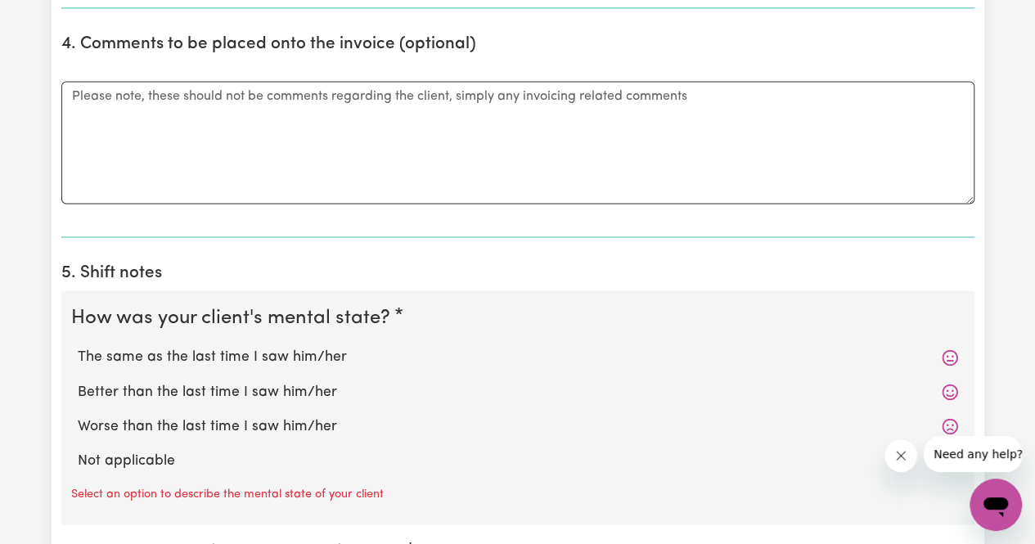
click at [139, 453] on label "Not applicable" at bounding box center [518, 460] width 880 height 21
click at [78, 450] on input "Not applicable" at bounding box center [77, 449] width 1 height 1
radio input "true"
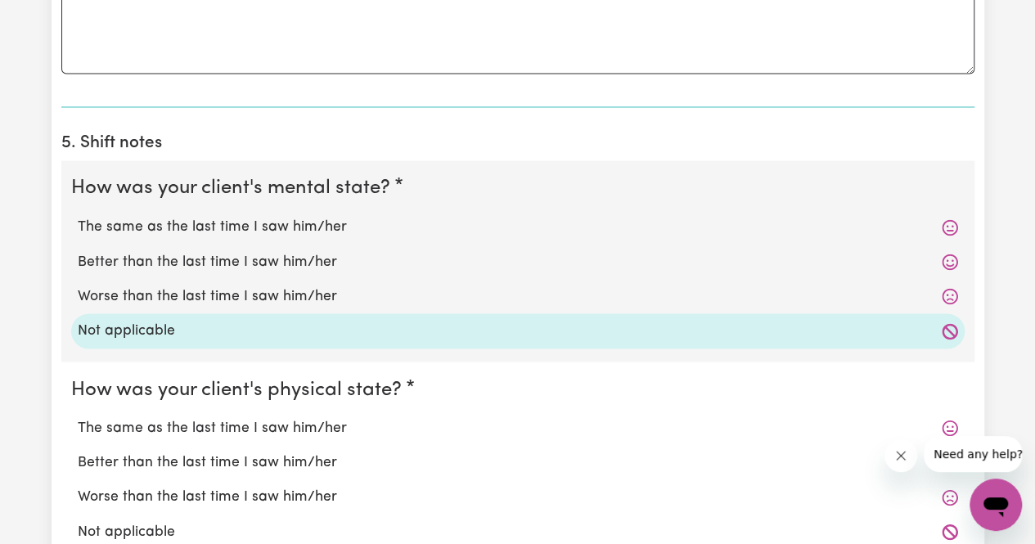
scroll to position [1340, 0]
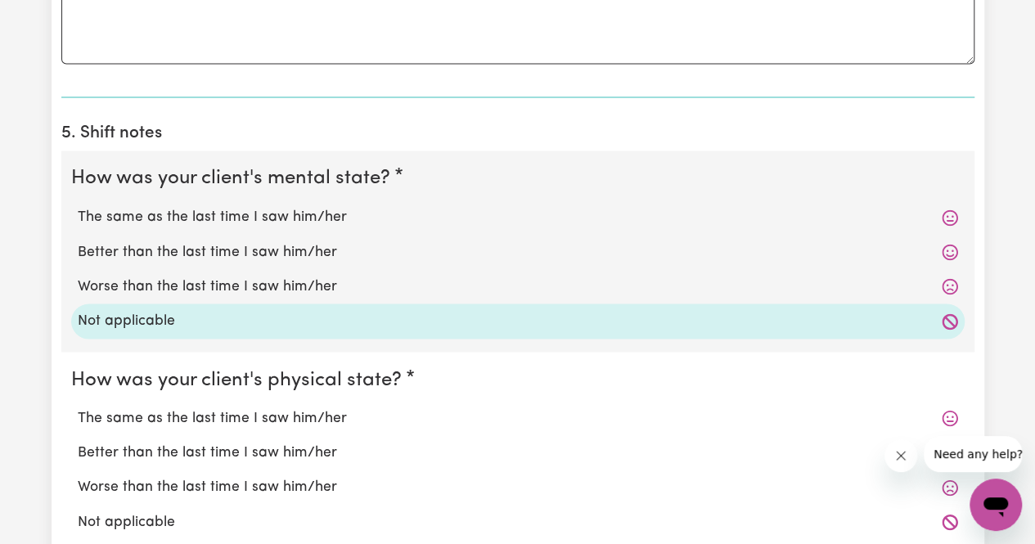
click at [139, 513] on label "Not applicable" at bounding box center [518, 521] width 880 height 21
click at [78, 511] on input "Not applicable" at bounding box center [77, 510] width 1 height 1
radio input "true"
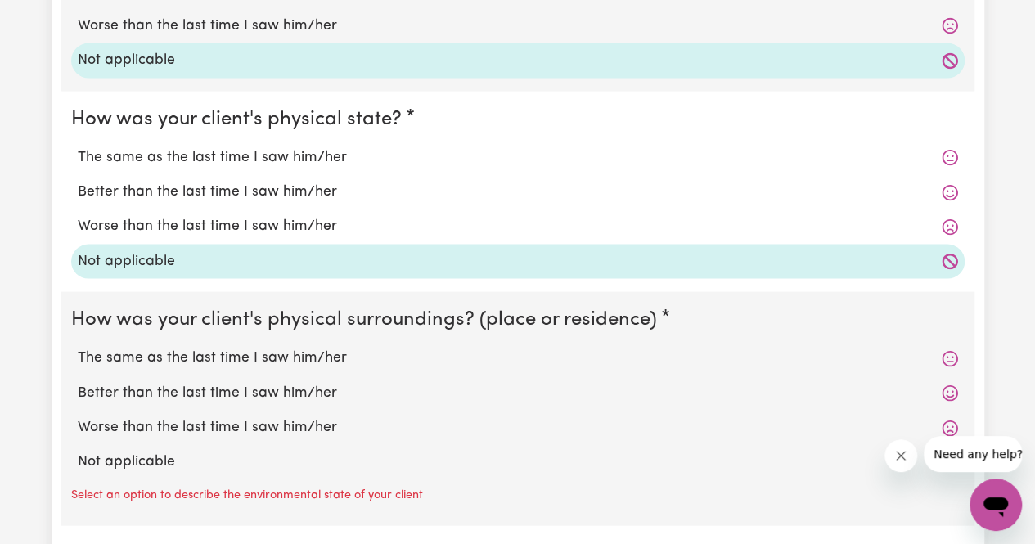
scroll to position [1615, 0]
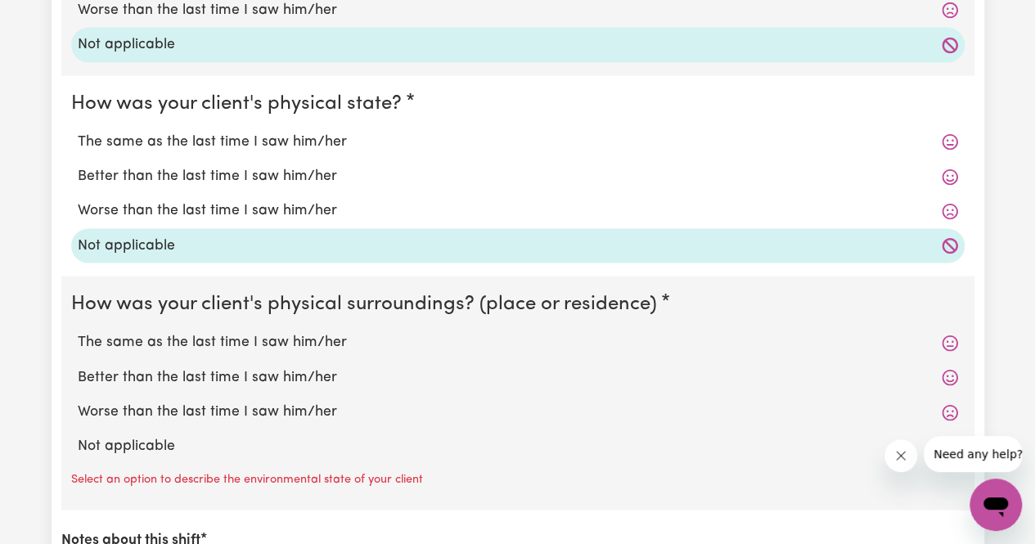
click at [145, 436] on label "Not applicable" at bounding box center [518, 446] width 880 height 21
click at [78, 435] on input "Not applicable" at bounding box center [77, 435] width 1 height 1
radio input "true"
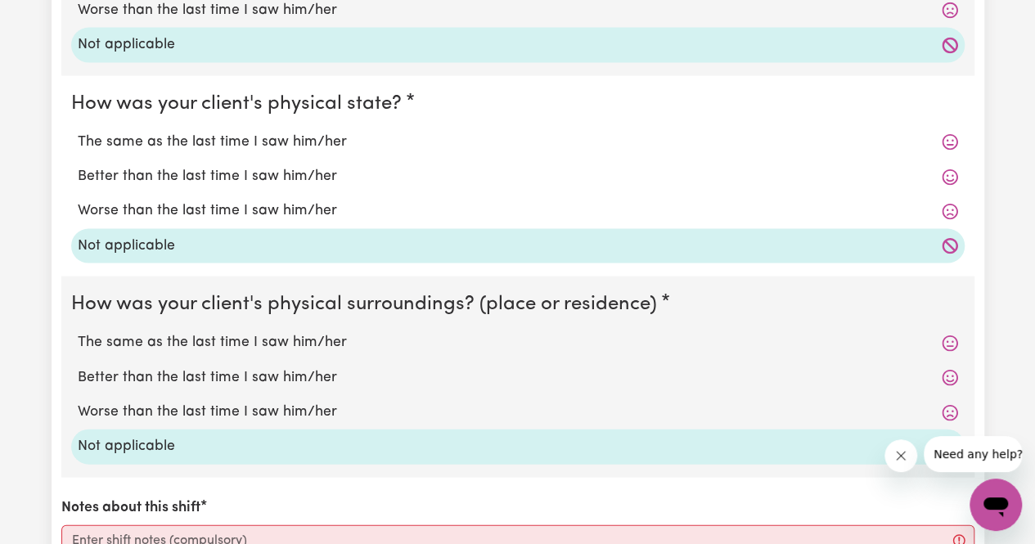
scroll to position [1756, 0]
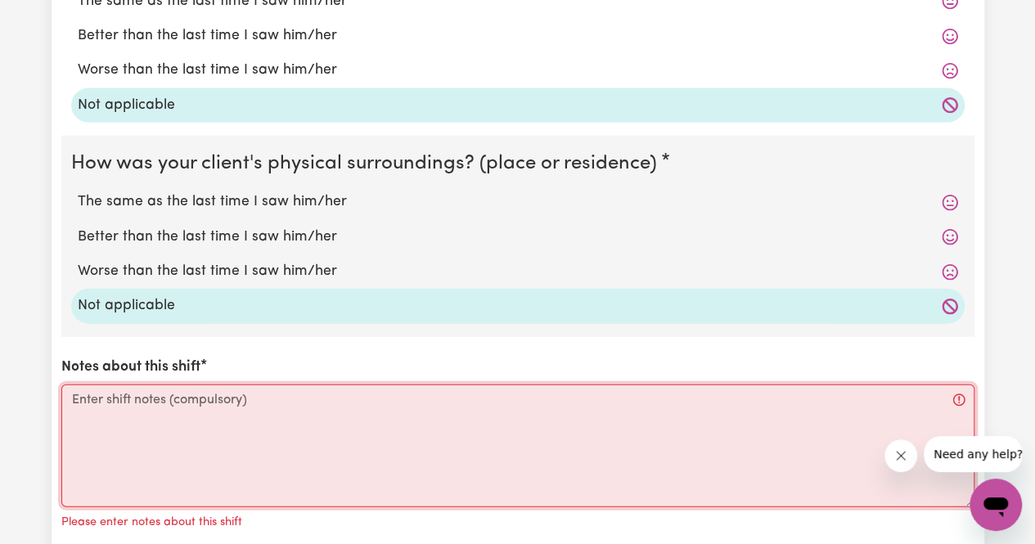
click at [145, 433] on textarea "Notes about this shift" at bounding box center [517, 445] width 913 height 123
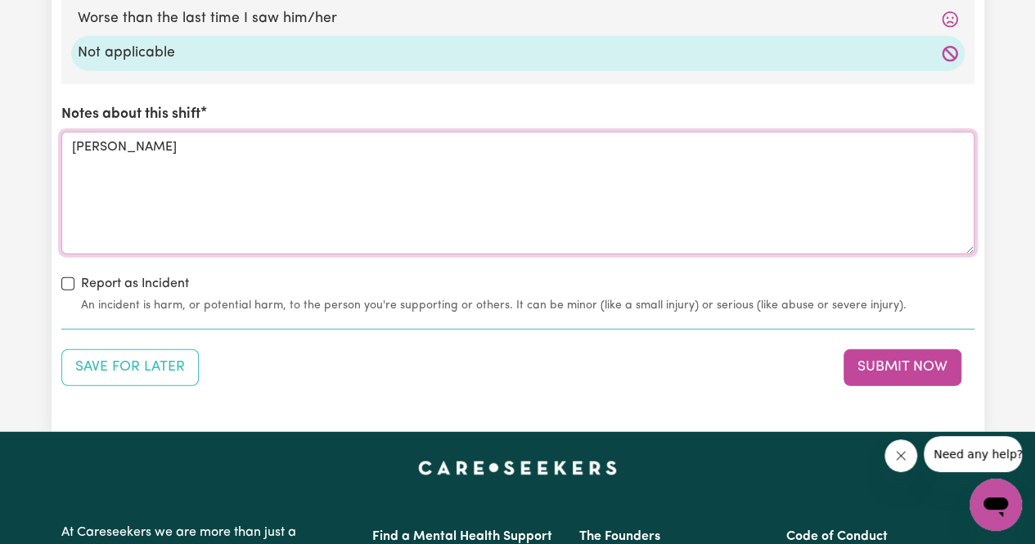
scroll to position [2010, 0]
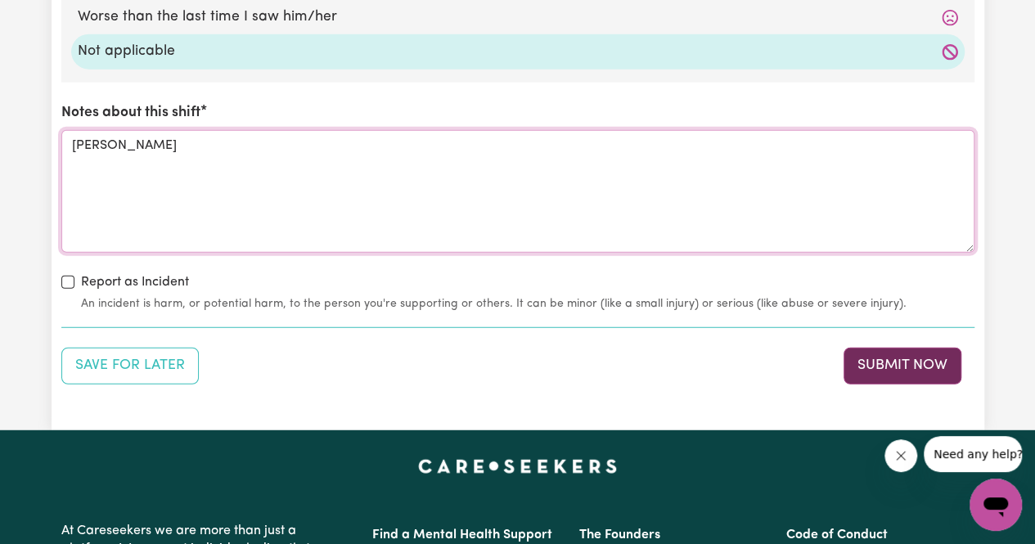
type textarea "[PERSON_NAME]"
click at [869, 357] on button "Submit Now" at bounding box center [902, 366] width 118 height 36
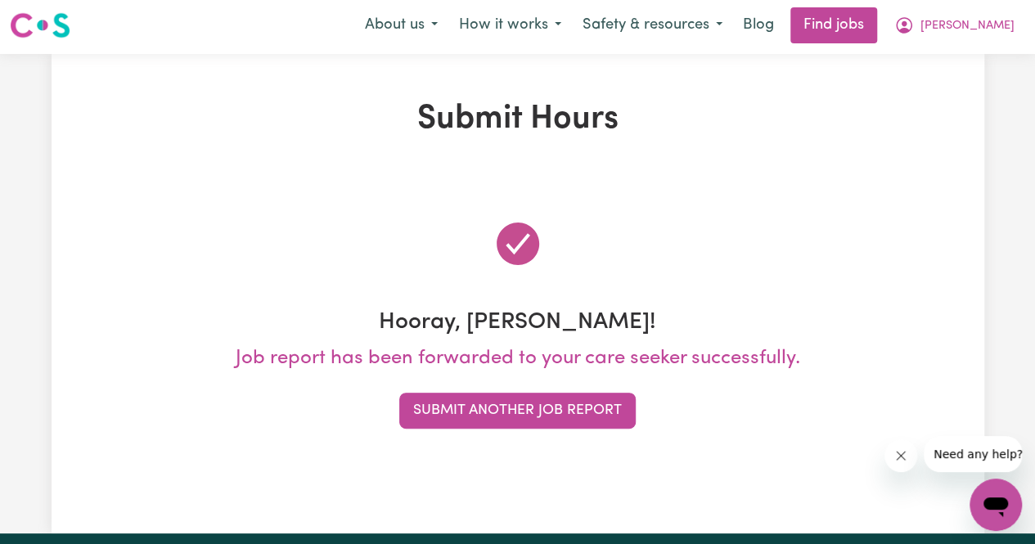
scroll to position [0, 0]
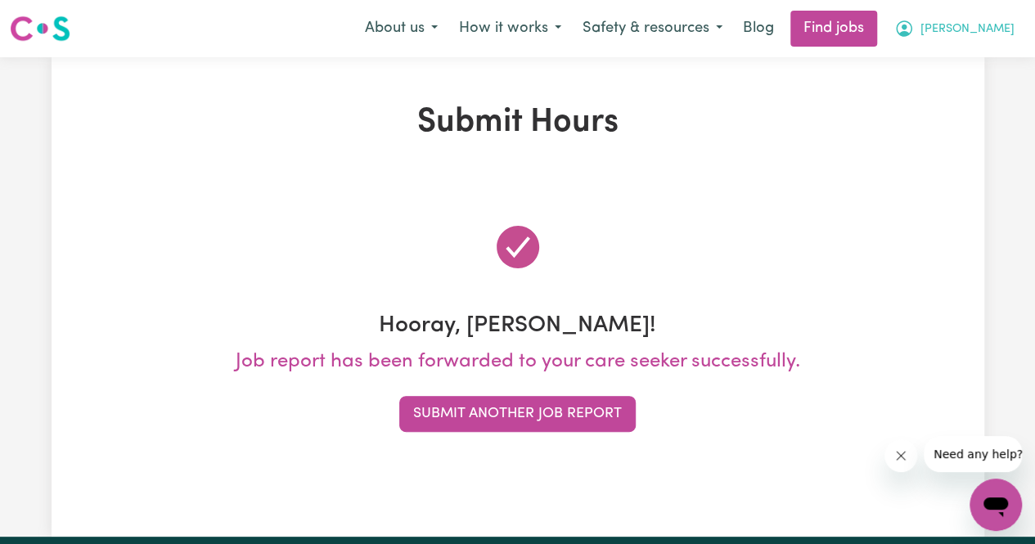
click at [914, 29] on icon "My Account" at bounding box center [904, 29] width 20 height 20
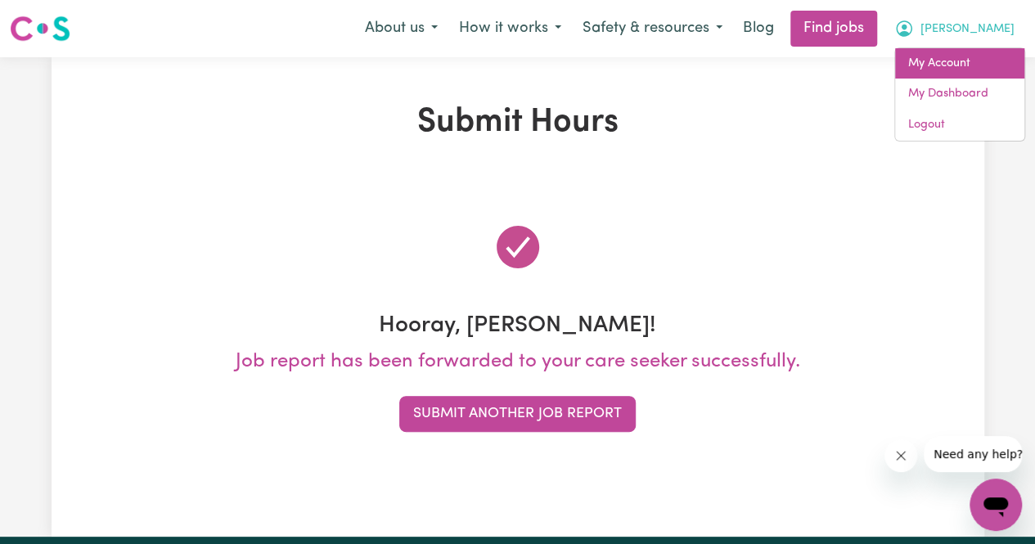
click at [959, 73] on link "My Account" at bounding box center [959, 63] width 129 height 31
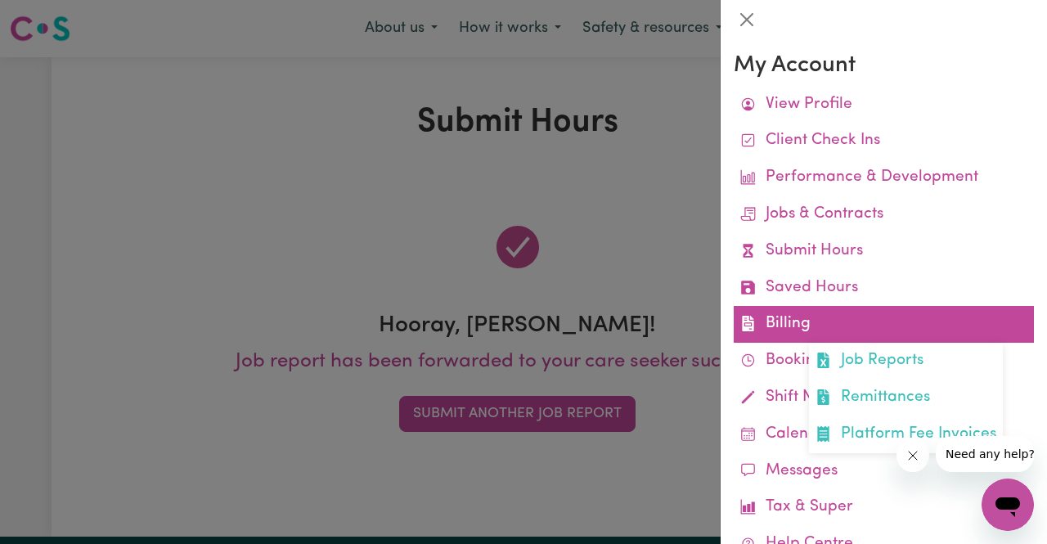
click at [788, 310] on link "Billing Job Reports Remittances Platform Fee Invoices" at bounding box center [884, 324] width 300 height 37
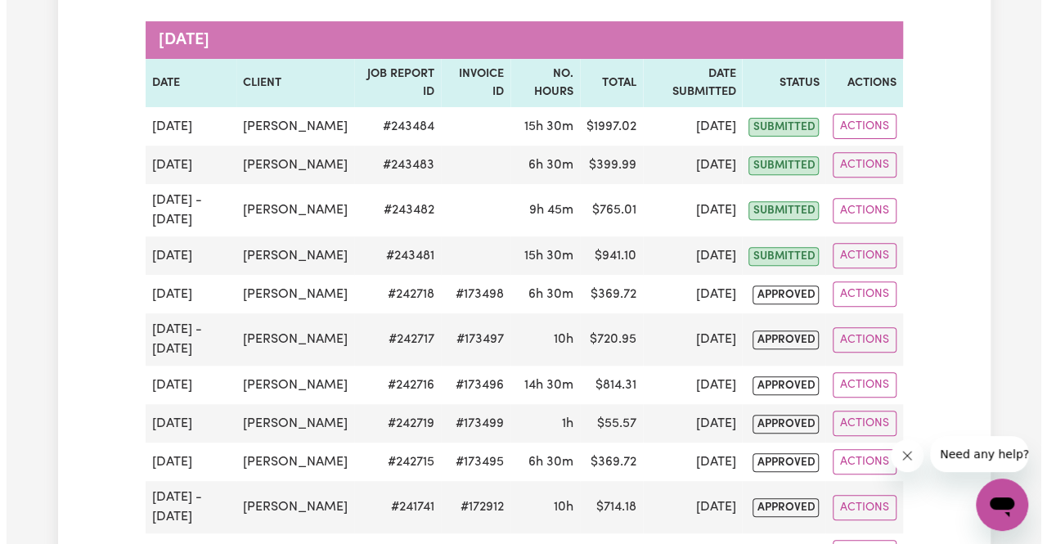
scroll to position [239, 0]
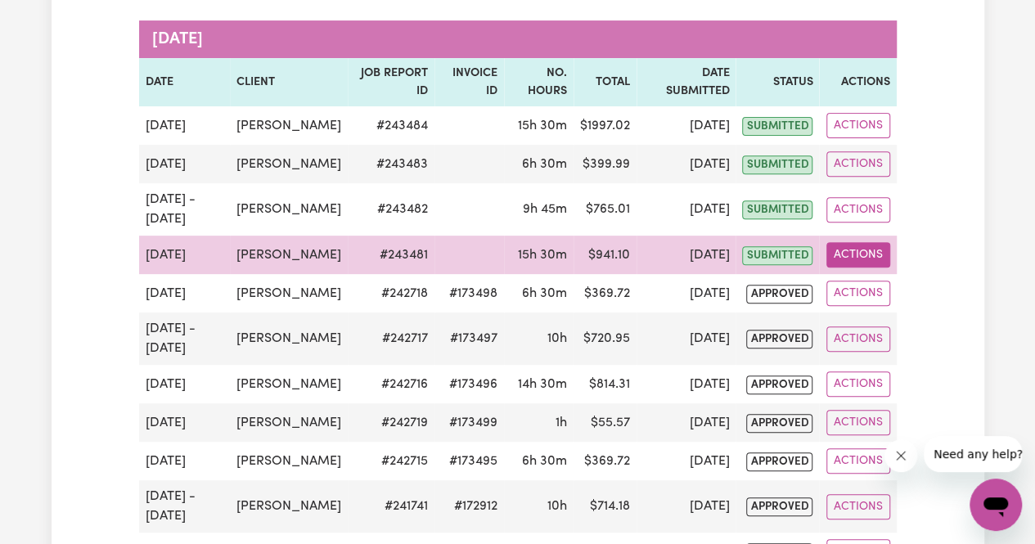
click at [878, 267] on button "Actions" at bounding box center [858, 254] width 64 height 25
click at [876, 267] on button "Actions" at bounding box center [858, 254] width 64 height 25
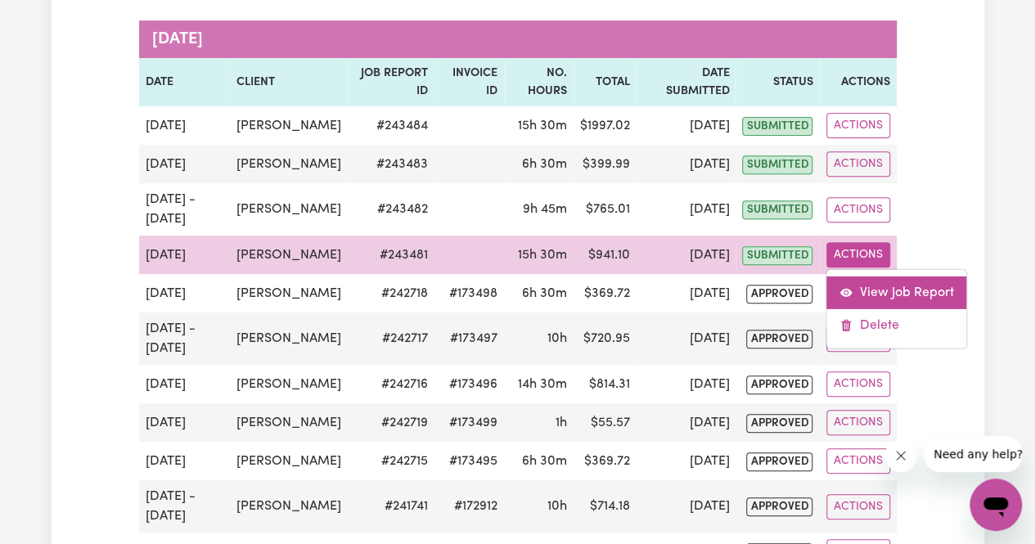
click at [869, 309] on link "View Job Report" at bounding box center [896, 292] width 140 height 33
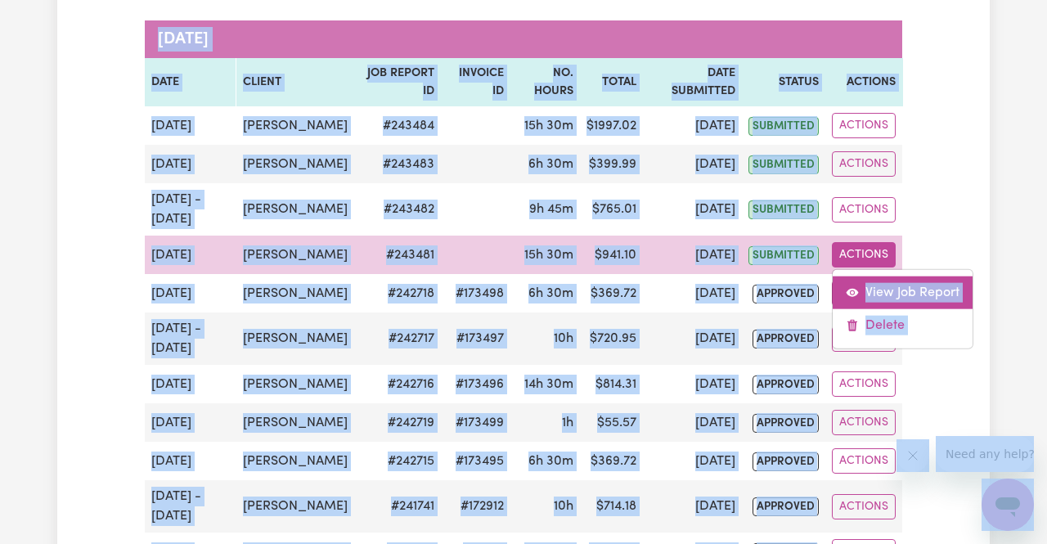
select select "pm"
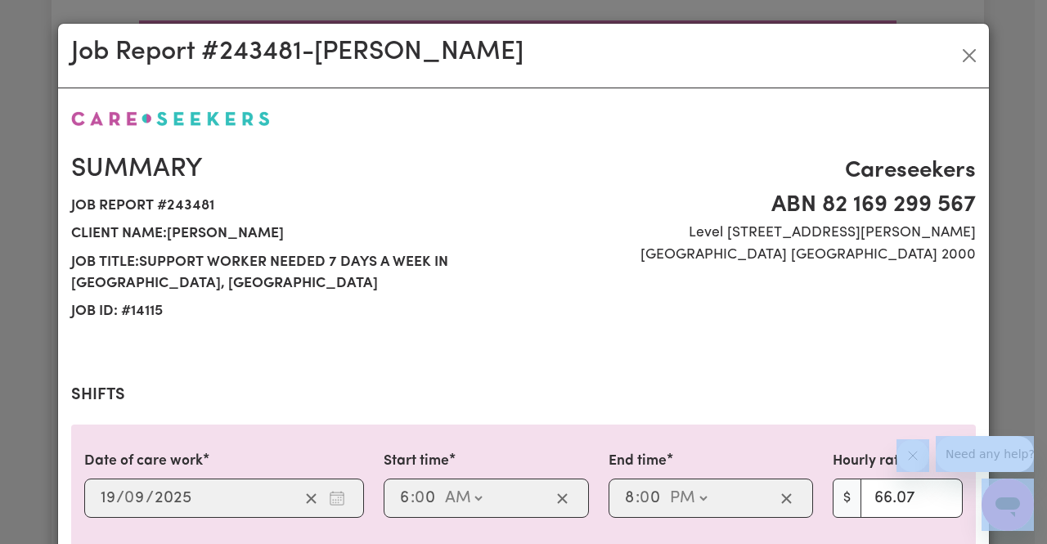
select select "66.07-Weekday"
select select "72.8-EveningCare"
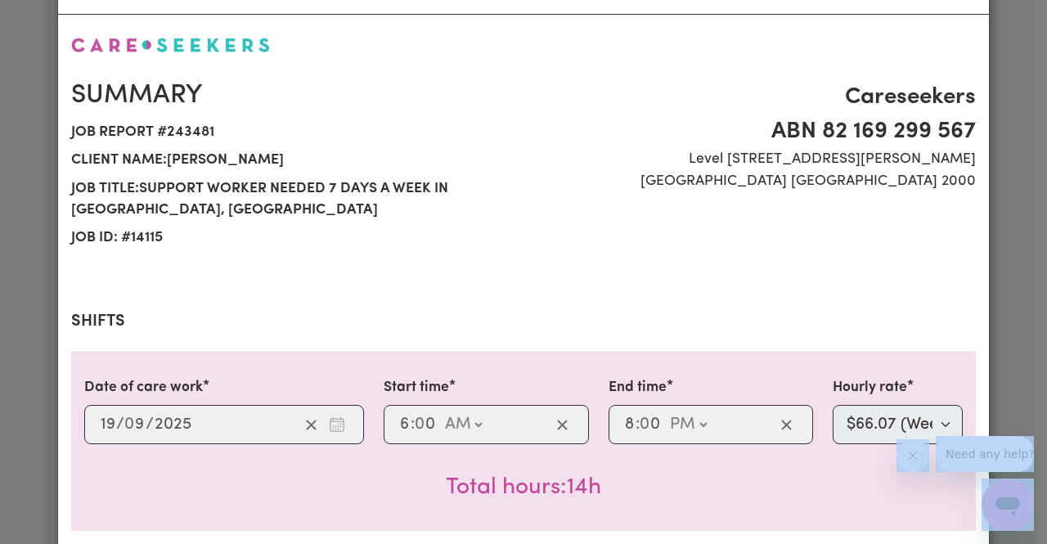
scroll to position [0, 0]
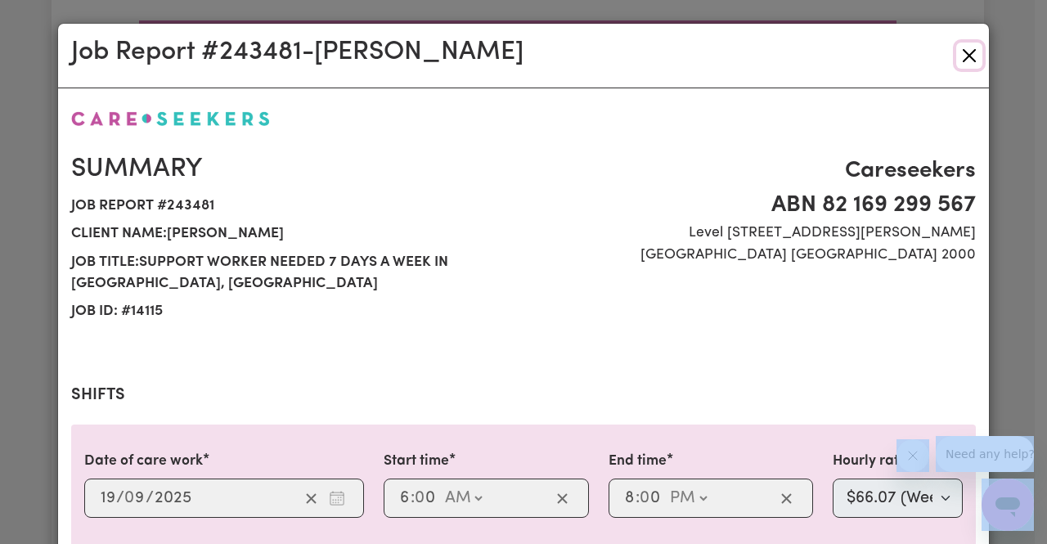
click at [972, 62] on button "Close" at bounding box center [969, 56] width 26 height 26
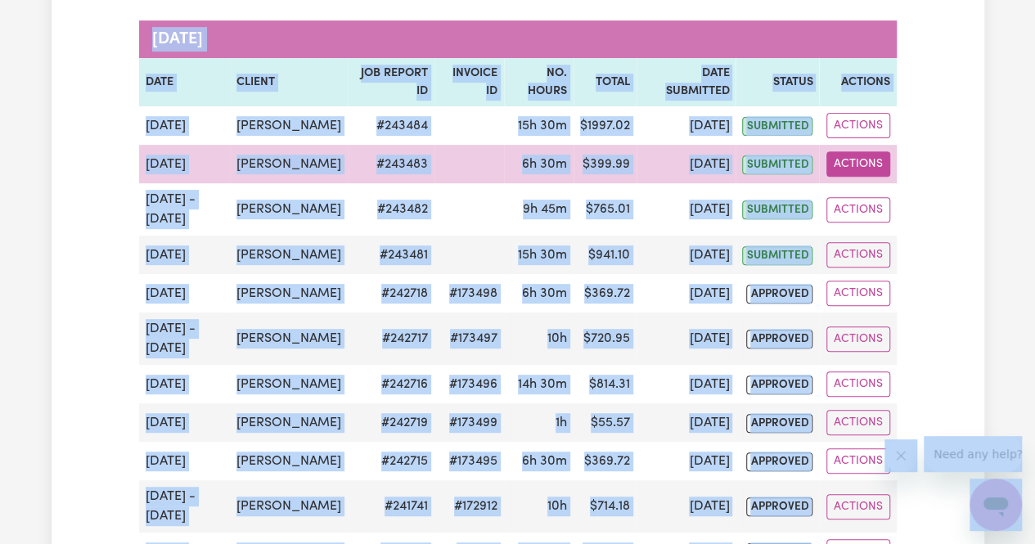
click at [846, 177] on button "Actions" at bounding box center [858, 163] width 64 height 25
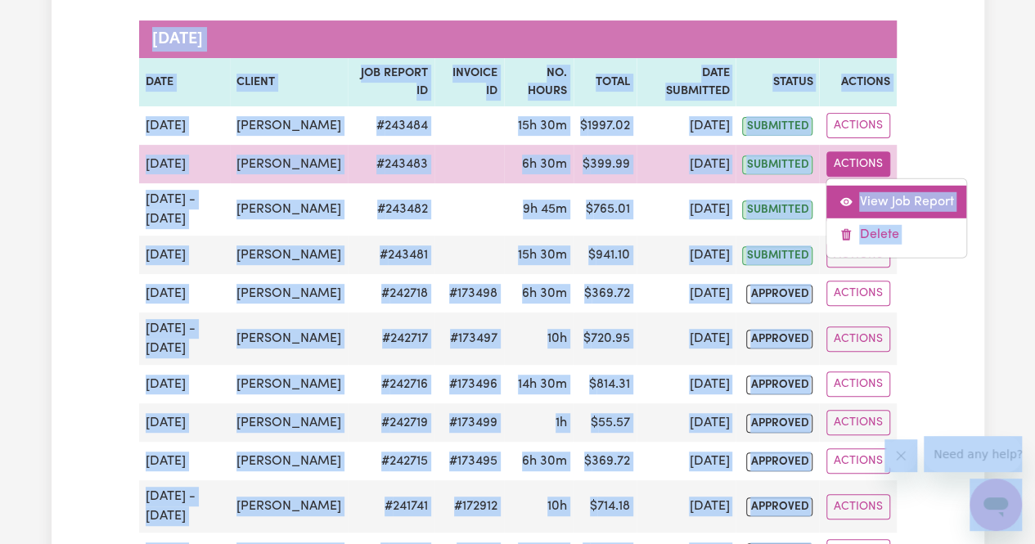
click at [854, 218] on link "View Job Report" at bounding box center [896, 202] width 140 height 33
select select "pm"
select select "66.07-Weekday"
select select "pm"
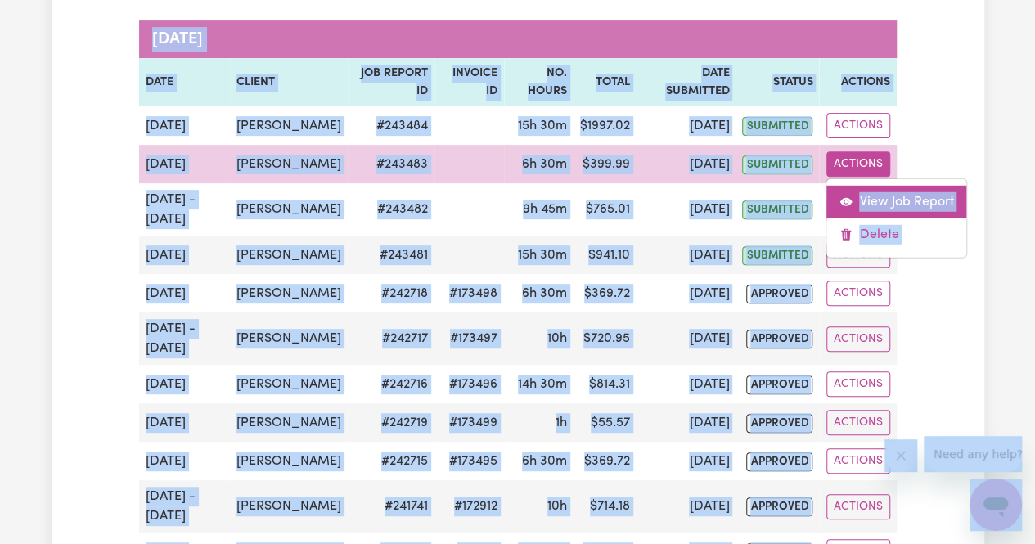
select select "pm"
select select "72.8-EveningCare"
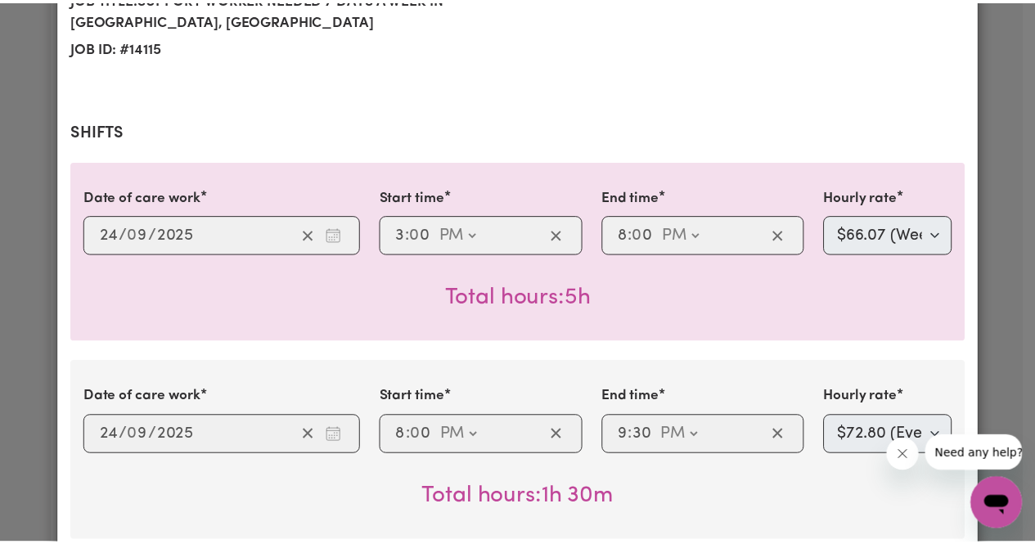
scroll to position [263, 0]
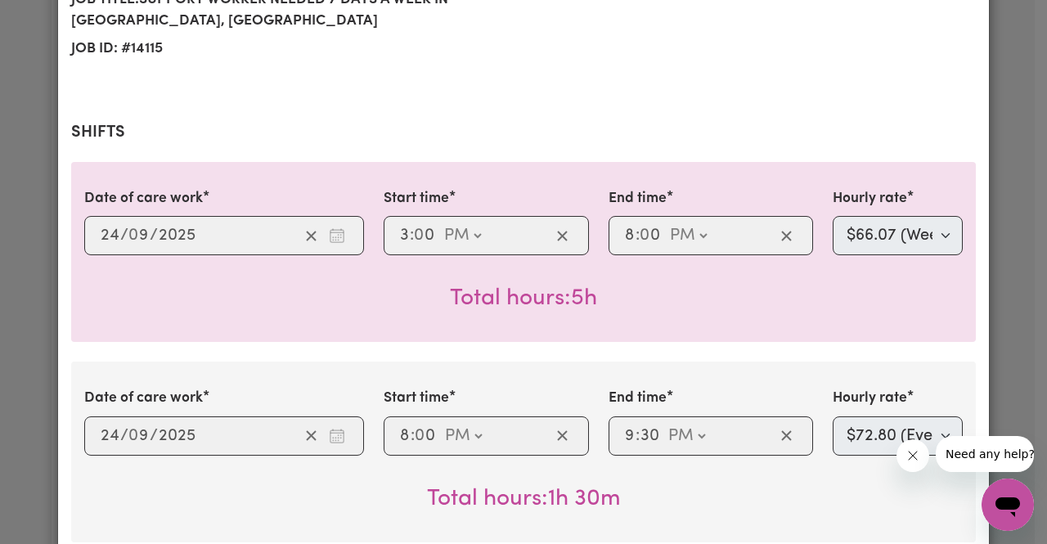
click at [1001, 236] on div "Job Report # 243483 - [PERSON_NAME] Summary Job report # 243483 Client name: [P…" at bounding box center [523, 272] width 1047 height 544
